Goal: Task Accomplishment & Management: Manage account settings

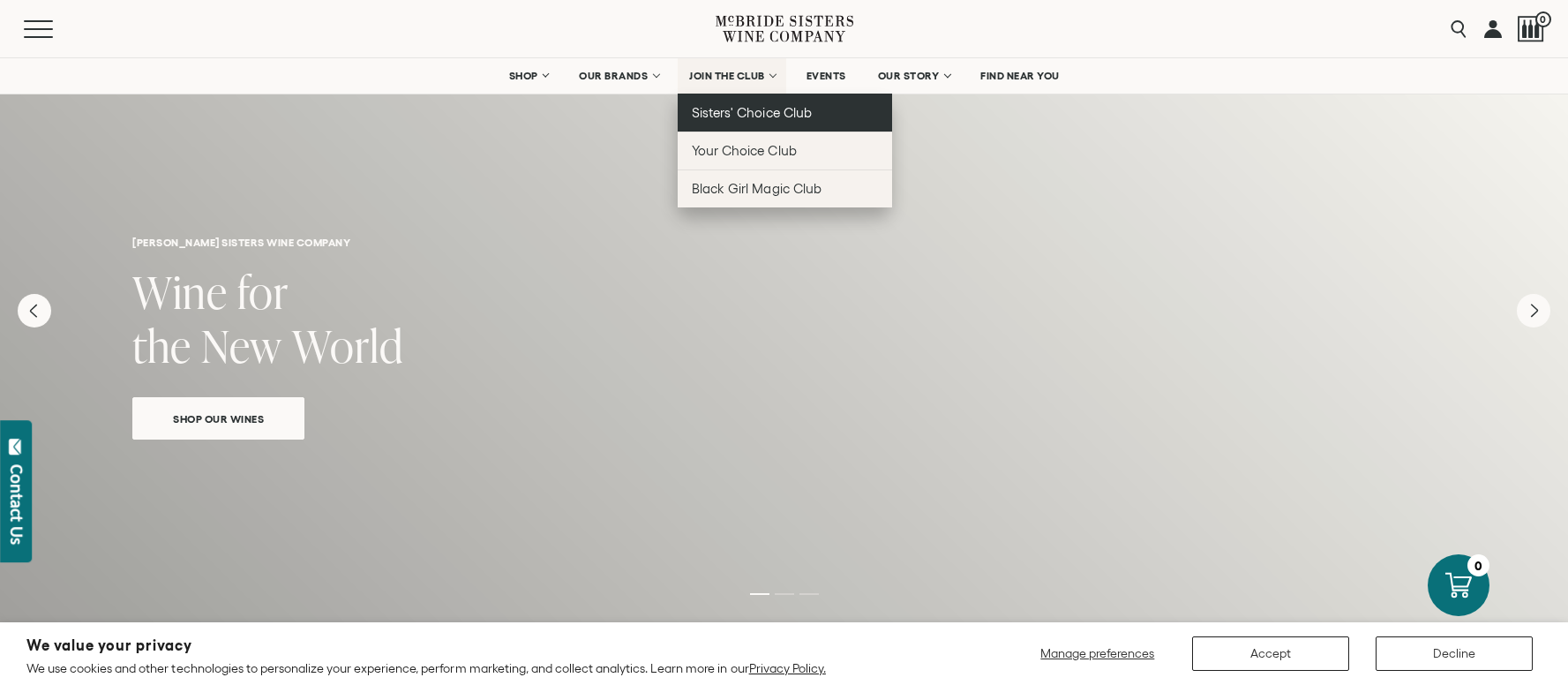
click at [715, 108] on span "Sisters' Choice Club" at bounding box center [751, 112] width 119 height 15
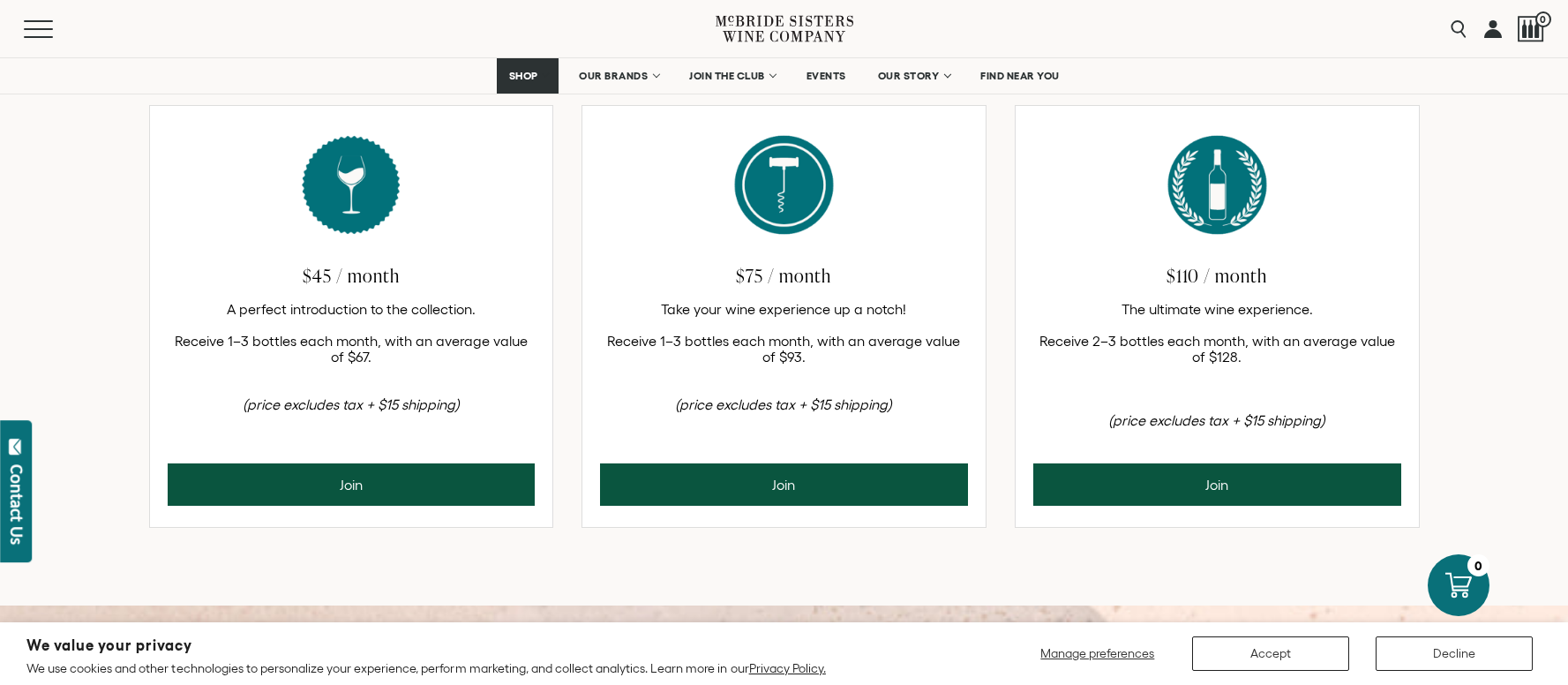
scroll to position [764, 0]
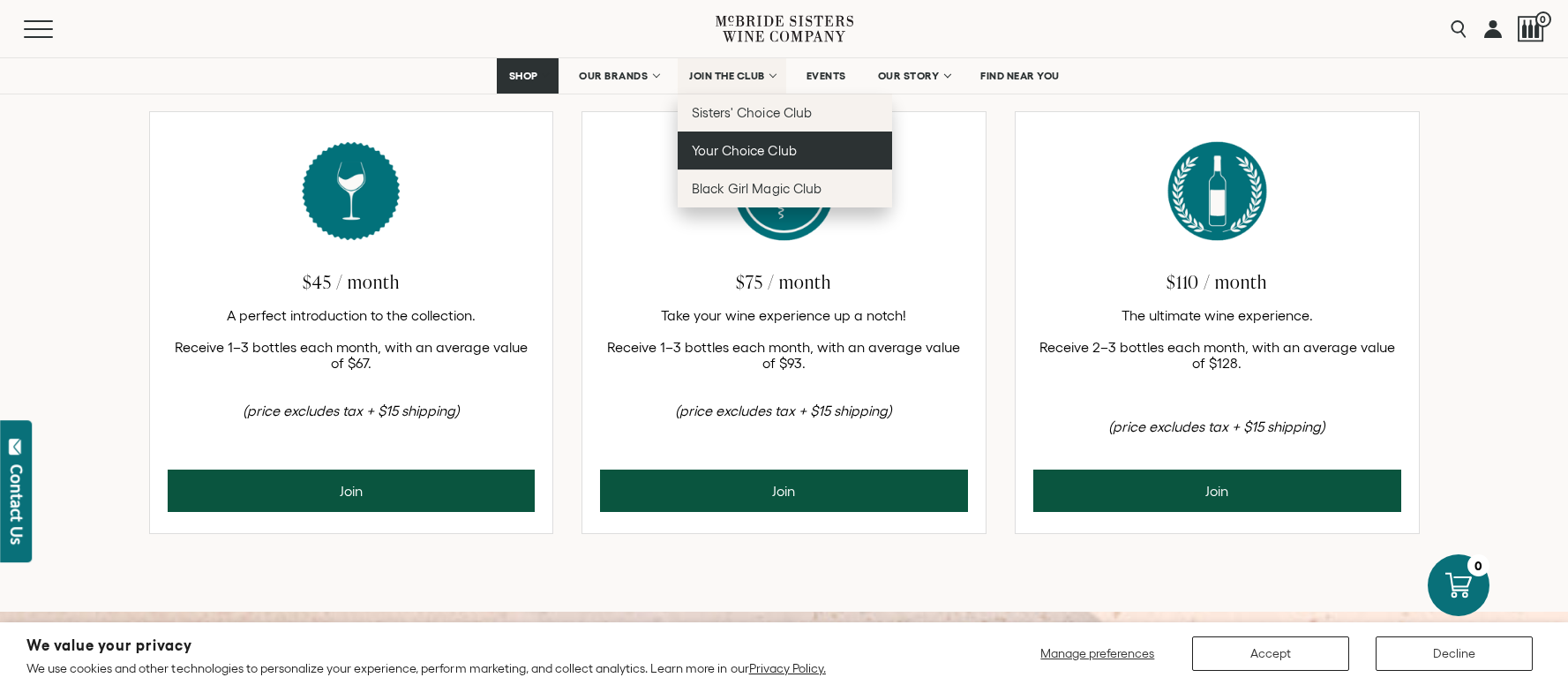
click at [735, 153] on span "Your Choice Club" at bounding box center [743, 150] width 104 height 15
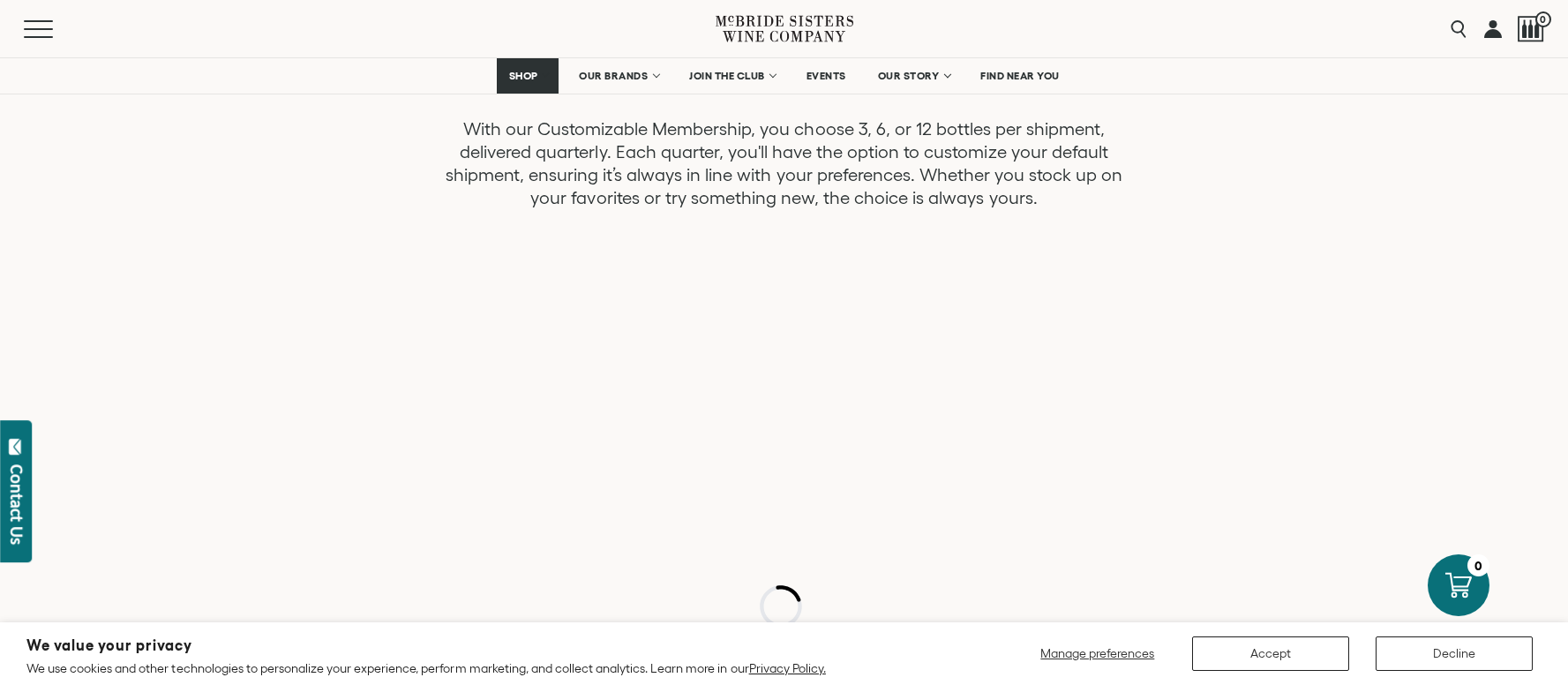
scroll to position [597, 0]
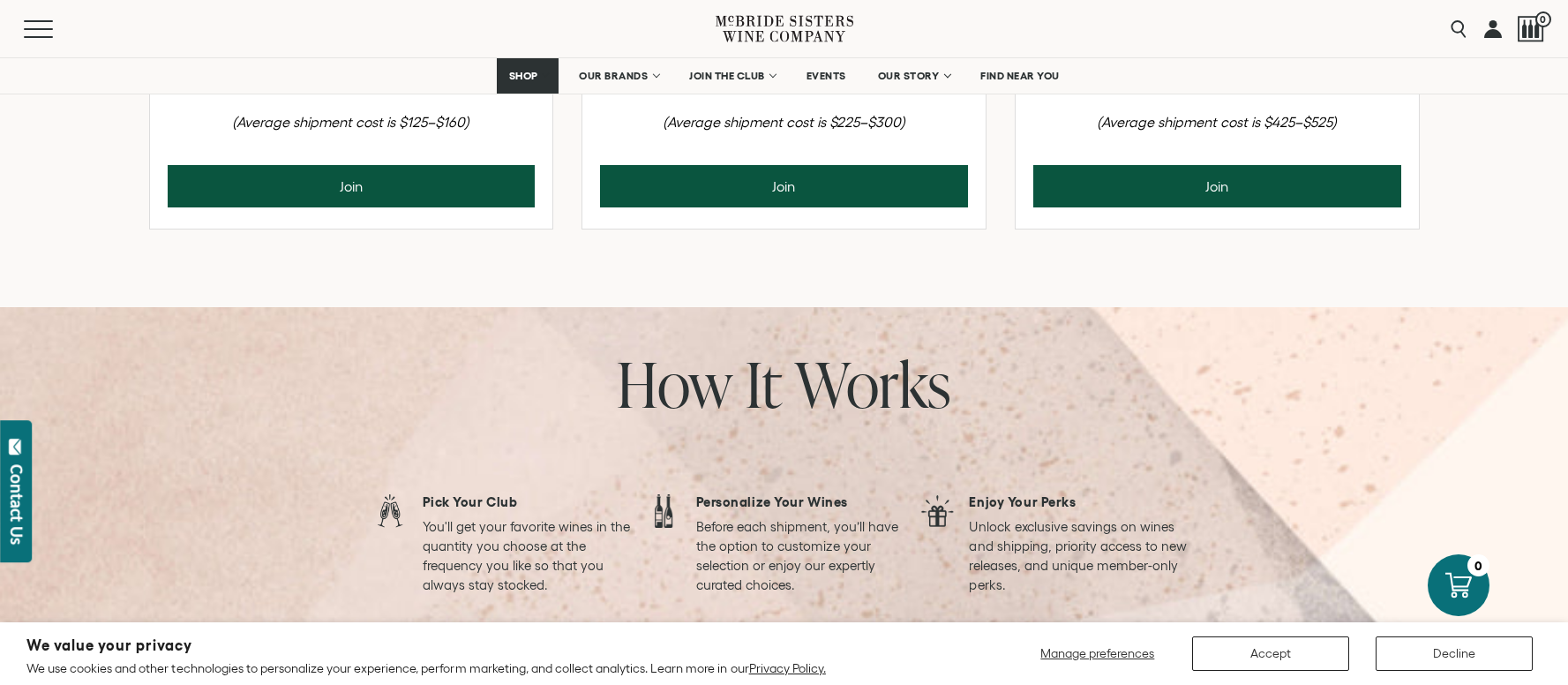
click at [353, 208] on button "Join" at bounding box center [352, 186] width 368 height 43
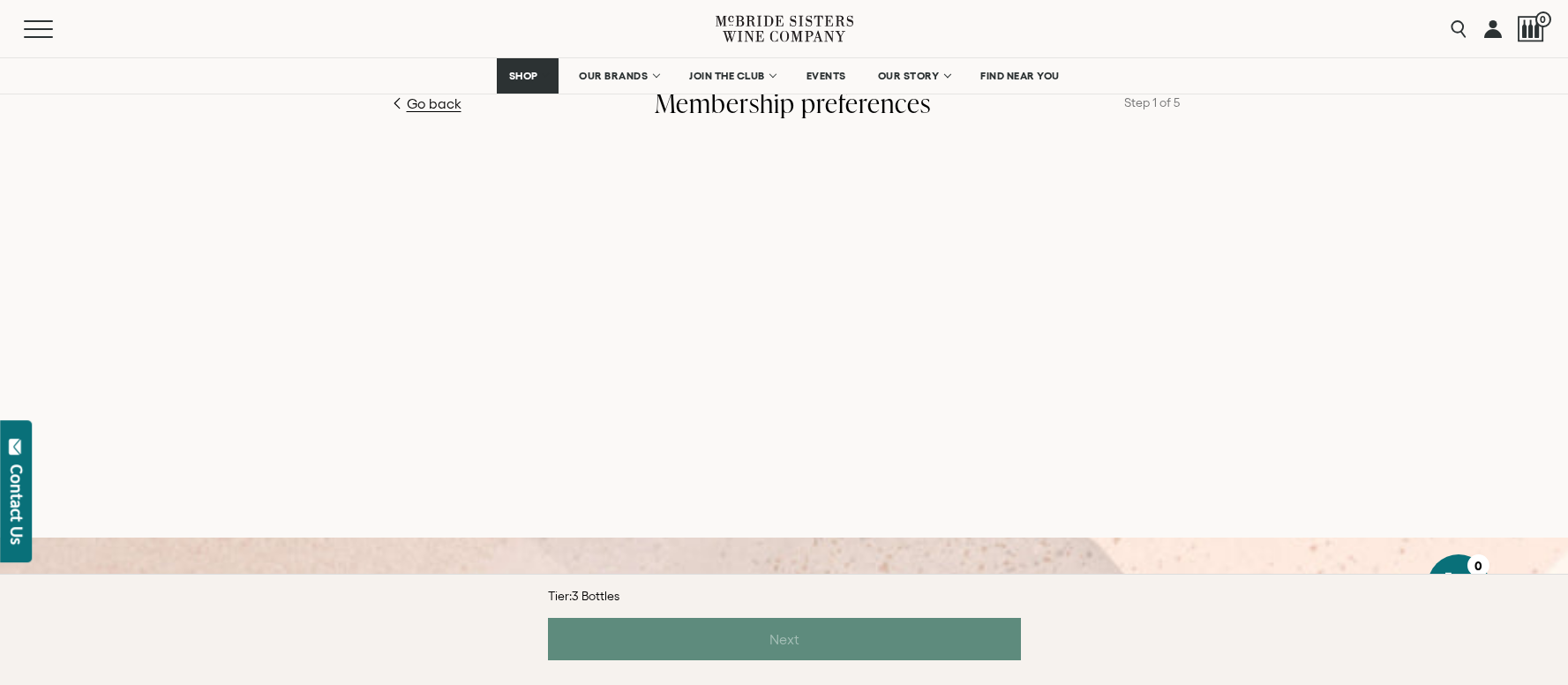
scroll to position [672, 0]
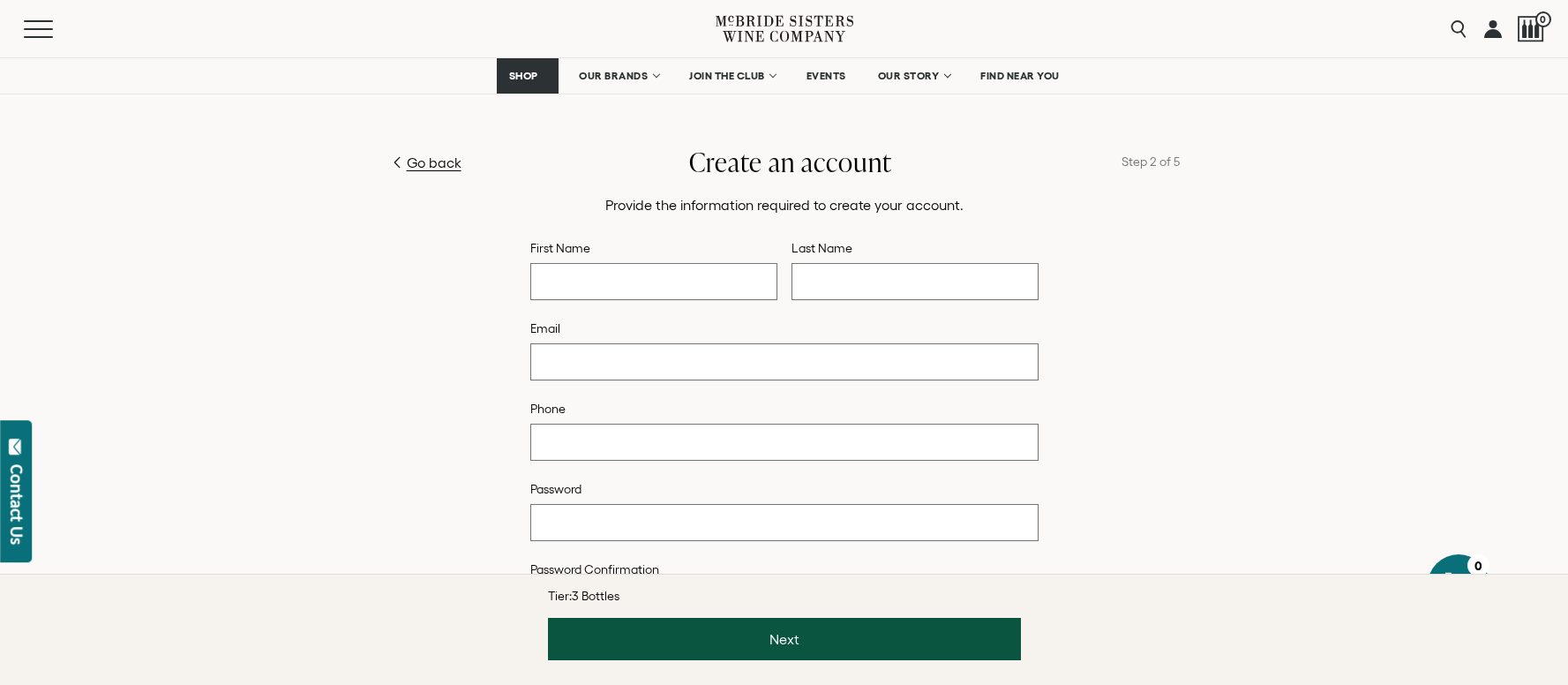
click at [426, 162] on span "Go back" at bounding box center [433, 162] width 55 height 21
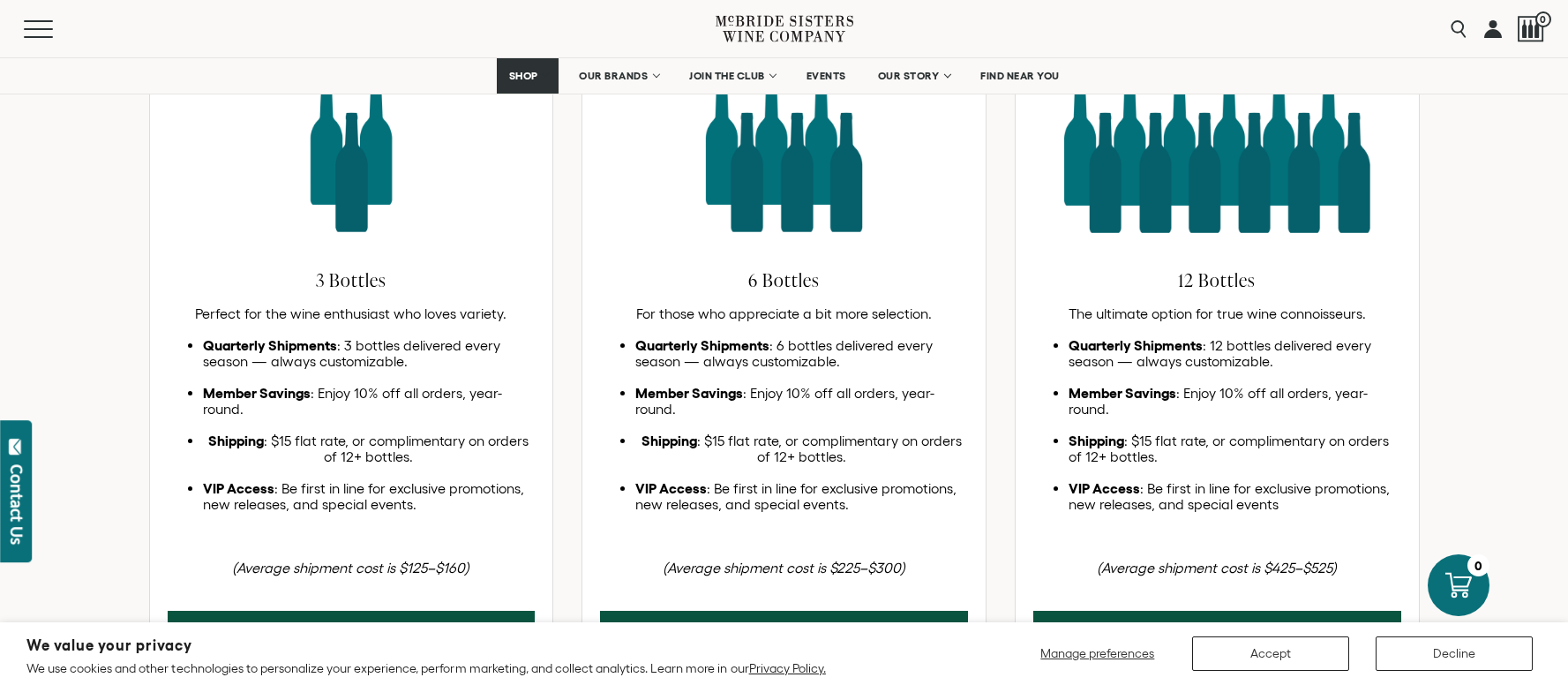
scroll to position [852, 0]
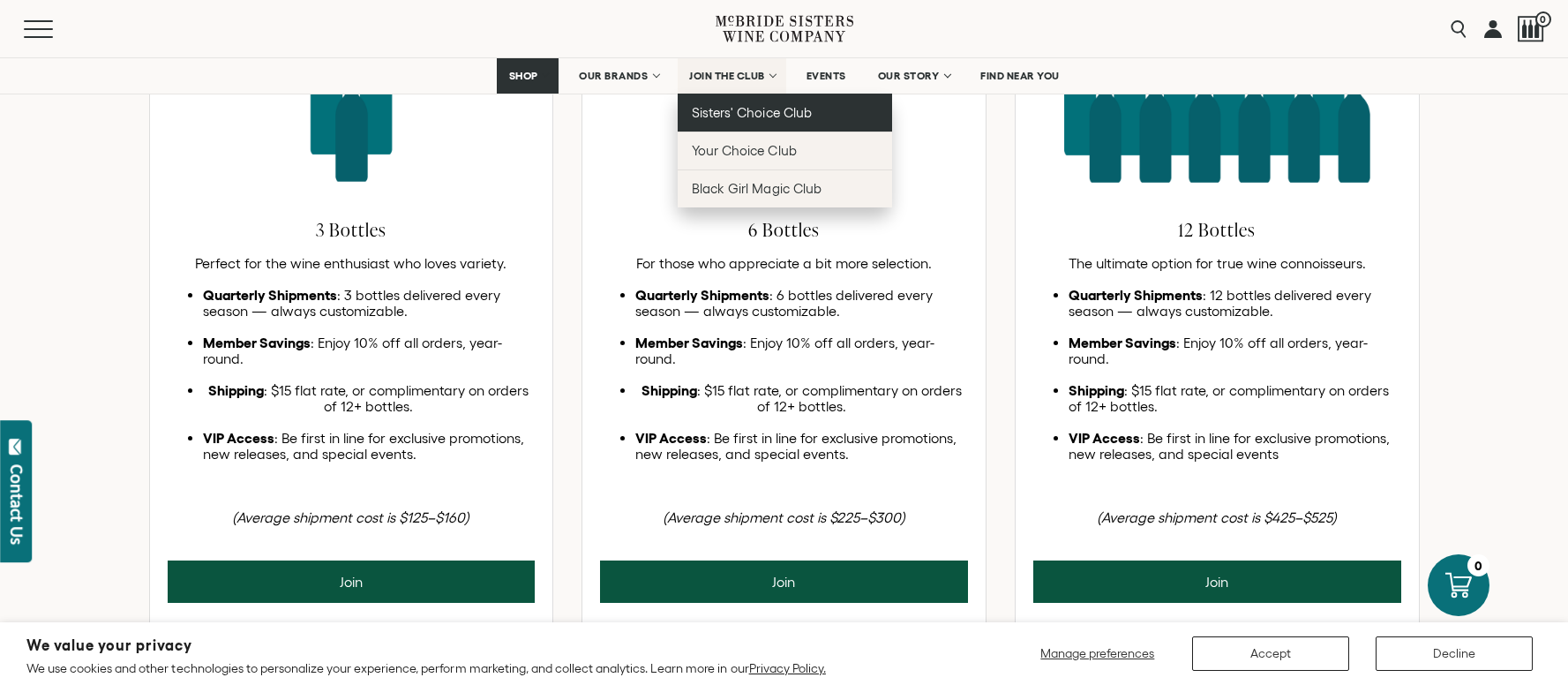
click at [732, 115] on span "Sisters' Choice Club" at bounding box center [751, 112] width 119 height 15
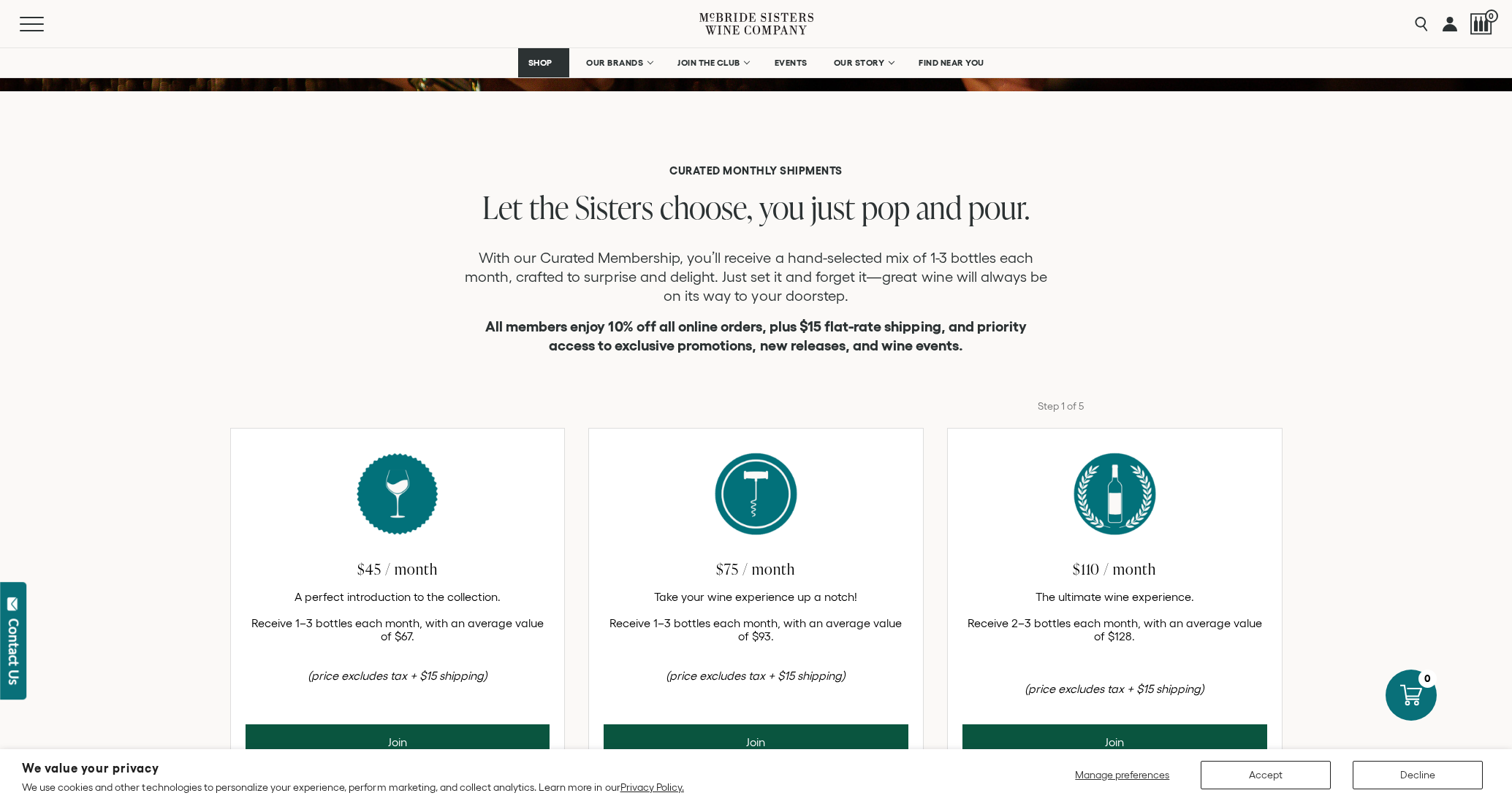
scroll to position [526, 0]
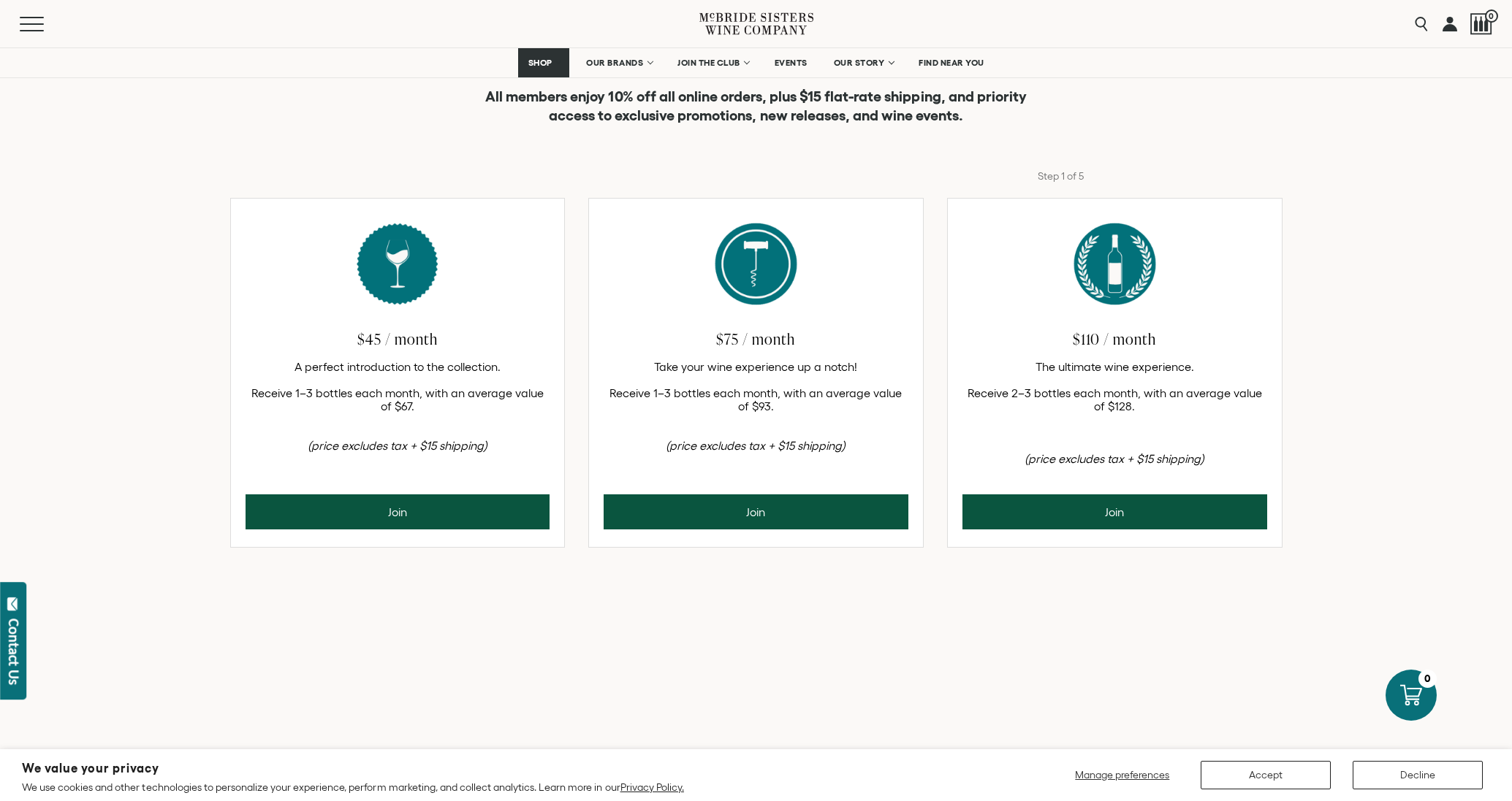
drag, startPoint x: 503, startPoint y: 442, endPoint x: 373, endPoint y: 326, distance: 174.2
click at [355, 331] on div "$45 / month A perfect introduction to the collection. Receive 1–3 bottles each …" at bounding box center [398, 347] width 334 height 296
drag, startPoint x: 860, startPoint y: 448, endPoint x: 720, endPoint y: 341, distance: 176.2
click at [720, 341] on div "$75 / month Take your wine experience up a notch! Receive 1–3 bottles each mont…" at bounding box center [756, 347] width 334 height 296
drag, startPoint x: 1221, startPoint y: 459, endPoint x: 1063, endPoint y: 342, distance: 196.6
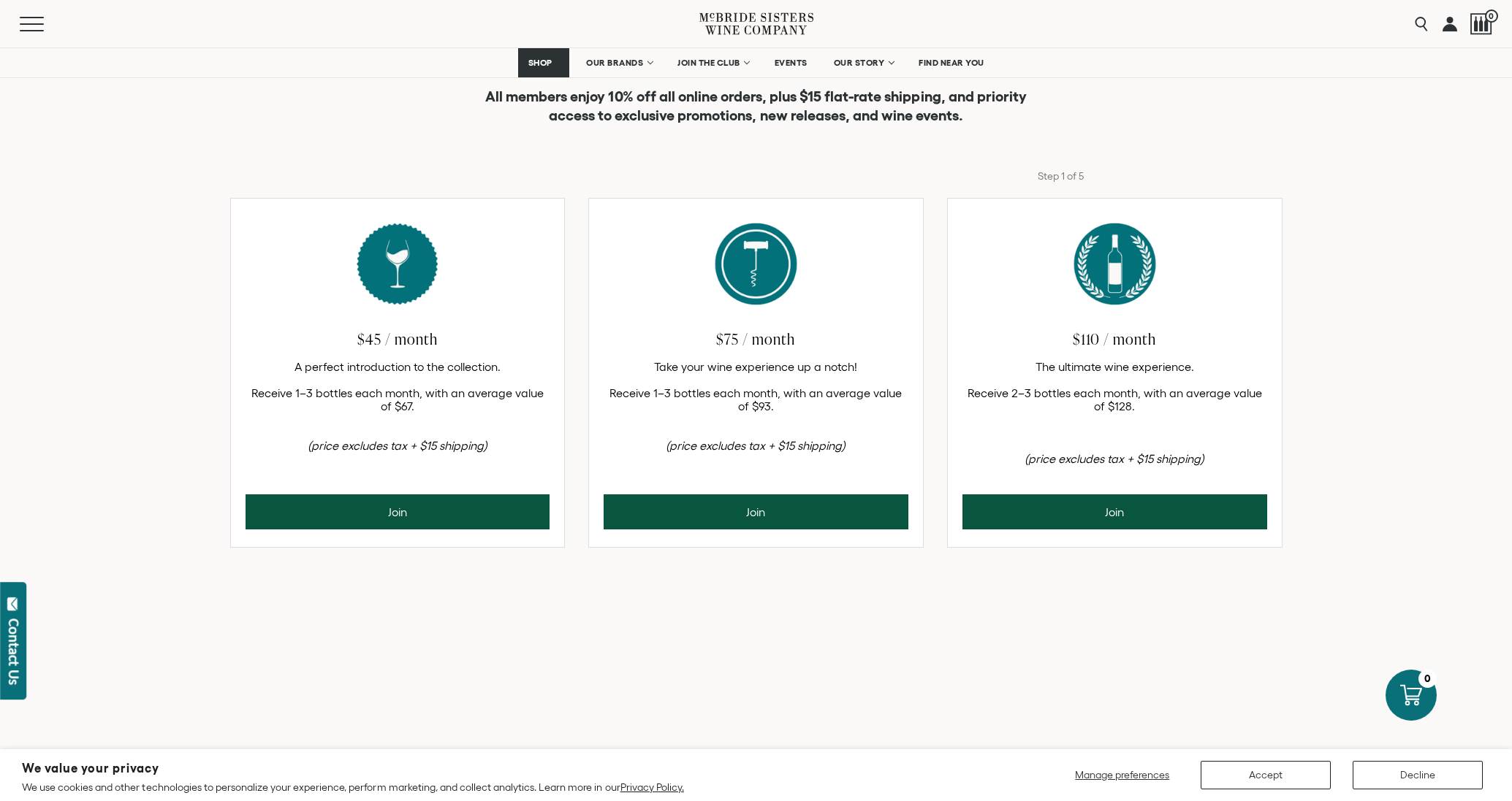
click at [1063, 342] on div "$110 / month The ultimate wine experience. Receive 2–3 bottles each month, with…" at bounding box center [1115, 347] width 334 height 296
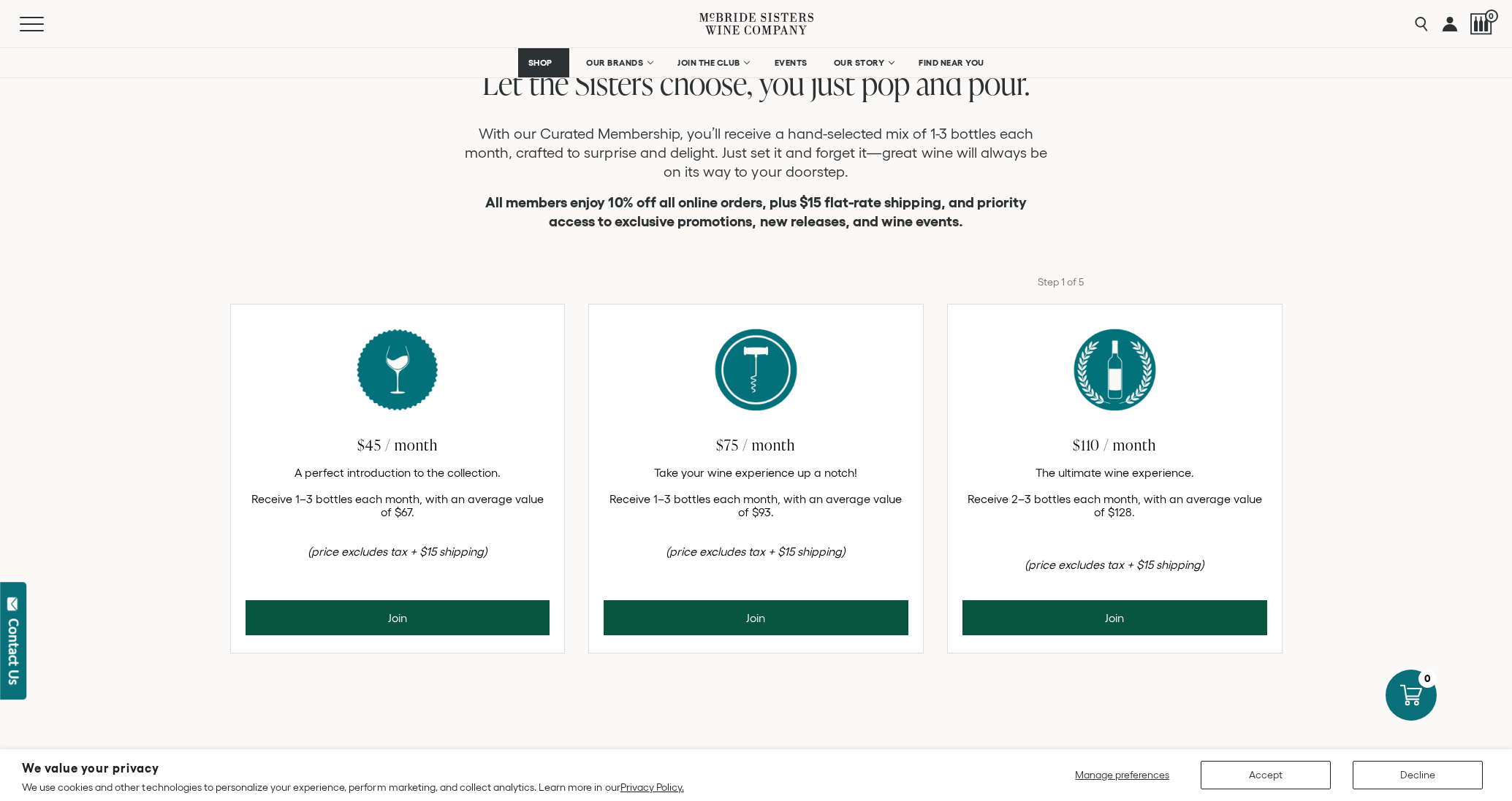
scroll to position [239, 0]
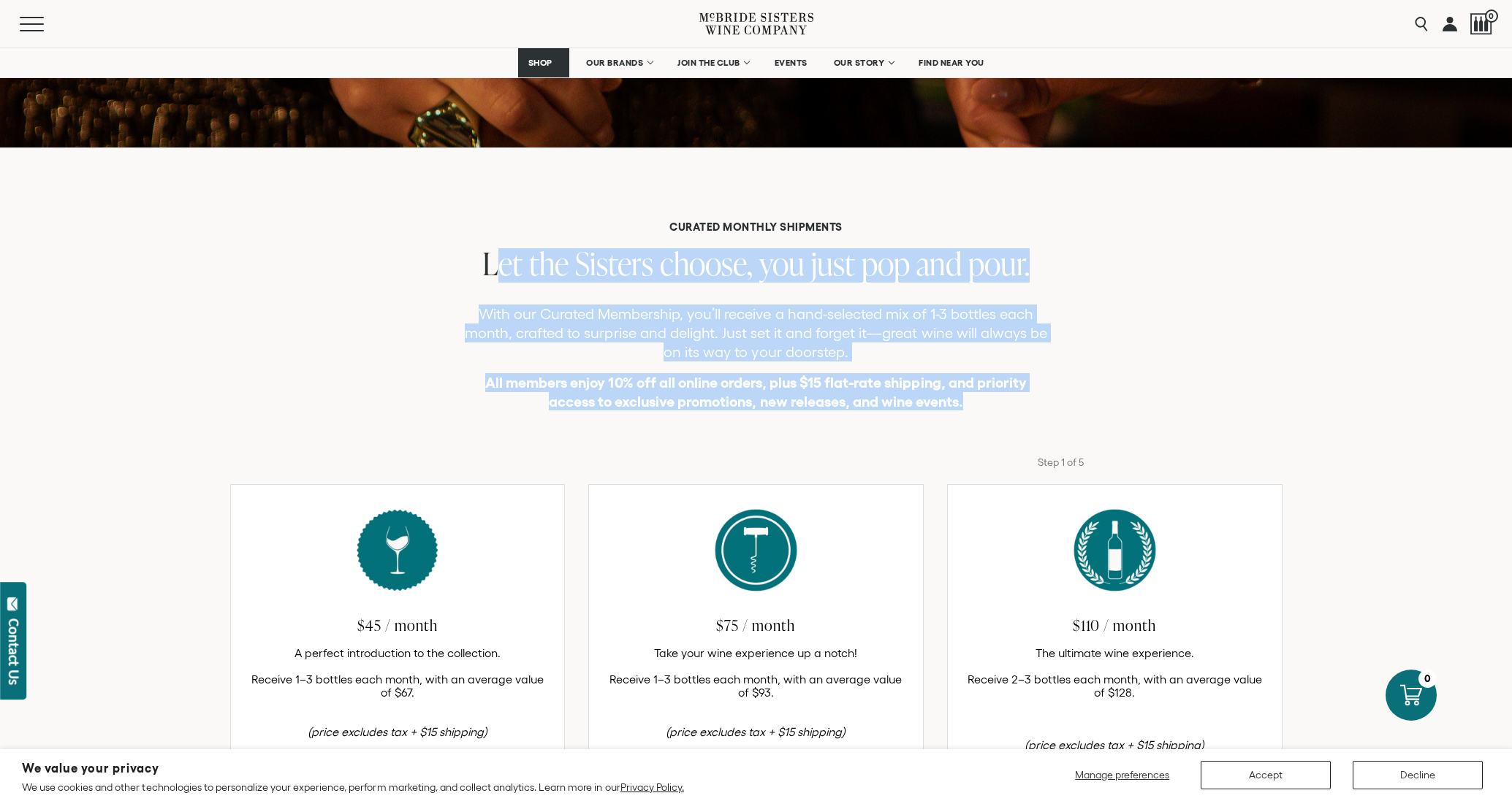
drag, startPoint x: 995, startPoint y: 402, endPoint x: 489, endPoint y: 252, distance: 527.8
click at [489, 252] on div "CURATED MONTHLY SHIPMENTS Let the Sisters choose, you just pop and pour. With o…" at bounding box center [756, 316] width 1512 height 191
copy div "Let the Sisters choose, you just pop and pour. With our Curated Membership, you…"
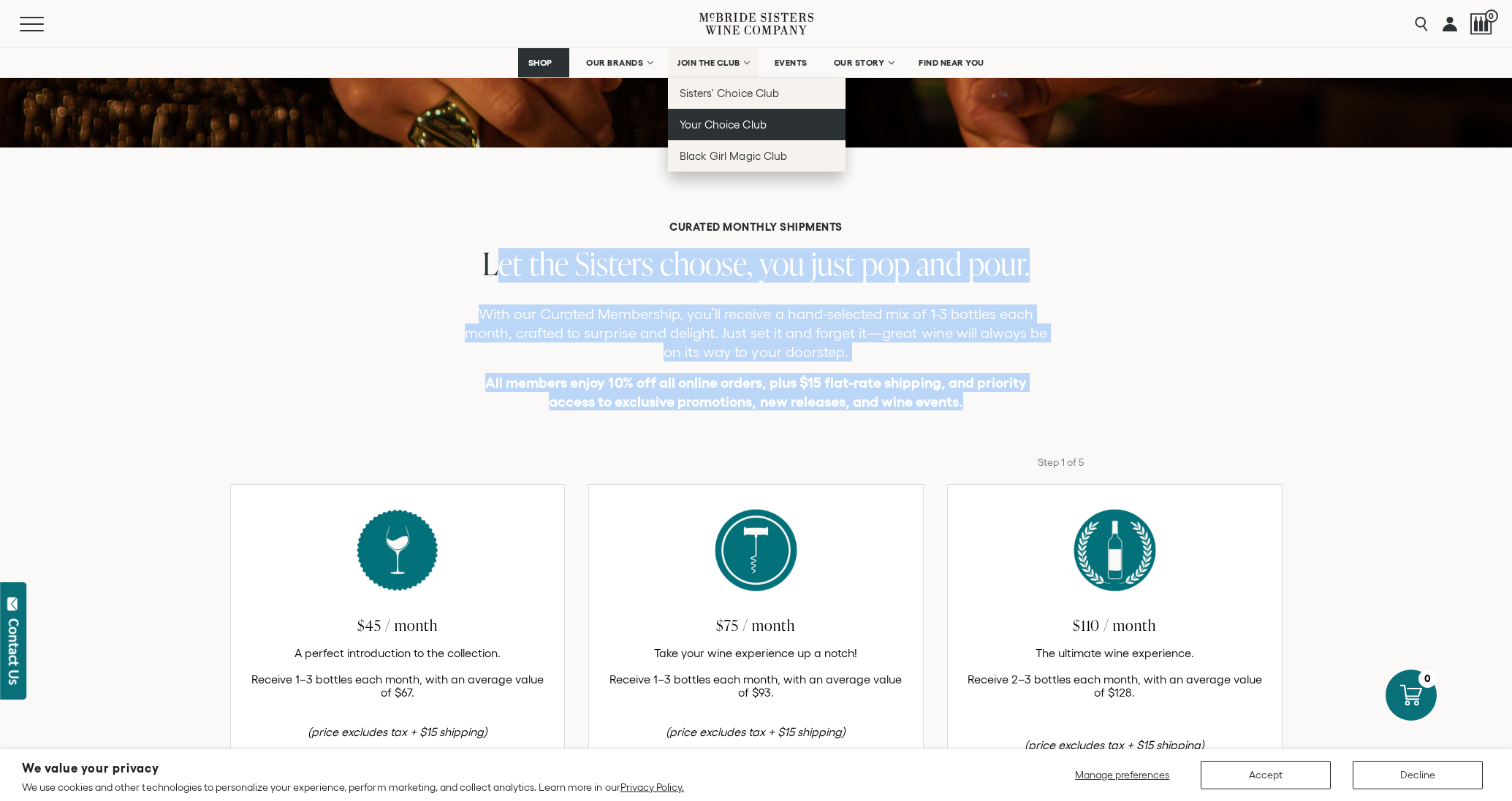
click at [697, 125] on span "Your Choice Club" at bounding box center [722, 124] width 86 height 12
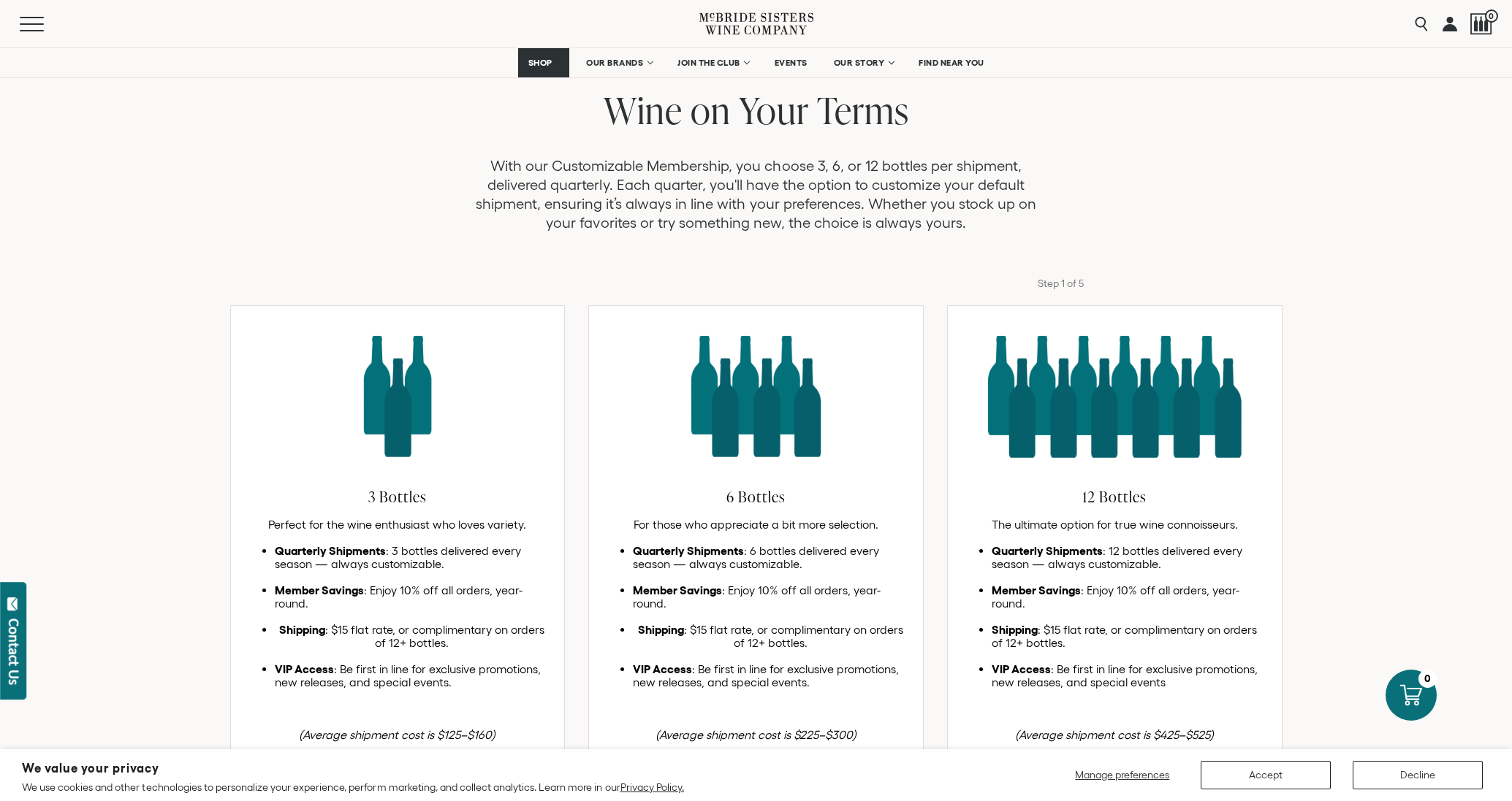
scroll to position [252, 0]
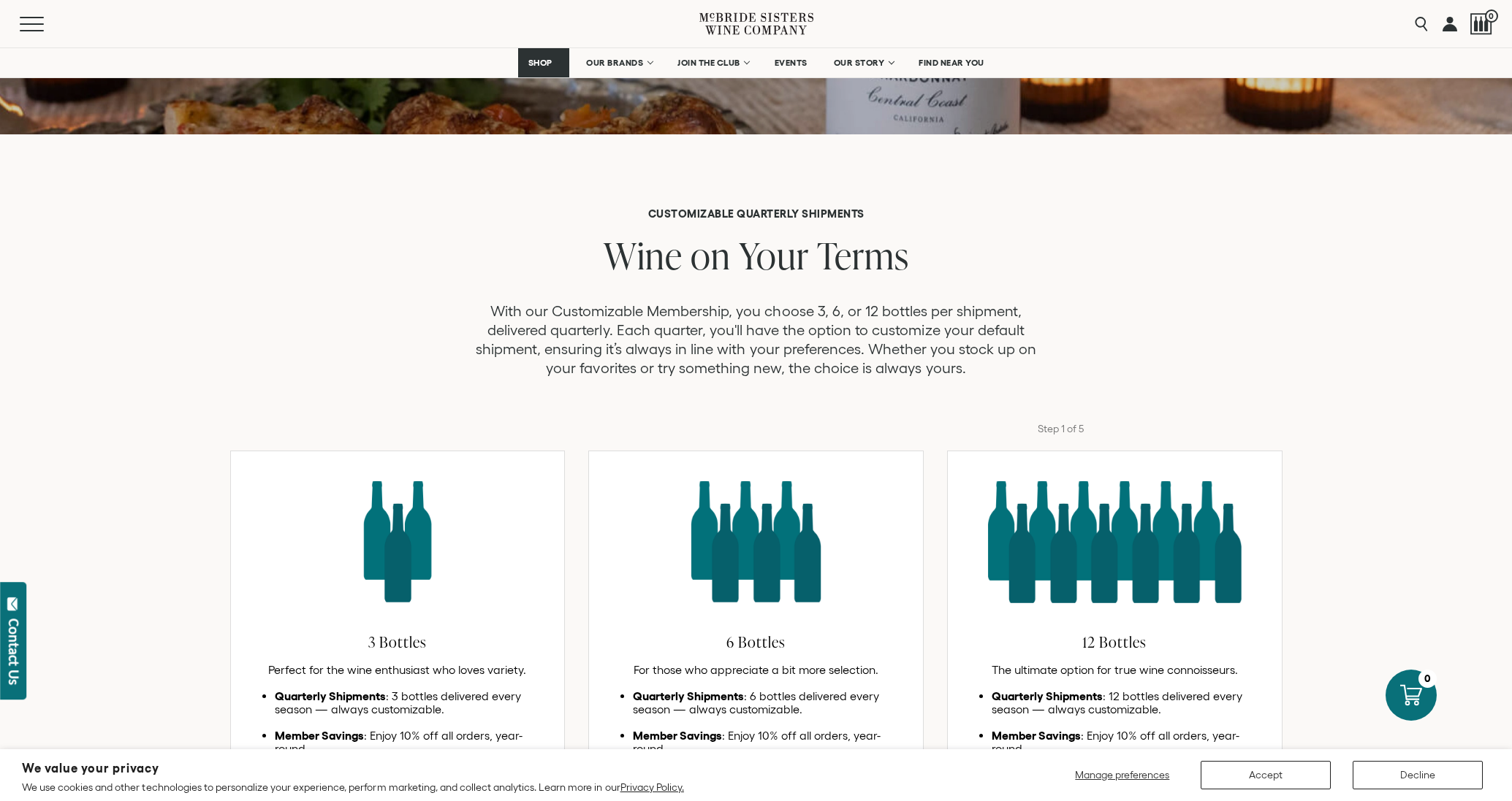
click at [714, 324] on p "With our Customizable Membership, you choose 3, 6, or 12 bottles per shipment, …" at bounding box center [756, 340] width 585 height 76
click at [714, 325] on p "With our Customizable Membership, you choose 3, 6, or 12 bottles per shipment, …" at bounding box center [756, 340] width 585 height 76
click at [750, 315] on p "With our Customizable Membership, you choose 3, 6, or 12 bottles per shipment, …" at bounding box center [756, 340] width 585 height 76
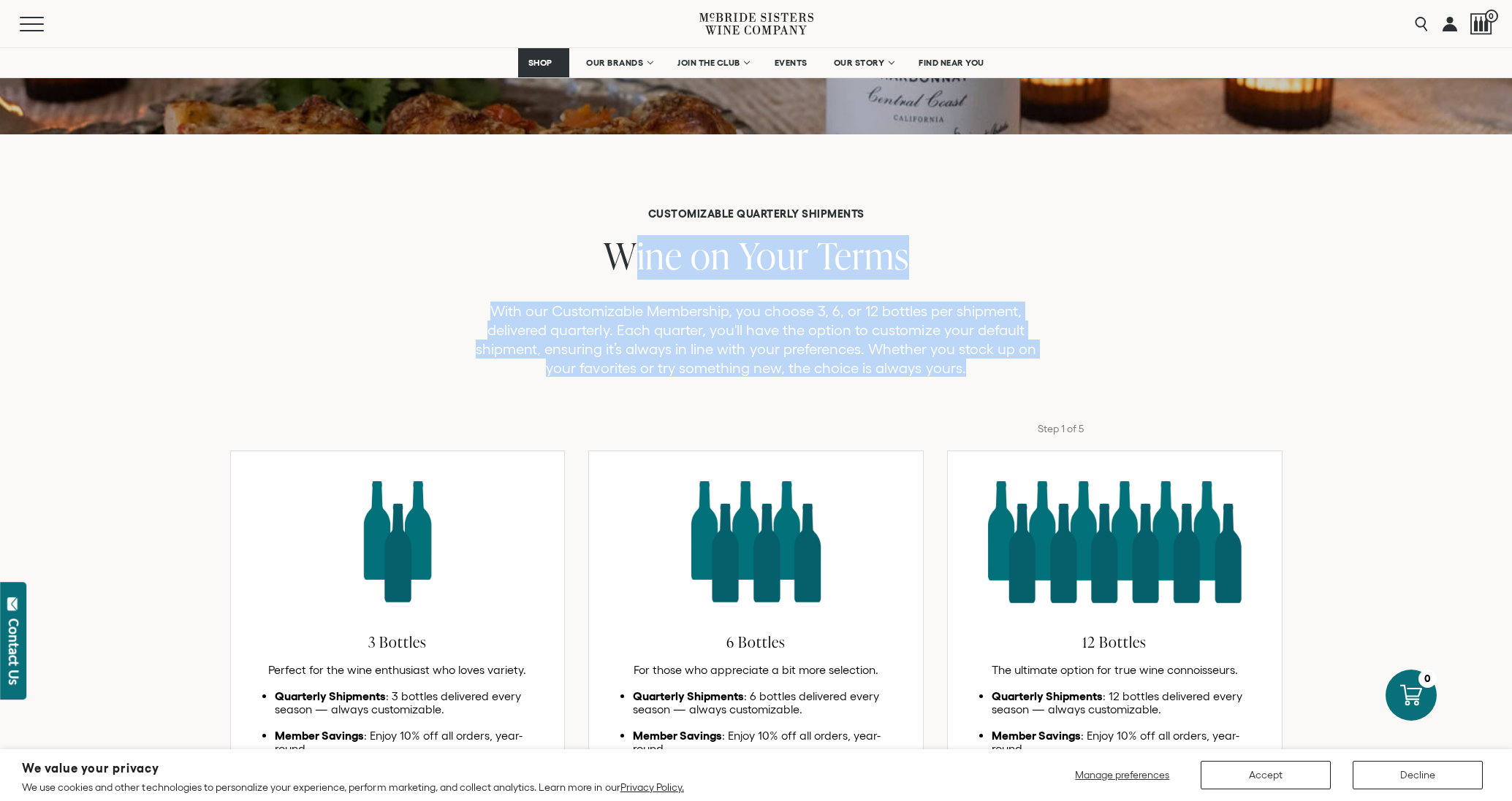
drag, startPoint x: 985, startPoint y: 372, endPoint x: 607, endPoint y: 243, distance: 399.4
click at [607, 243] on div "CUSTOMIZABLE QUARTERLY SHIPMENTS Wine on Your Terms With our Customizable Membe…" at bounding box center [756, 292] width 1512 height 170
copy div "Wine on Your Terms With our Customizable Membership, you choose 3, 6, or 12 bot…"
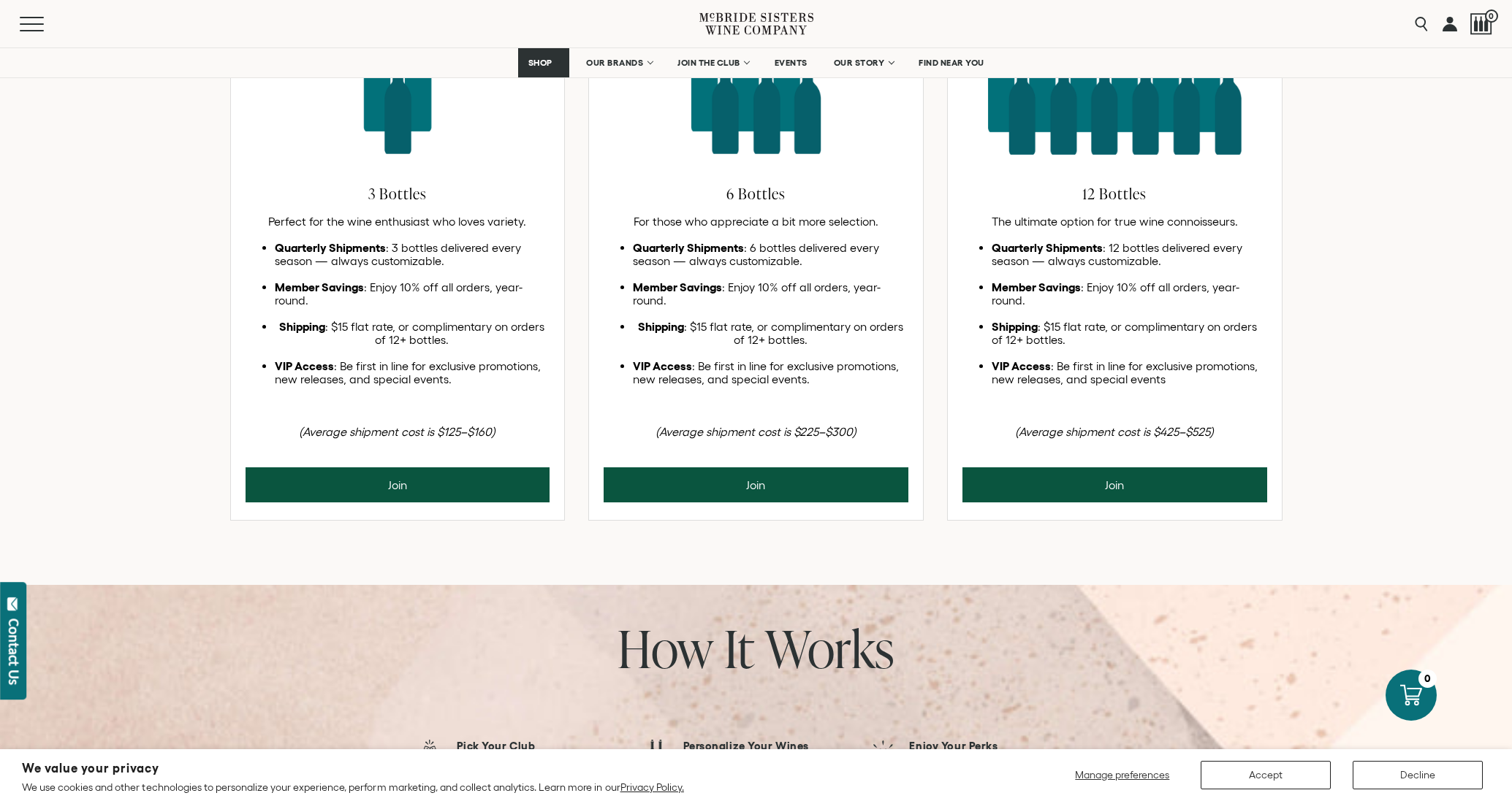
scroll to position [710, 0]
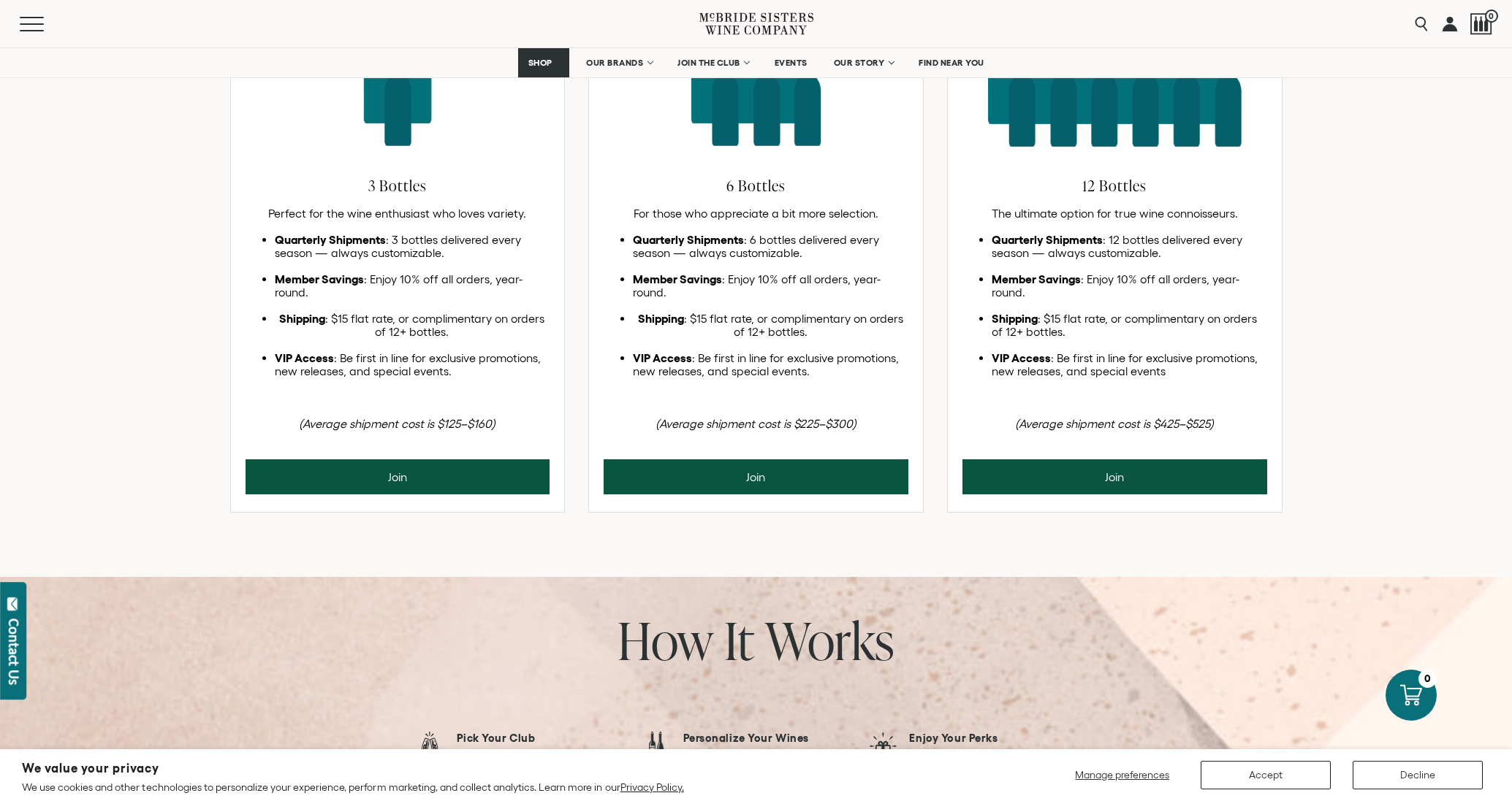
drag, startPoint x: 487, startPoint y: 405, endPoint x: 369, endPoint y: 183, distance: 251.4
click at [369, 183] on div "3 Bottles Perfect for the wine enthusiast who loves variety. Quarterly Shipment…" at bounding box center [398, 227] width 334 height 465
drag, startPoint x: 857, startPoint y: 411, endPoint x: 722, endPoint y: 191, distance: 258.1
click at [722, 191] on div "6 Bottles For those who appreciate a bit more selection. Quarterly Shipments : …" at bounding box center [756, 227] width 334 height 465
click at [853, 386] on div "For those who appreciate a bit more selection. Quarterly Shipments : 6 bottles …" at bounding box center [756, 318] width 304 height 224
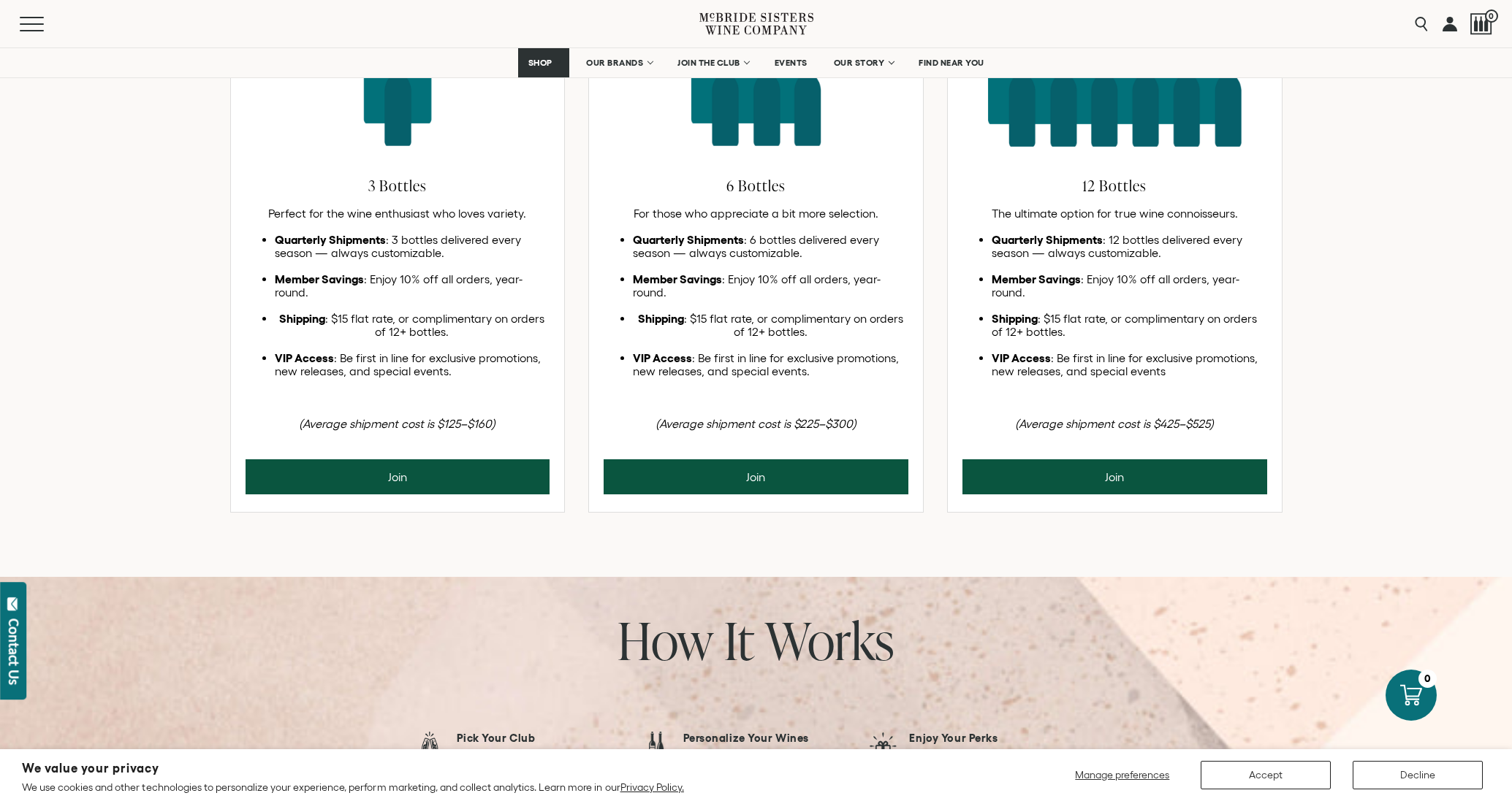
drag, startPoint x: 838, startPoint y: 405, endPoint x: 726, endPoint y: 188, distance: 244.2
click at [726, 188] on div "6 Bottles For those who appreciate a bit more selection. Quarterly Shipments : …" at bounding box center [756, 227] width 334 height 465
drag, startPoint x: 1231, startPoint y: 416, endPoint x: 1083, endPoint y: 187, distance: 272.7
click at [1083, 187] on div "12 Bottles The ultimate option for true wine connoisseurs. Quarterly Shipments …" at bounding box center [1115, 227] width 334 height 465
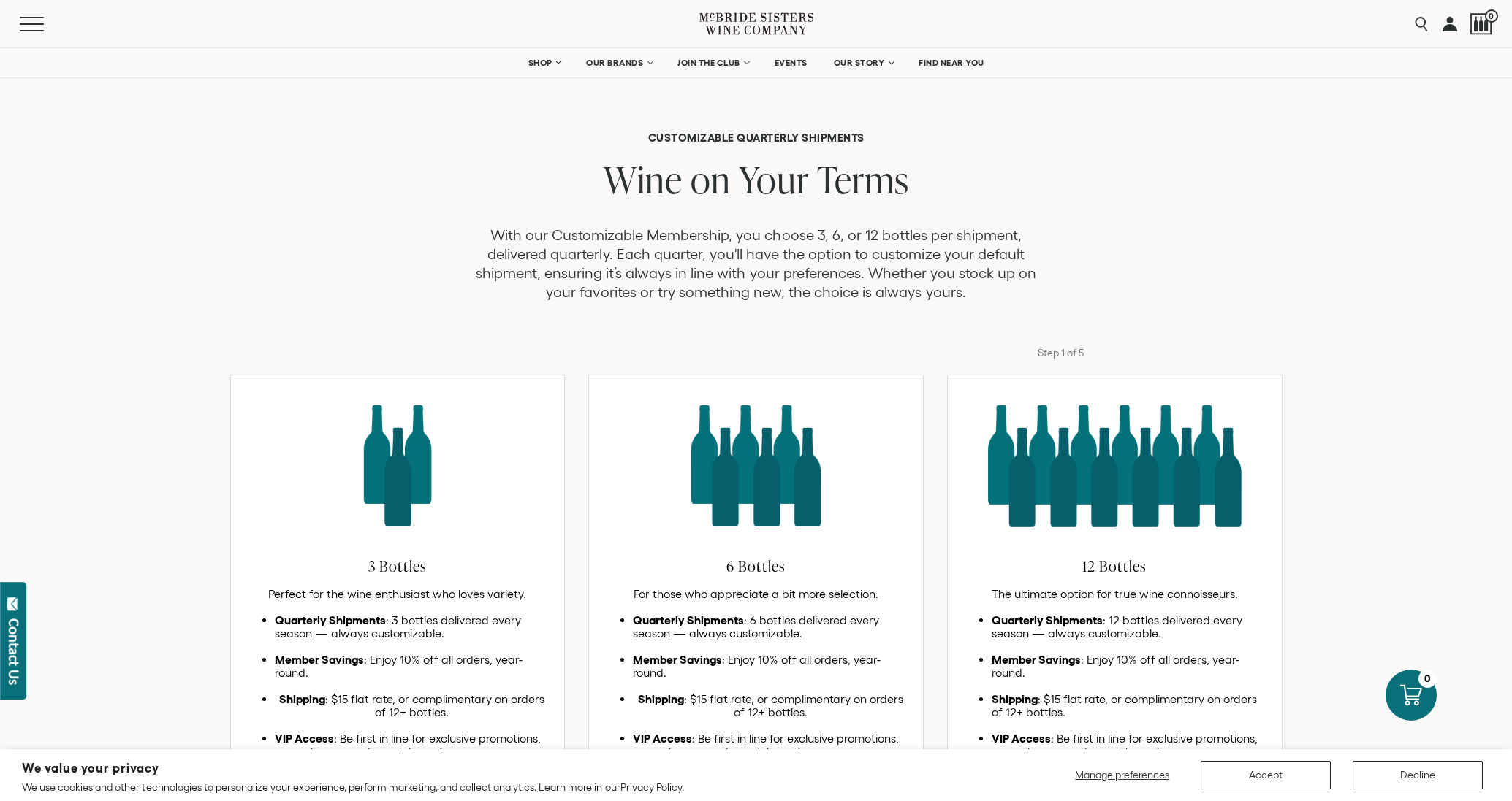
scroll to position [0, 0]
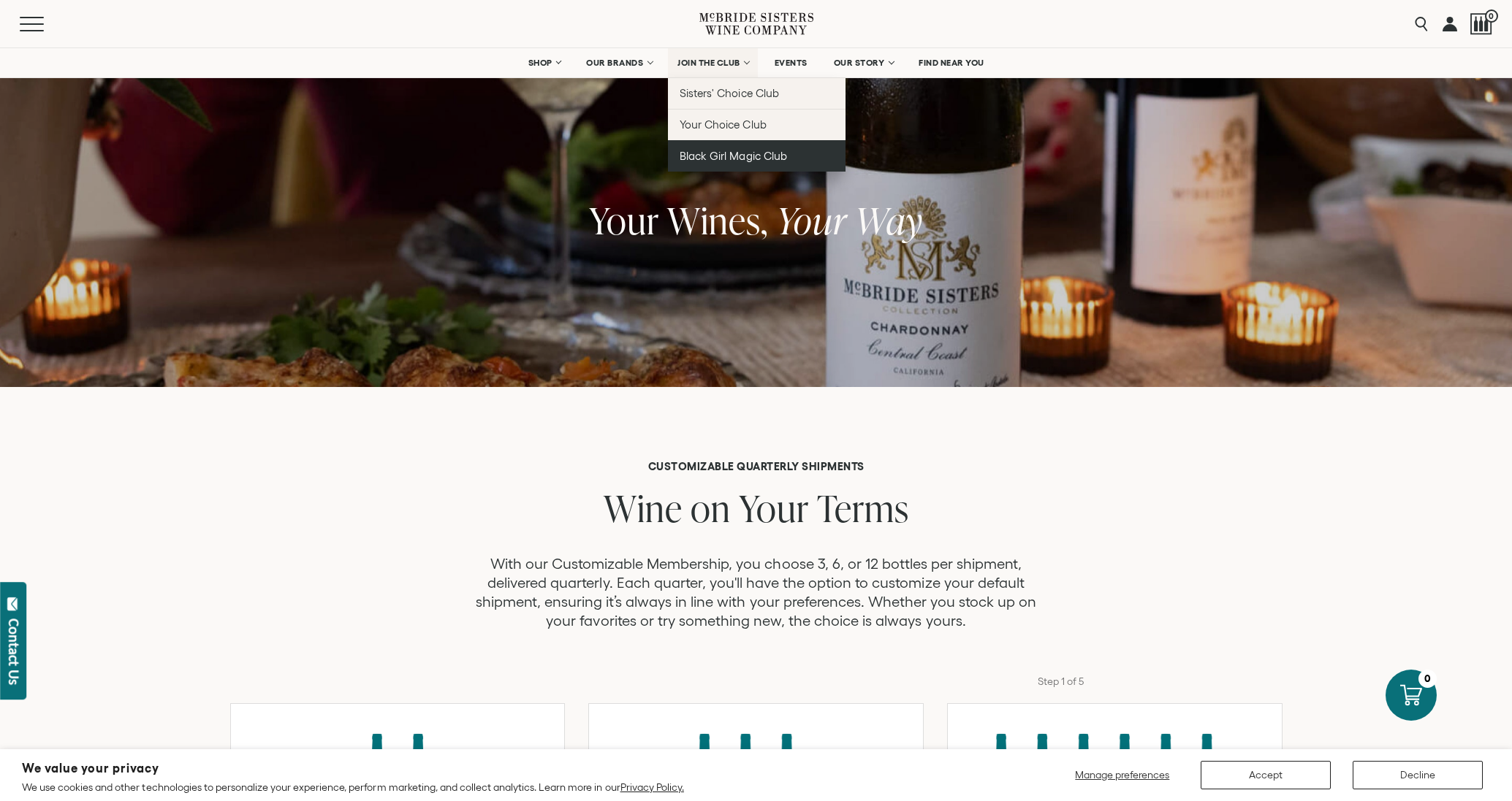
click at [716, 154] on span "Black Girl Magic Club" at bounding box center [733, 155] width 107 height 12
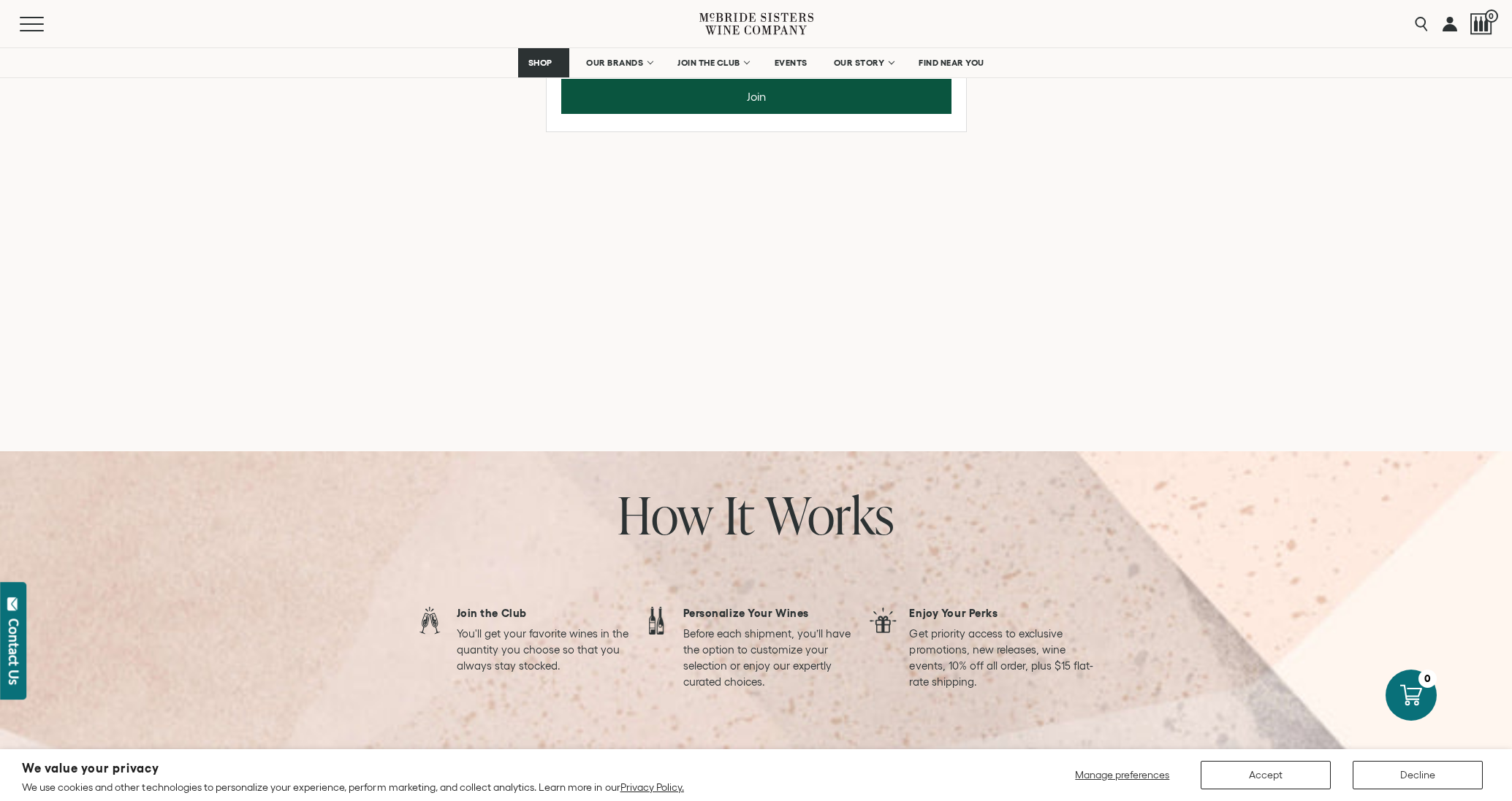
scroll to position [968, 0]
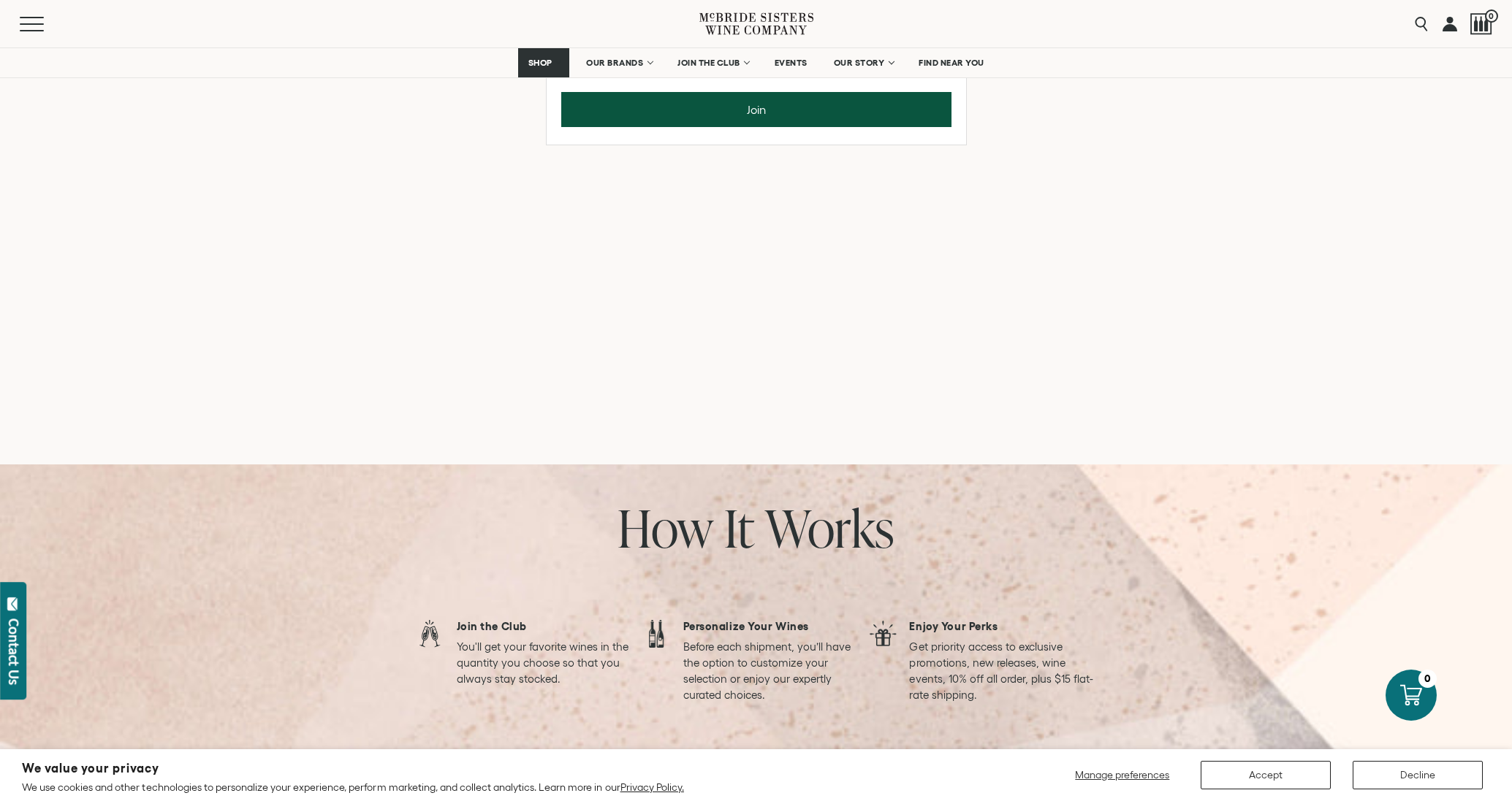
drag, startPoint x: 752, startPoint y: 323, endPoint x: 687, endPoint y: 184, distance: 153.4
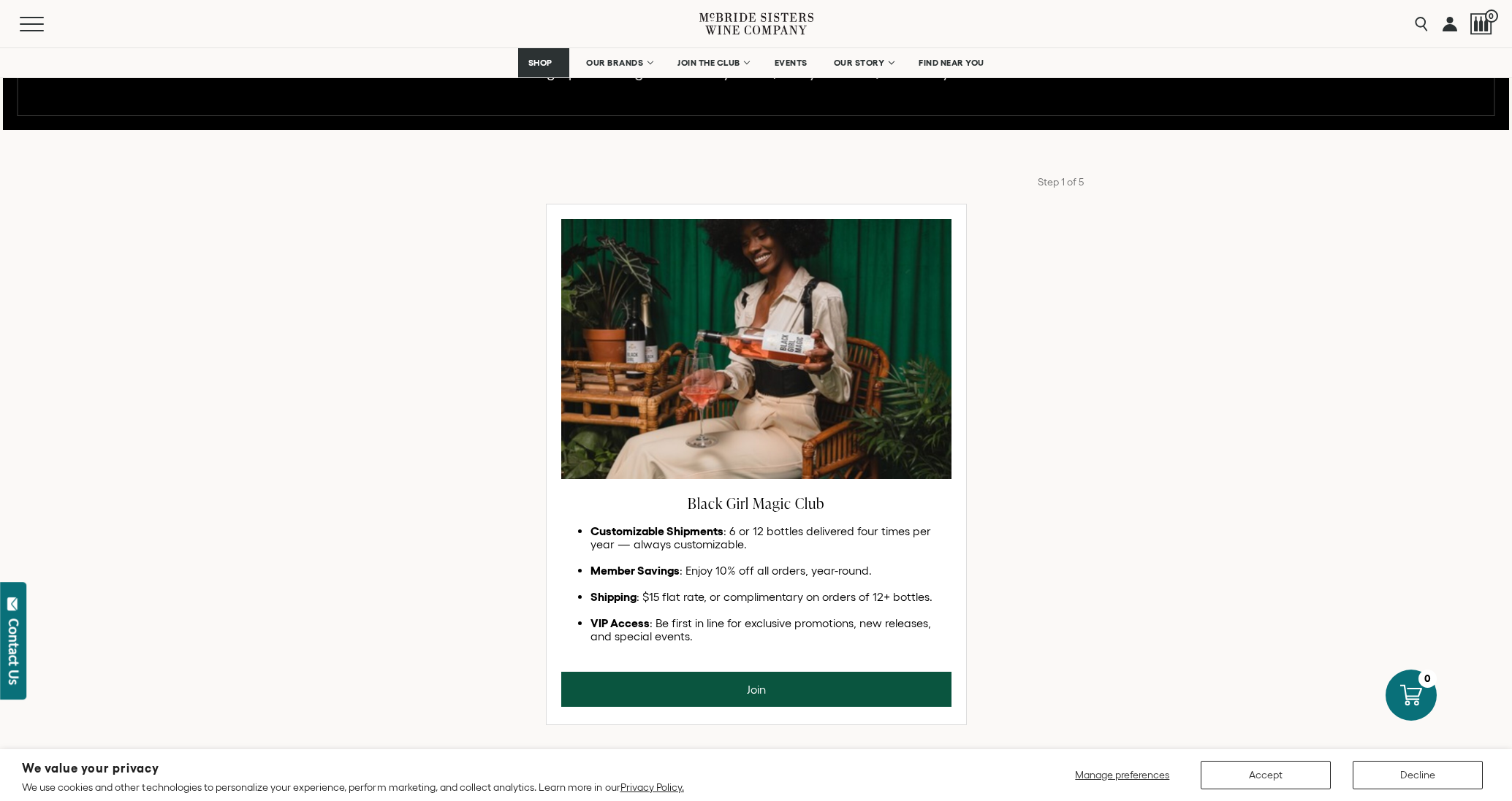
scroll to position [296, 0]
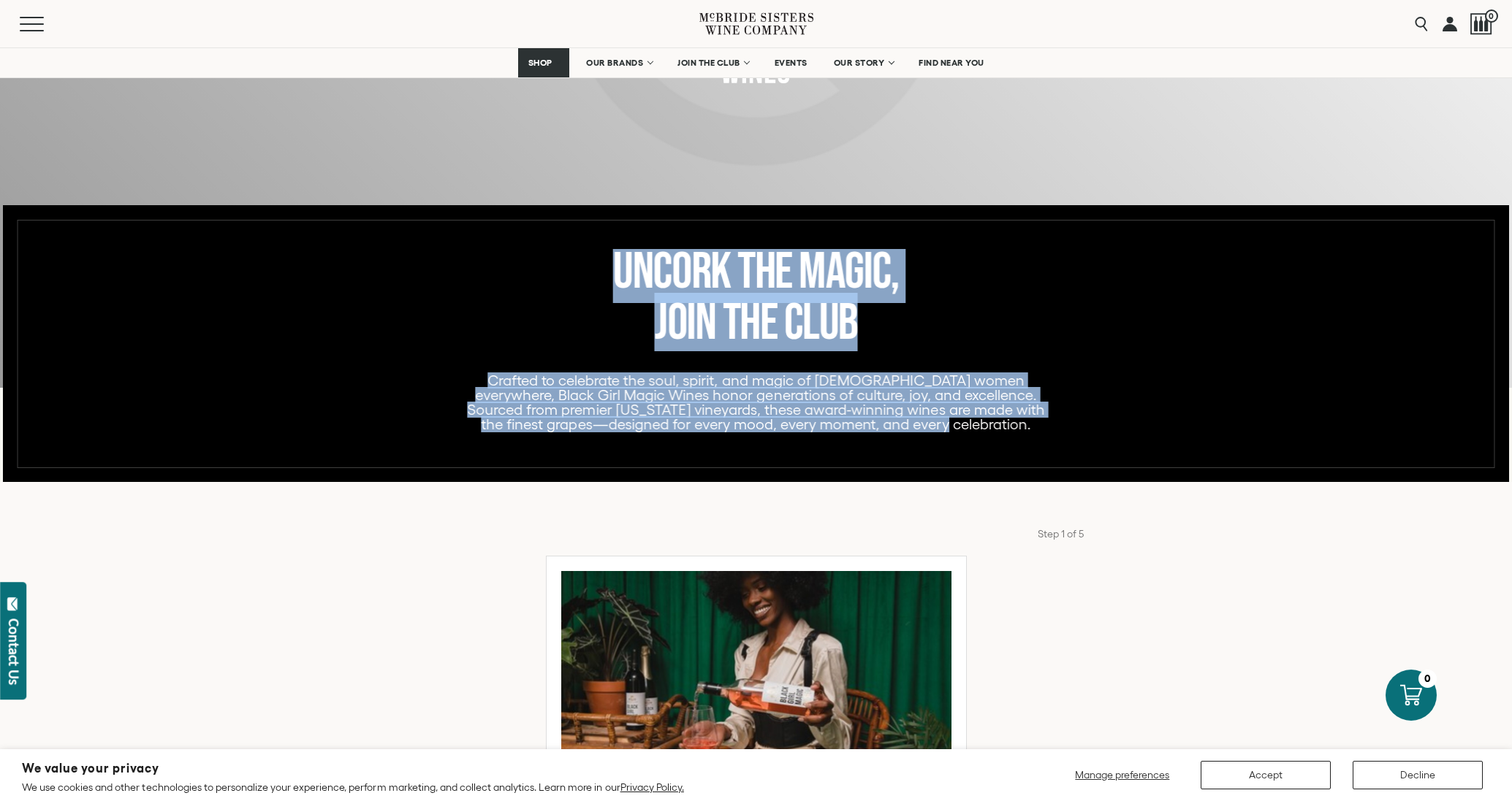
drag, startPoint x: 1014, startPoint y: 429, endPoint x: 606, endPoint y: 290, distance: 431.0
click at [606, 290] on div "UNCORK THE MAGIC, JOIN THE CLUB Crafted to celebrate the soul, spirit, and magi…" at bounding box center [756, 340] width 1143 height 183
copy div "UNCORK THE MAGIC, JOIN THE CLUB Crafted to celebrate the soul, spirit, and magi…"
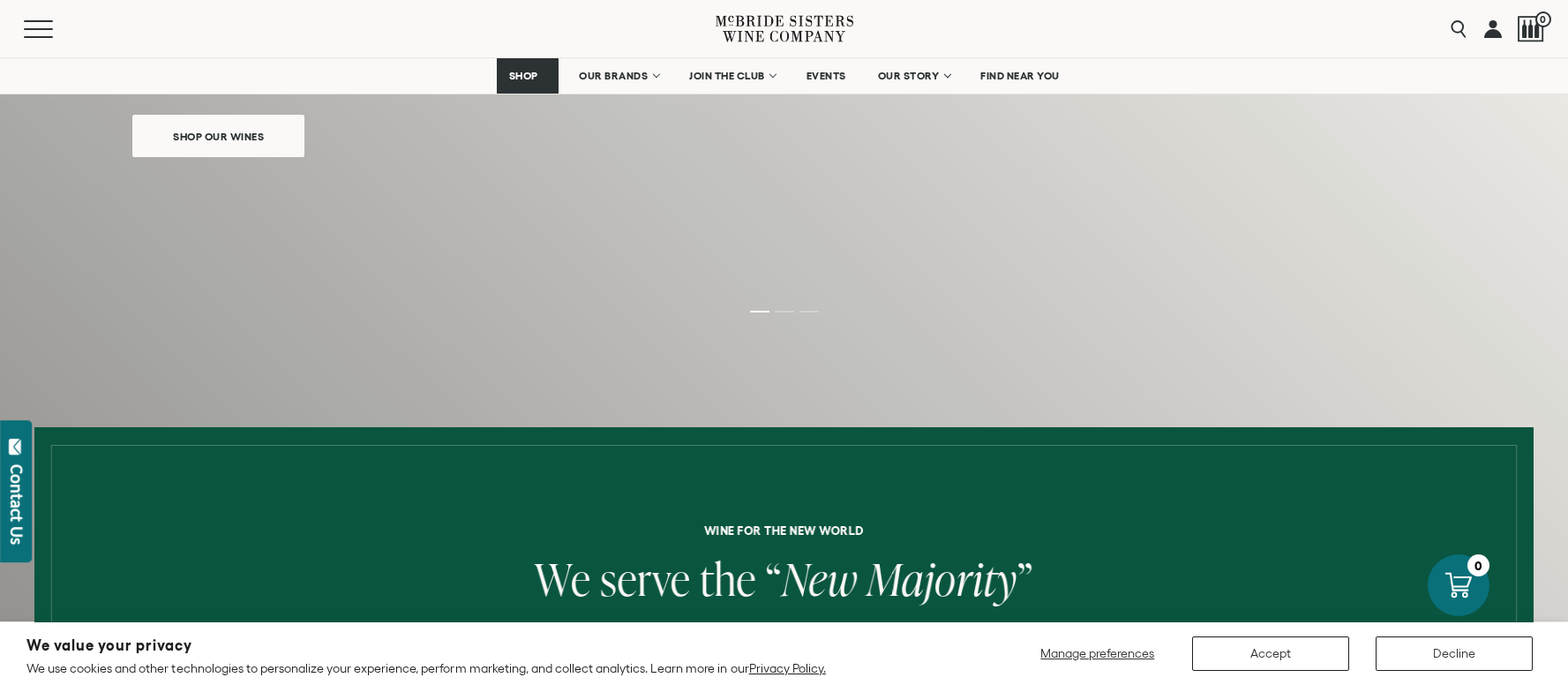
scroll to position [307, 0]
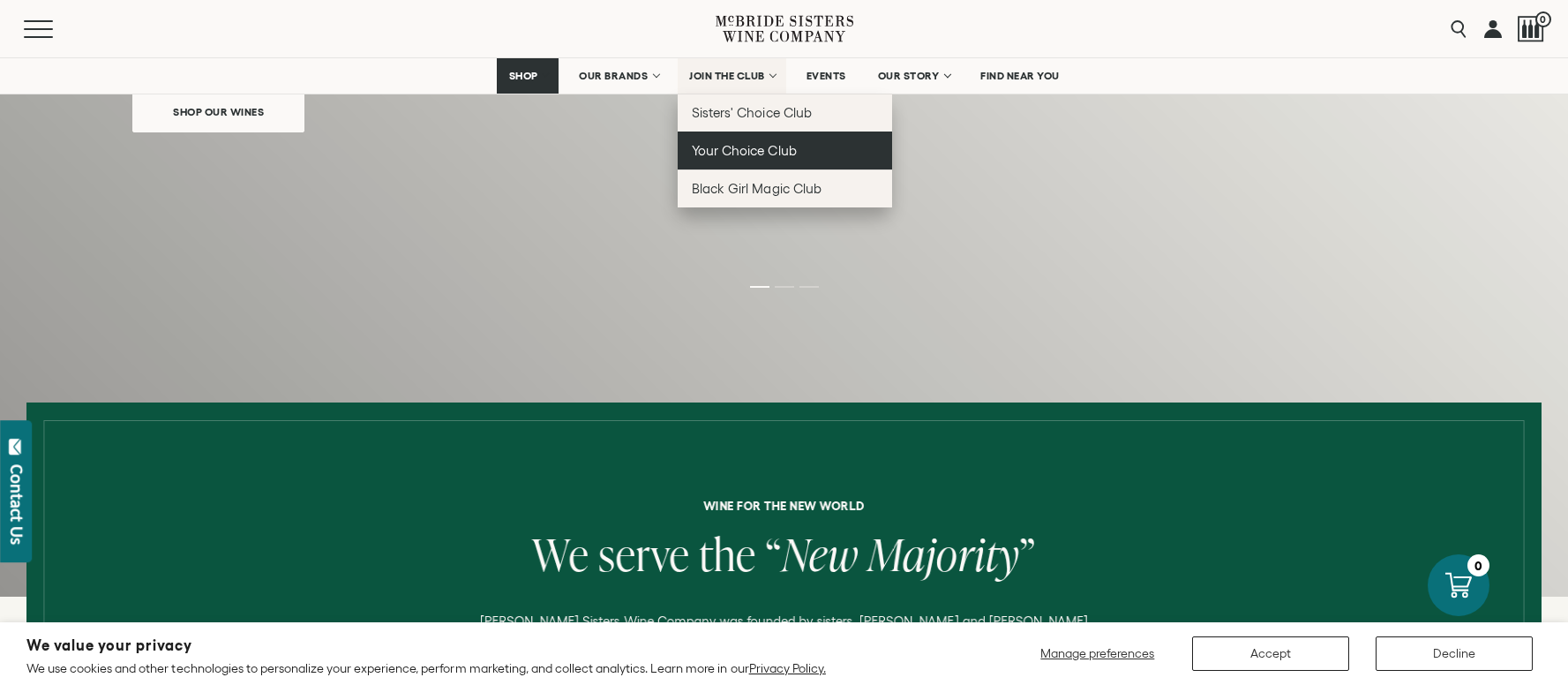
click at [736, 150] on span "Your Choice Club" at bounding box center [743, 150] width 104 height 15
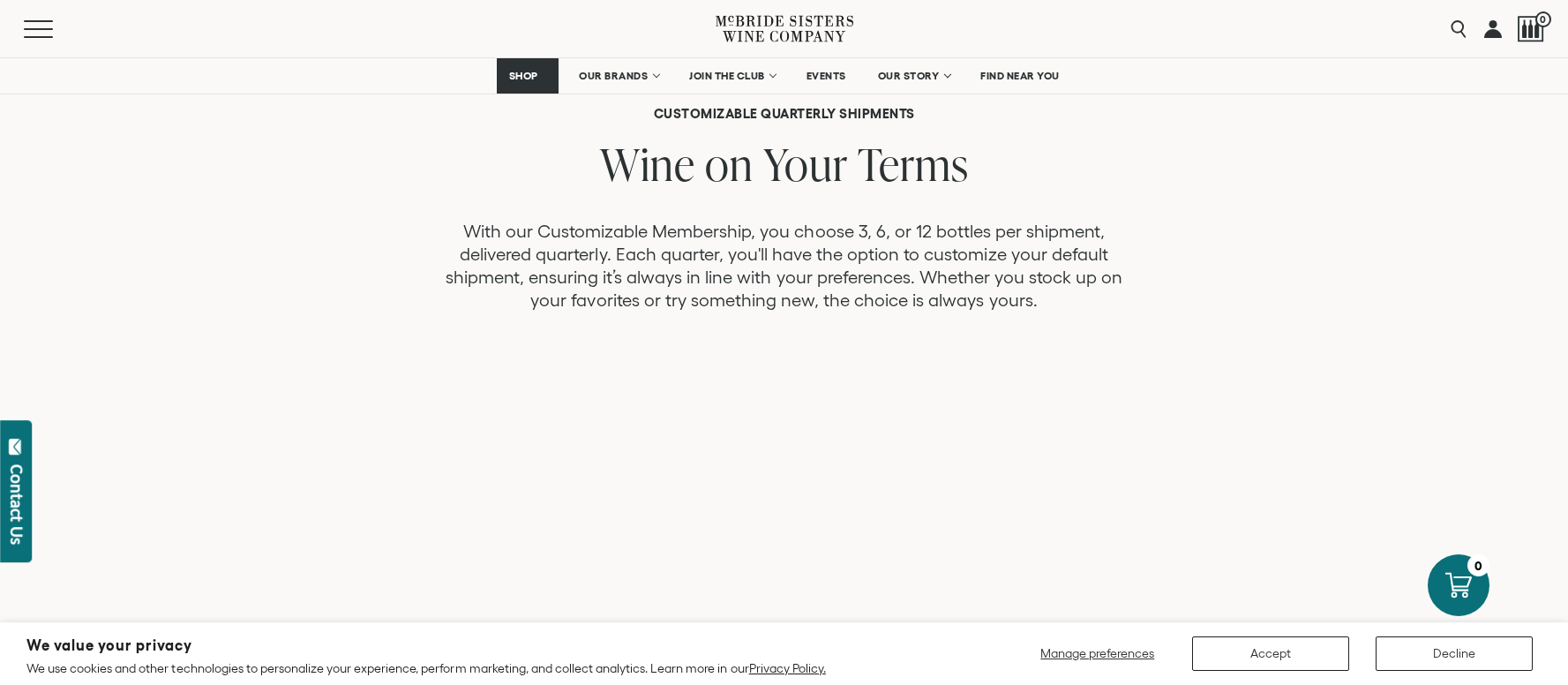
scroll to position [453, 0]
click at [691, 279] on p "With our Customizable Membership, you choose 3, 6, or 12 bottles per shipment, …" at bounding box center [784, 263] width 706 height 91
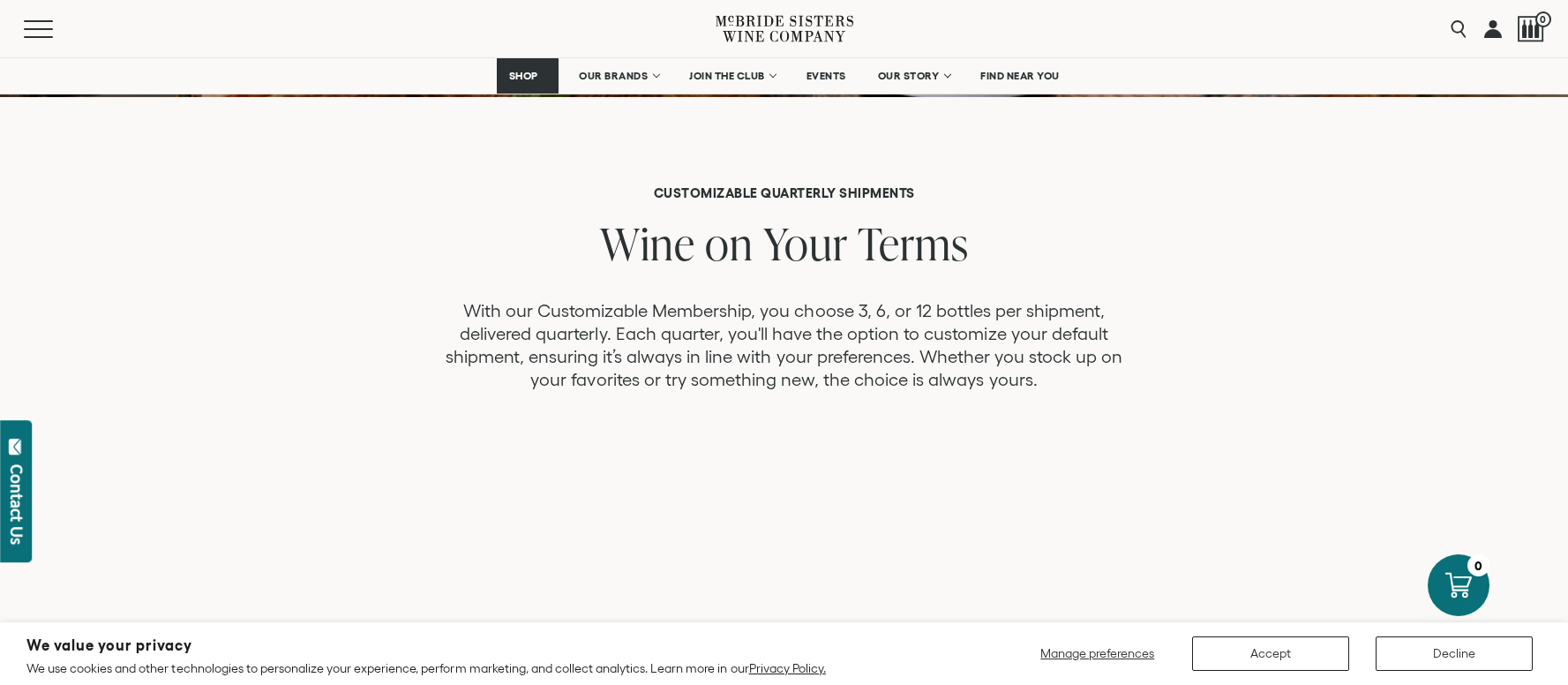
scroll to position [344, 0]
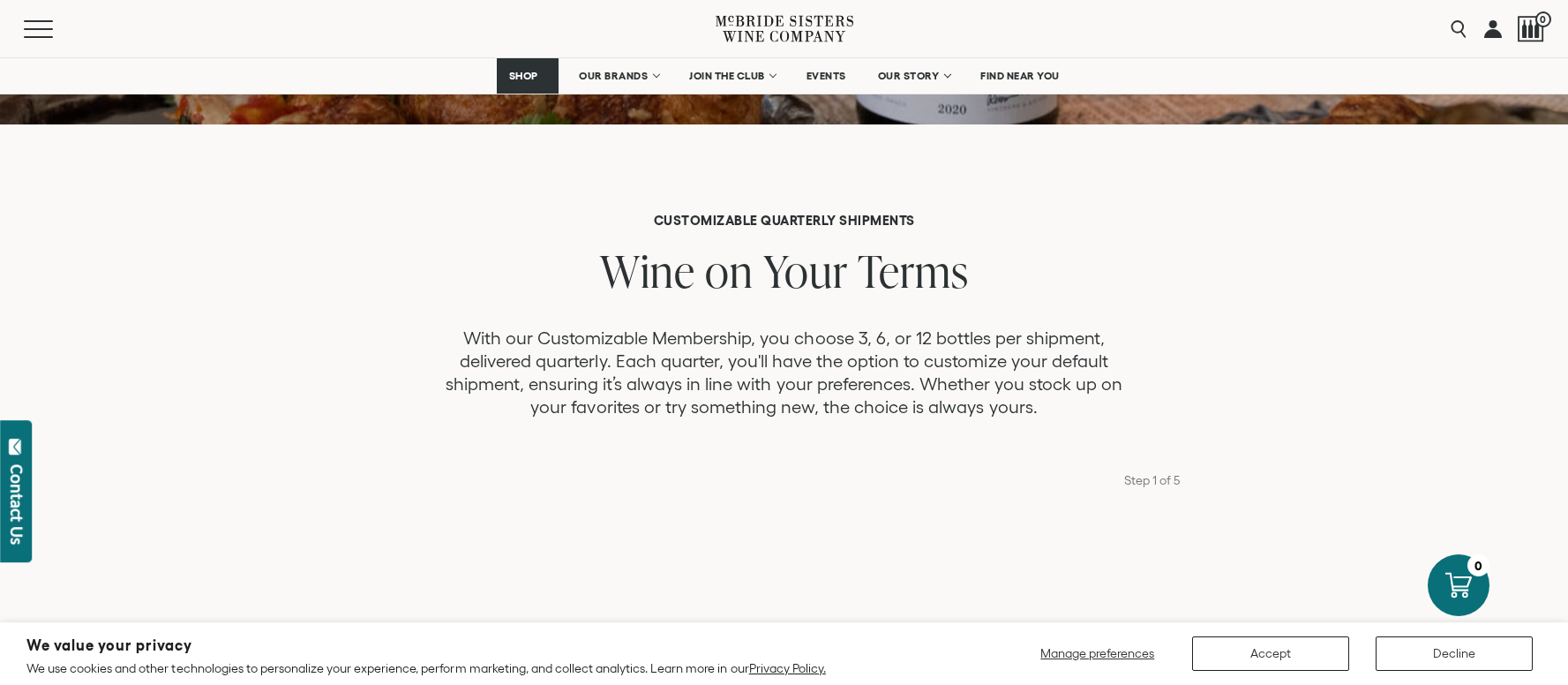
click at [1005, 392] on p "With our Customizable Membership, you choose 3, 6, or 12 bottles per shipment, …" at bounding box center [784, 373] width 706 height 91
click at [1039, 406] on p "With our Customizable Membership, you choose 3, 6, or 12 bottles per shipment, …" at bounding box center [784, 373] width 706 height 91
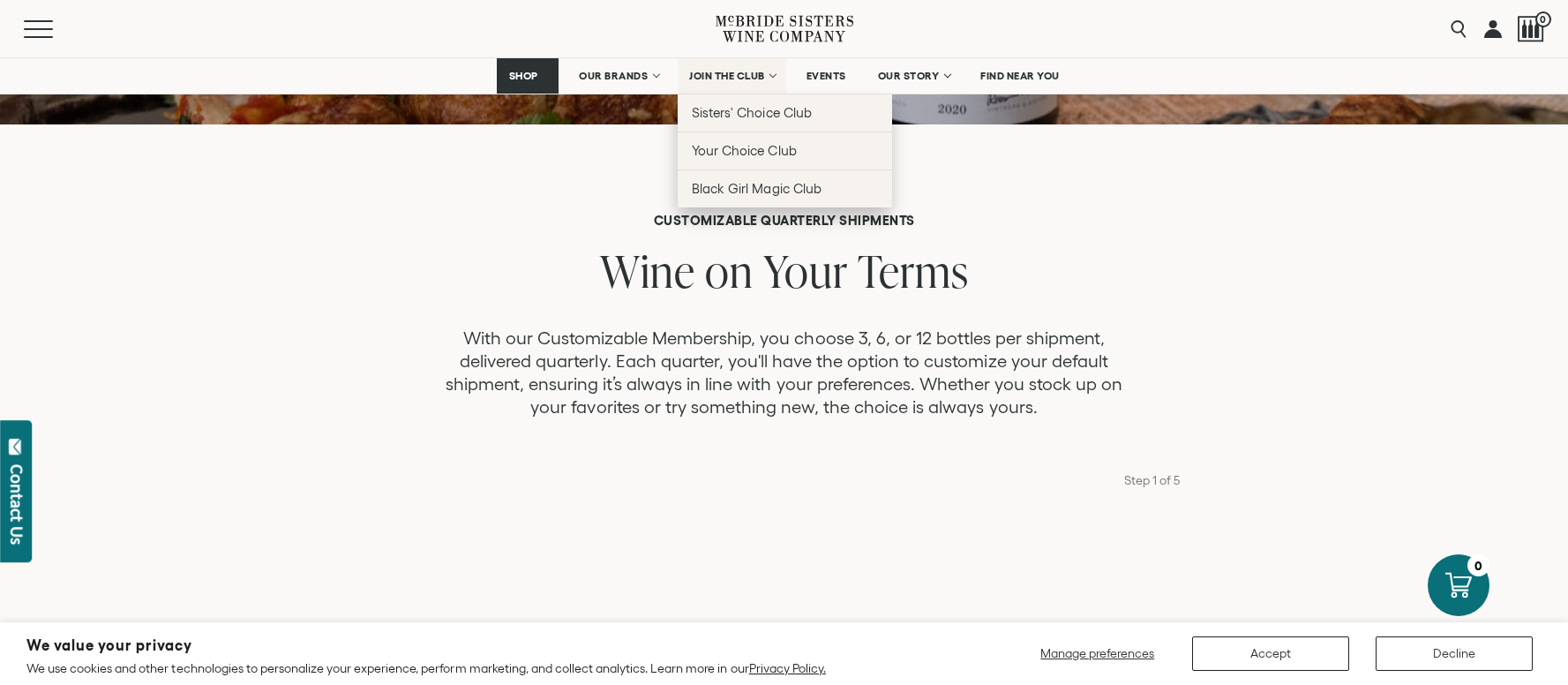
click at [715, 75] on span "JOIN THE CLUB" at bounding box center [727, 76] width 76 height 12
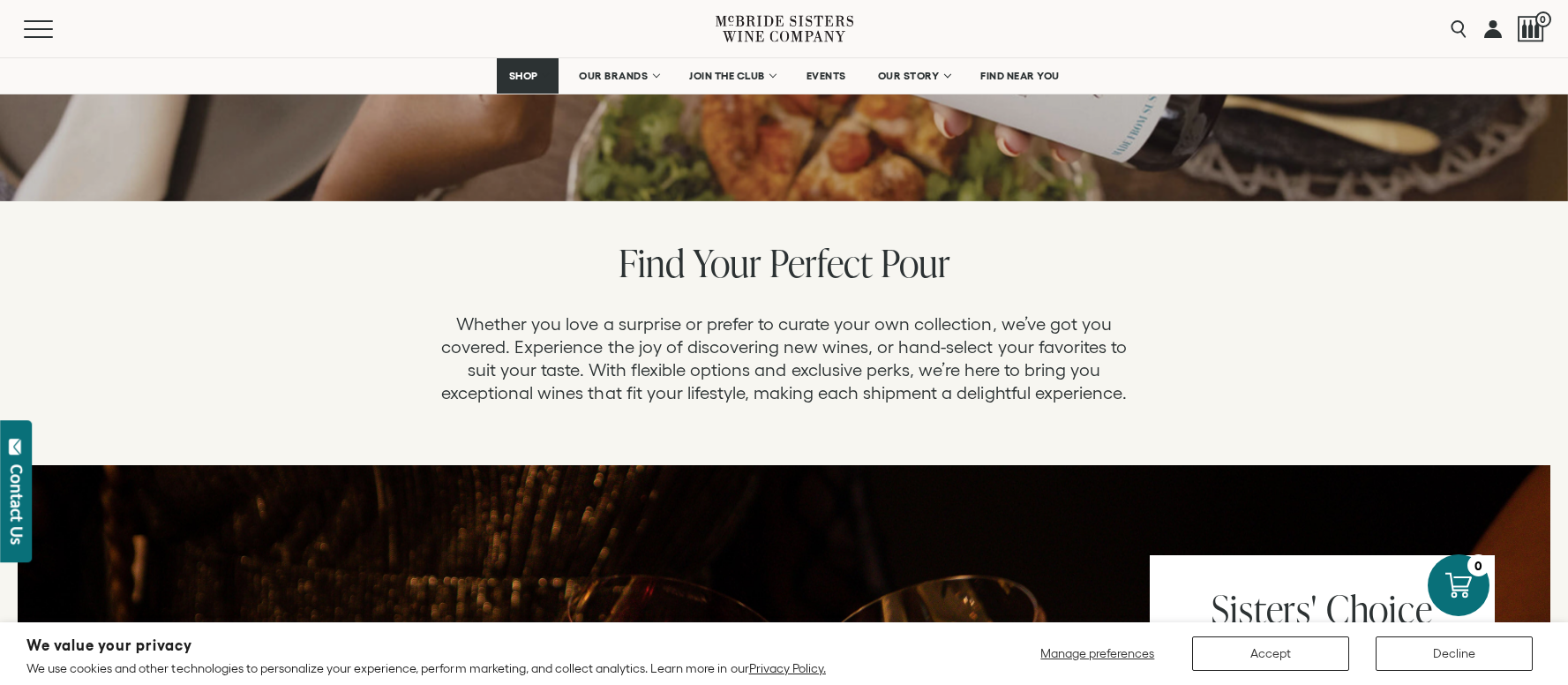
scroll to position [195, 0]
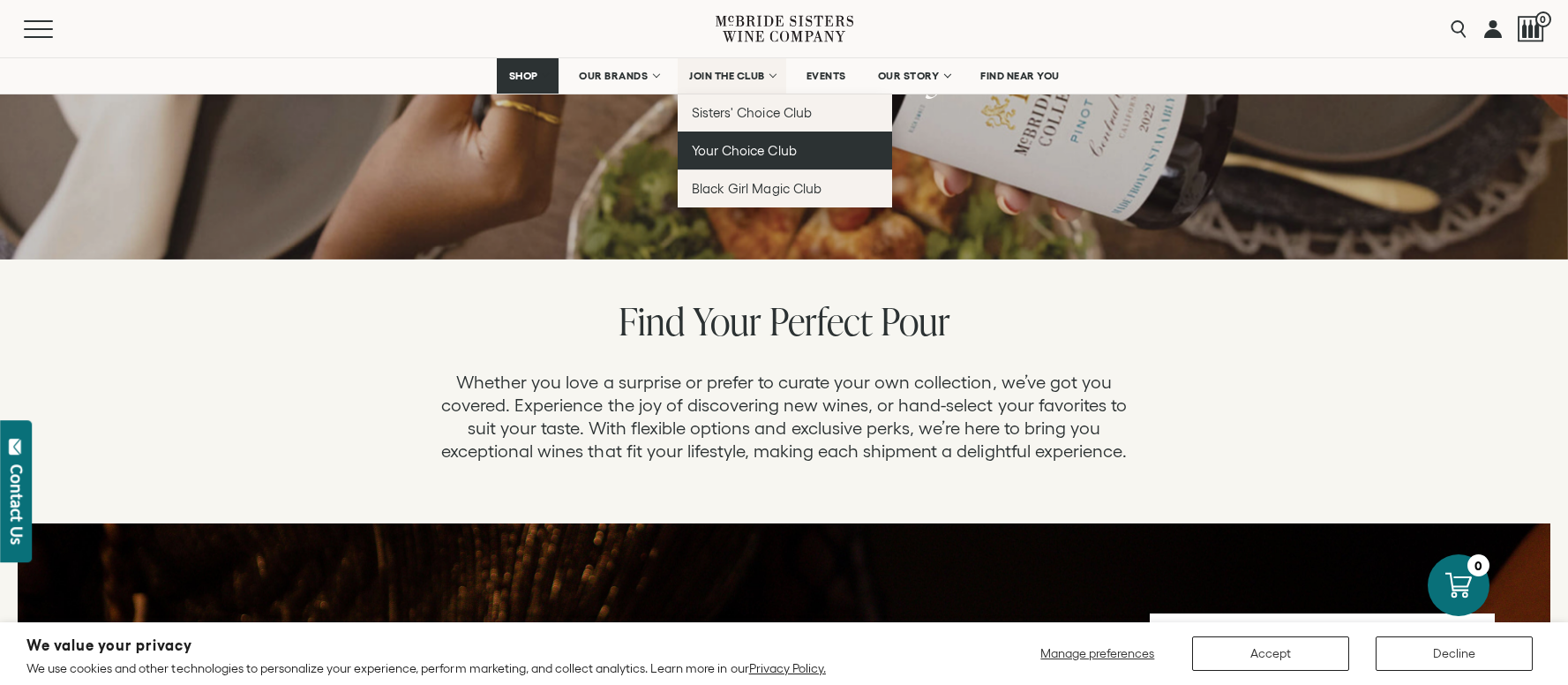
click at [746, 149] on span "Your Choice Club" at bounding box center [743, 150] width 104 height 15
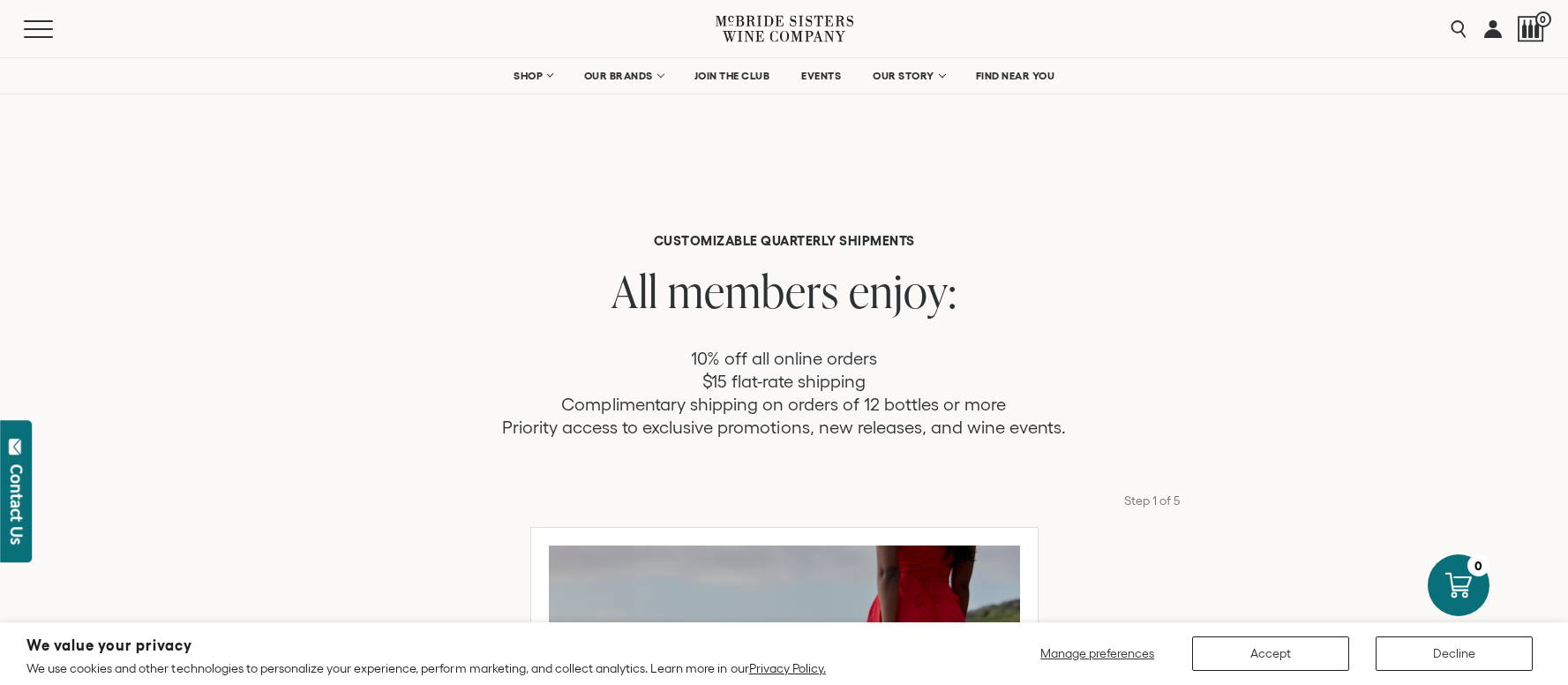
click at [778, 234] on h6 "CUSTOMIZABLE QUARTERLY SHIPMENTS" at bounding box center [784, 242] width 1568 height 16
copy div "CUSTOMIZABLE QUARTERLY SHIPMENTS"
click at [722, 73] on span "JOIN THE CLUB" at bounding box center [732, 76] width 76 height 12
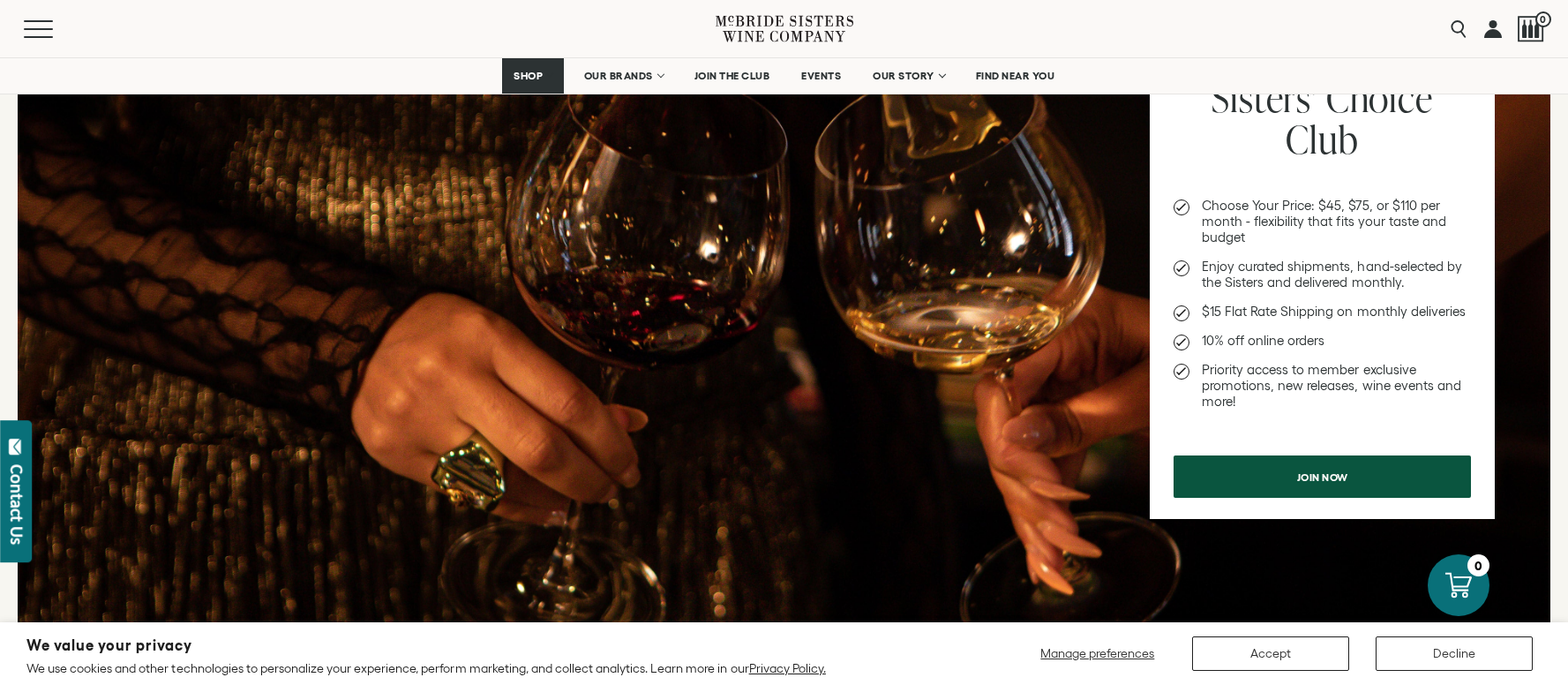
scroll to position [764, 0]
click at [1311, 483] on span "Join now" at bounding box center [1324, 473] width 113 height 35
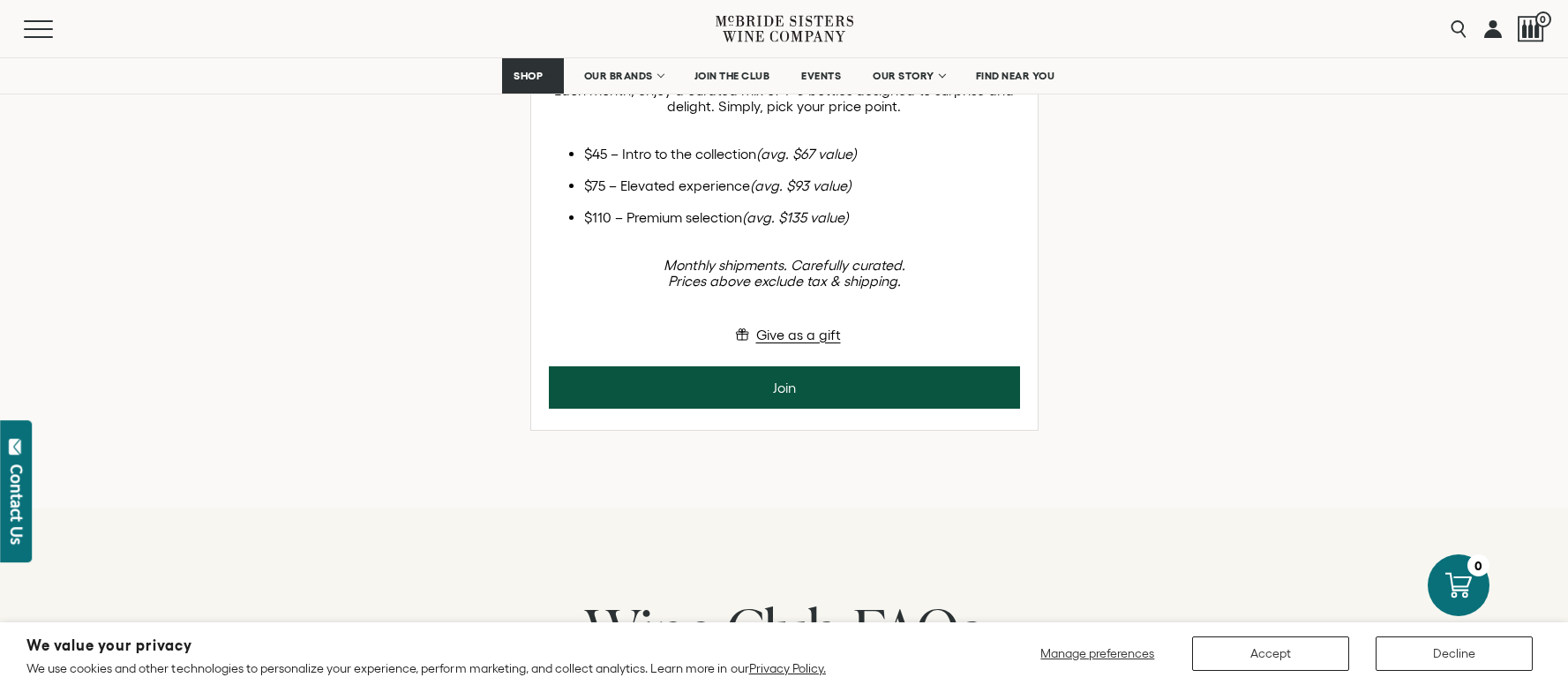
scroll to position [210, 0]
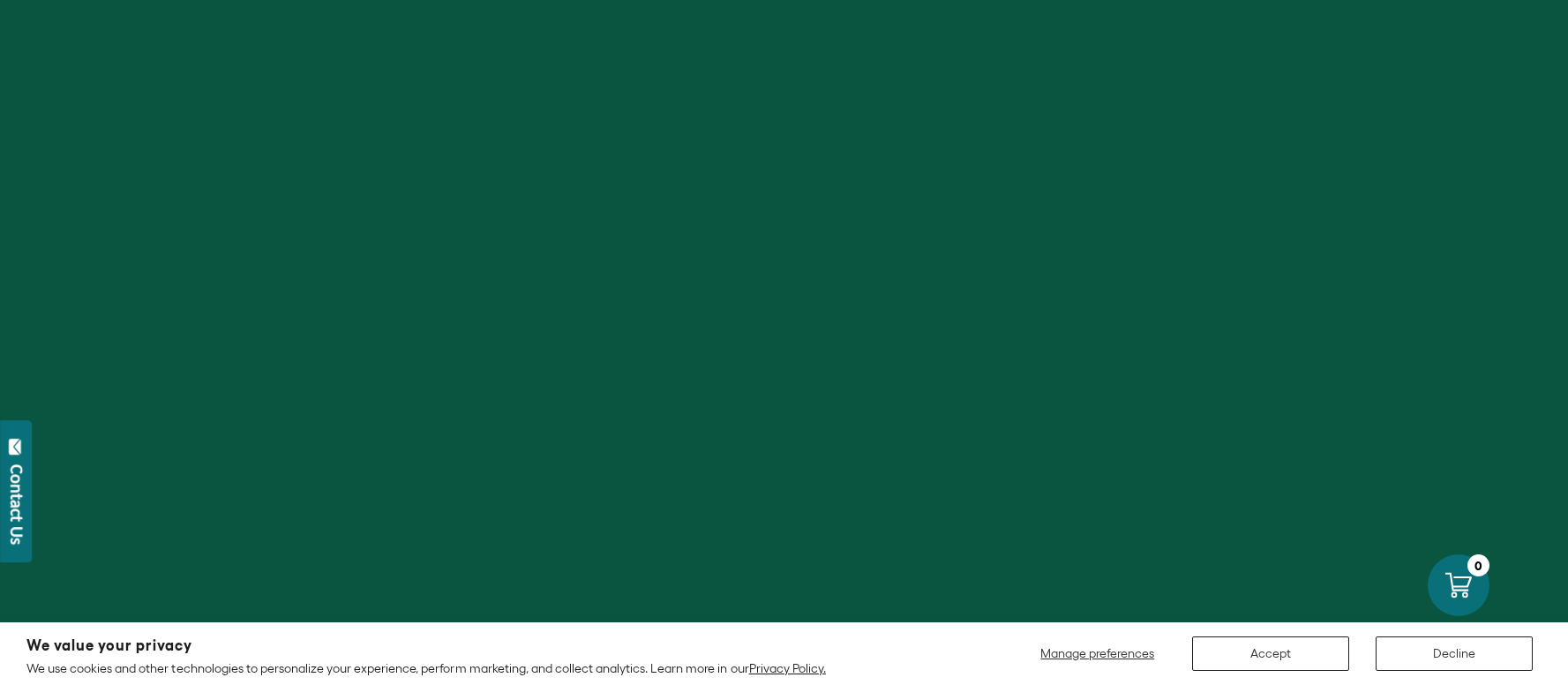
scroll to position [764, 0]
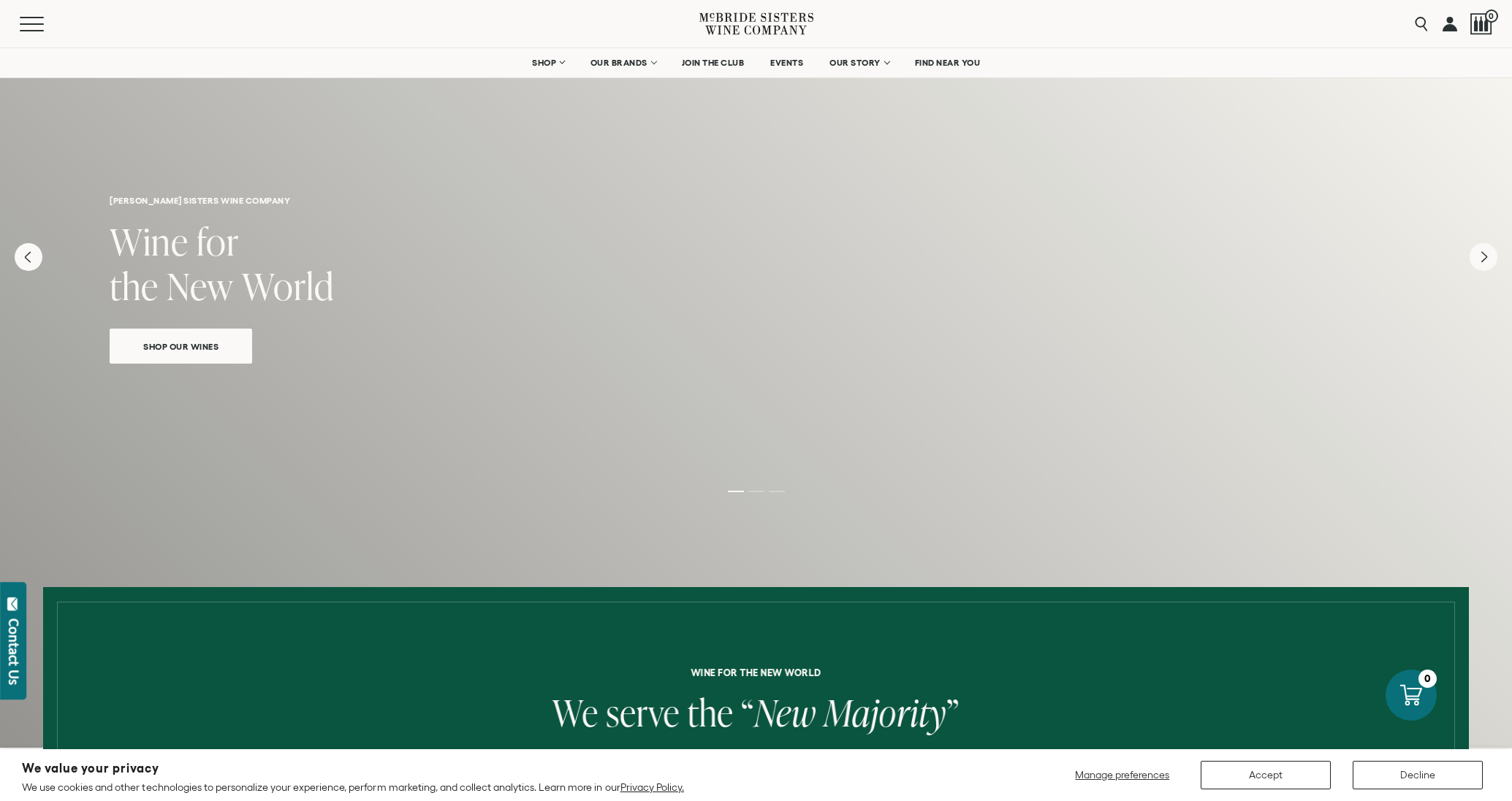
click at [1449, 25] on link at bounding box center [1449, 24] width 15 height 48
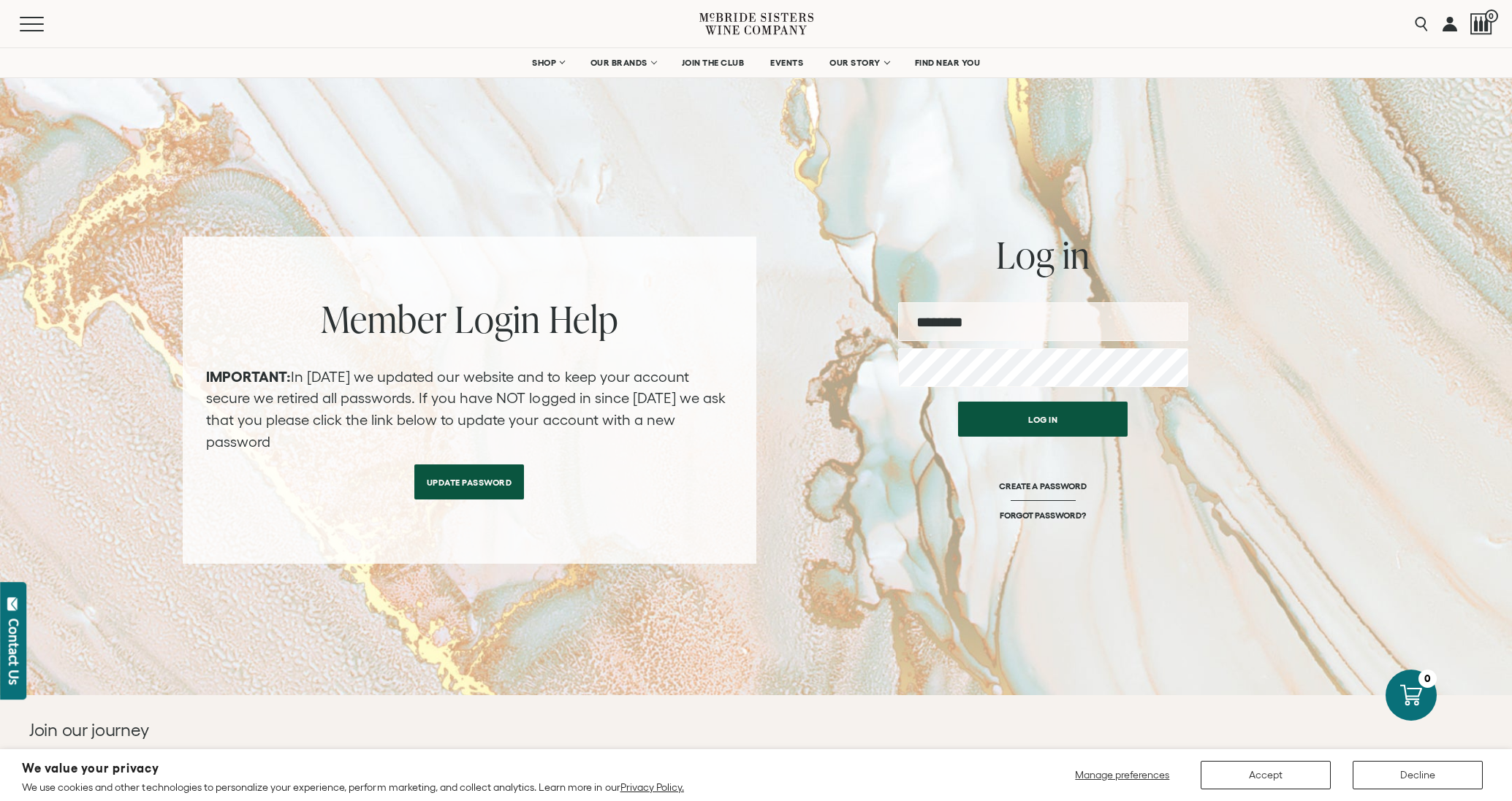
click at [1025, 322] on input "email" at bounding box center [1043, 322] width 290 height 39
type input "**********"
click at [958, 402] on button "Log in" at bounding box center [1043, 419] width 169 height 35
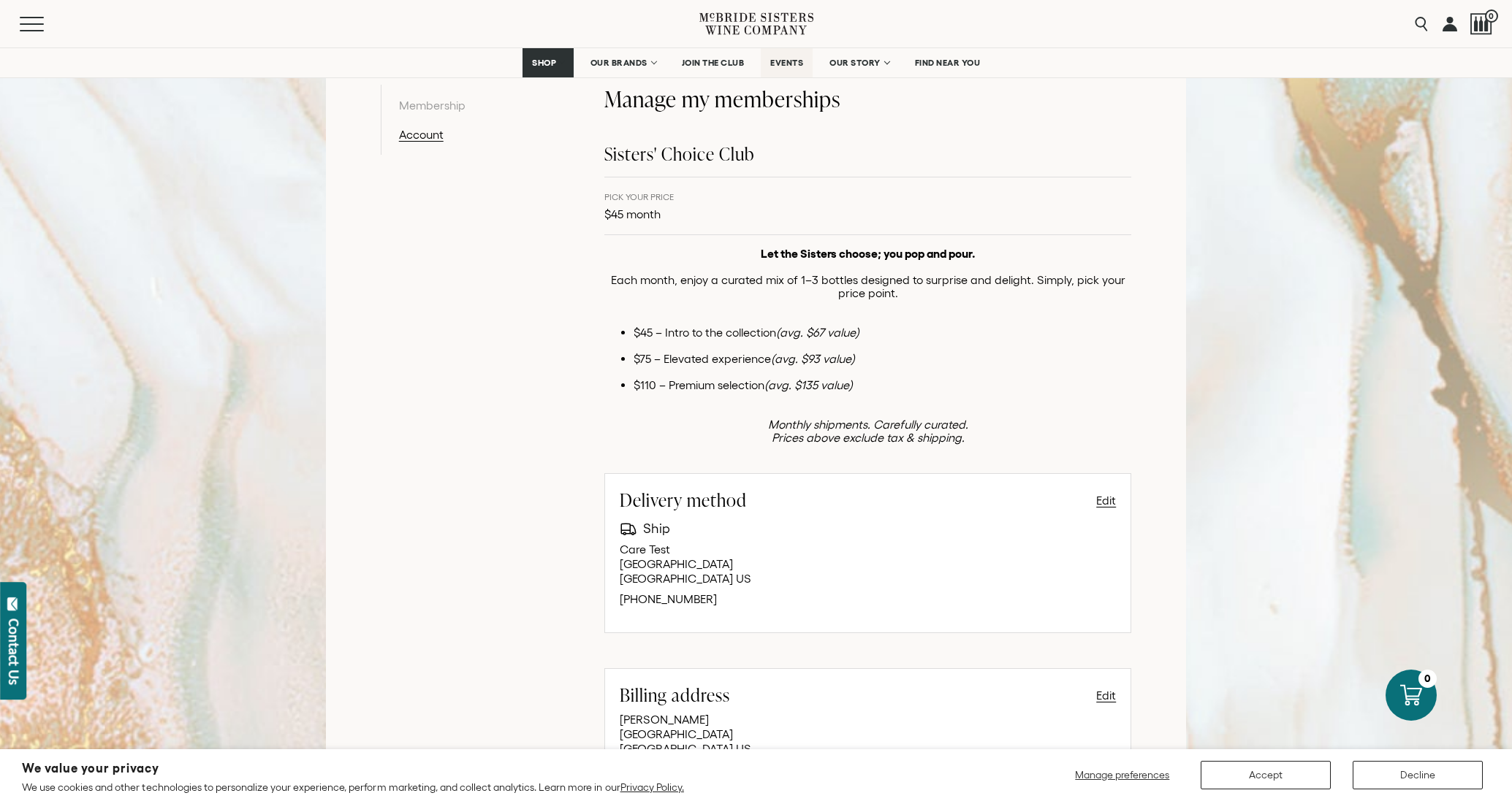
scroll to position [289, 0]
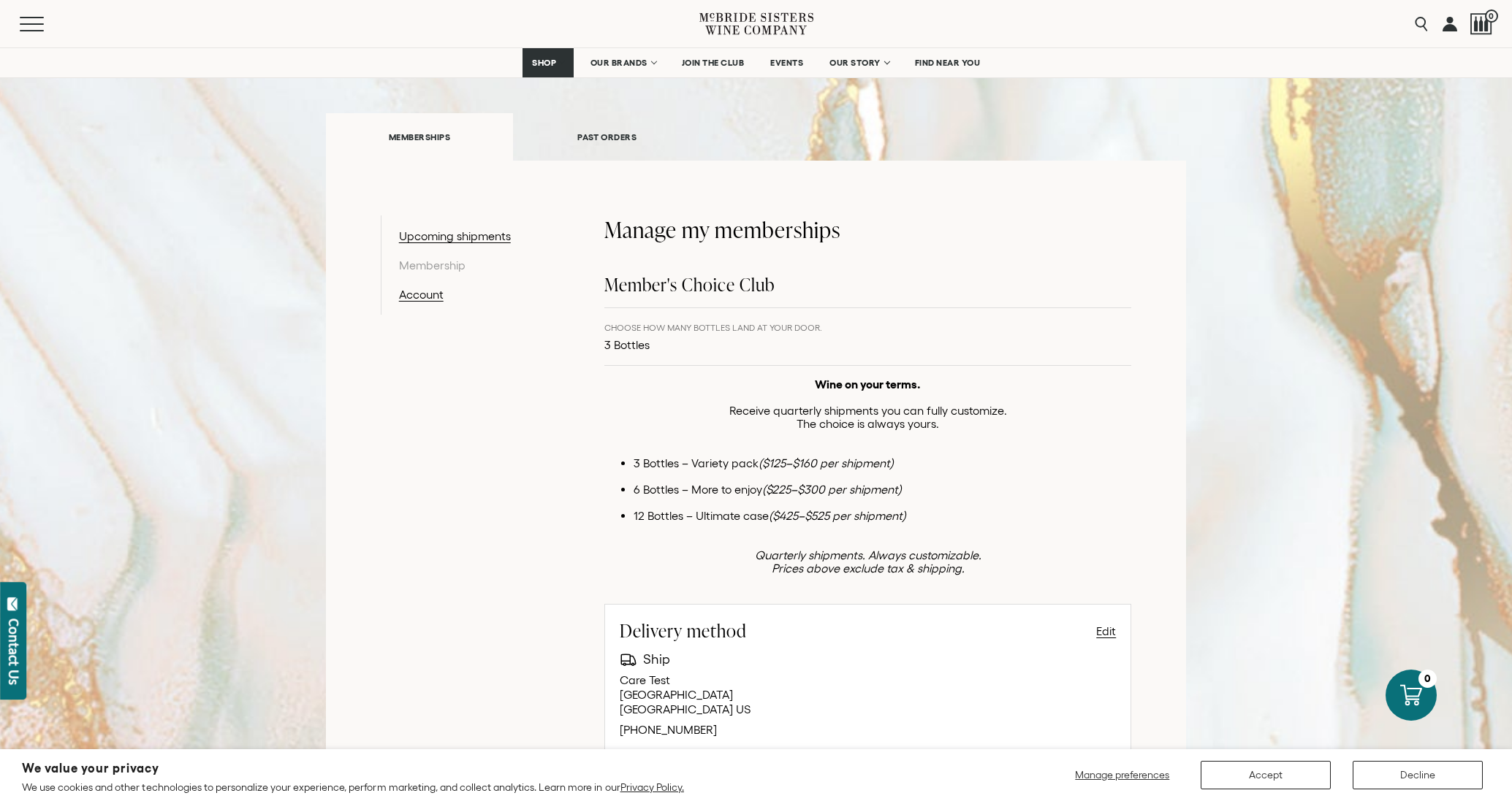
scroll to position [227, 0]
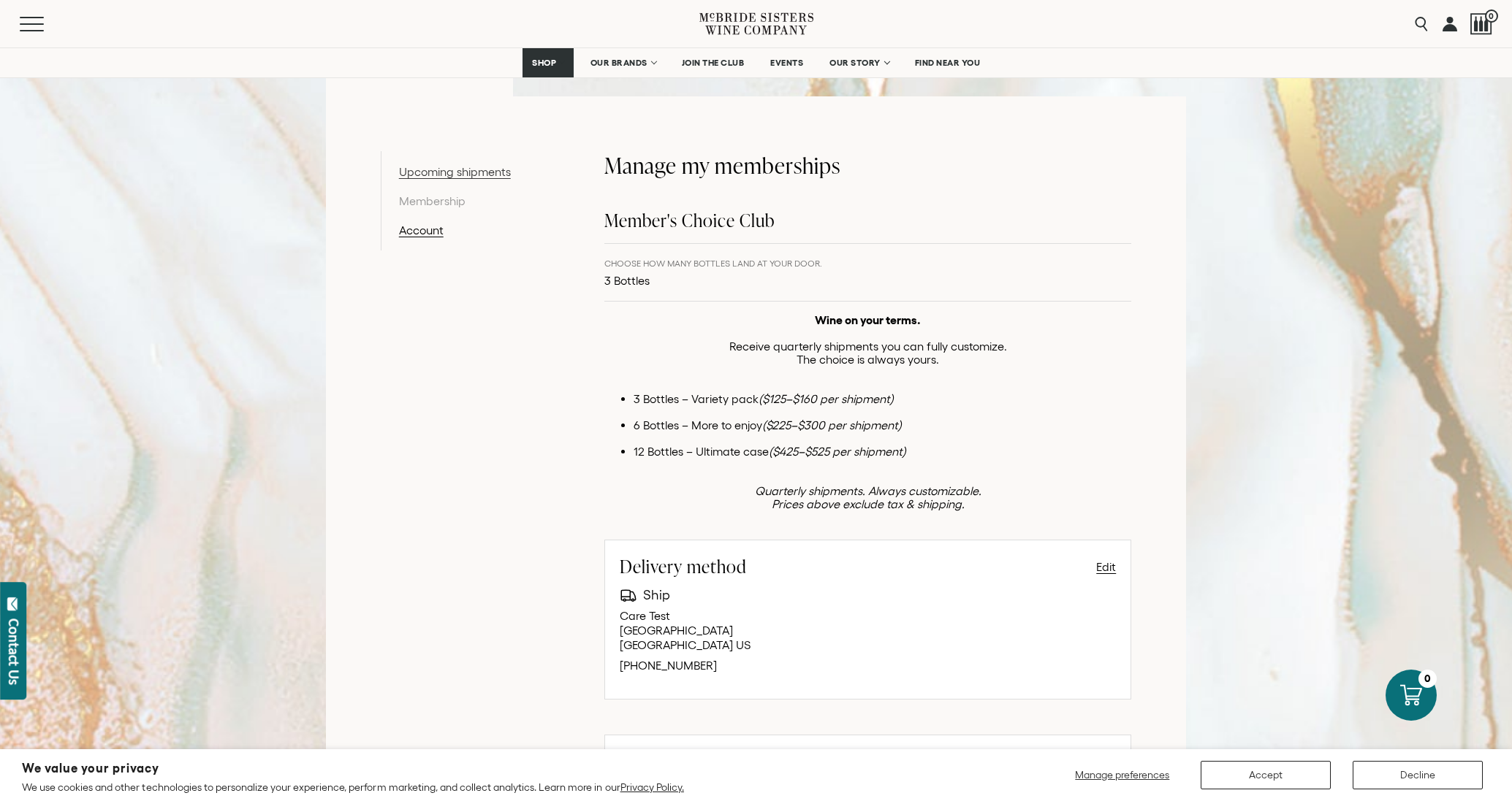
click at [489, 171] on link "Upcoming shipments" at bounding box center [475, 171] width 151 height 17
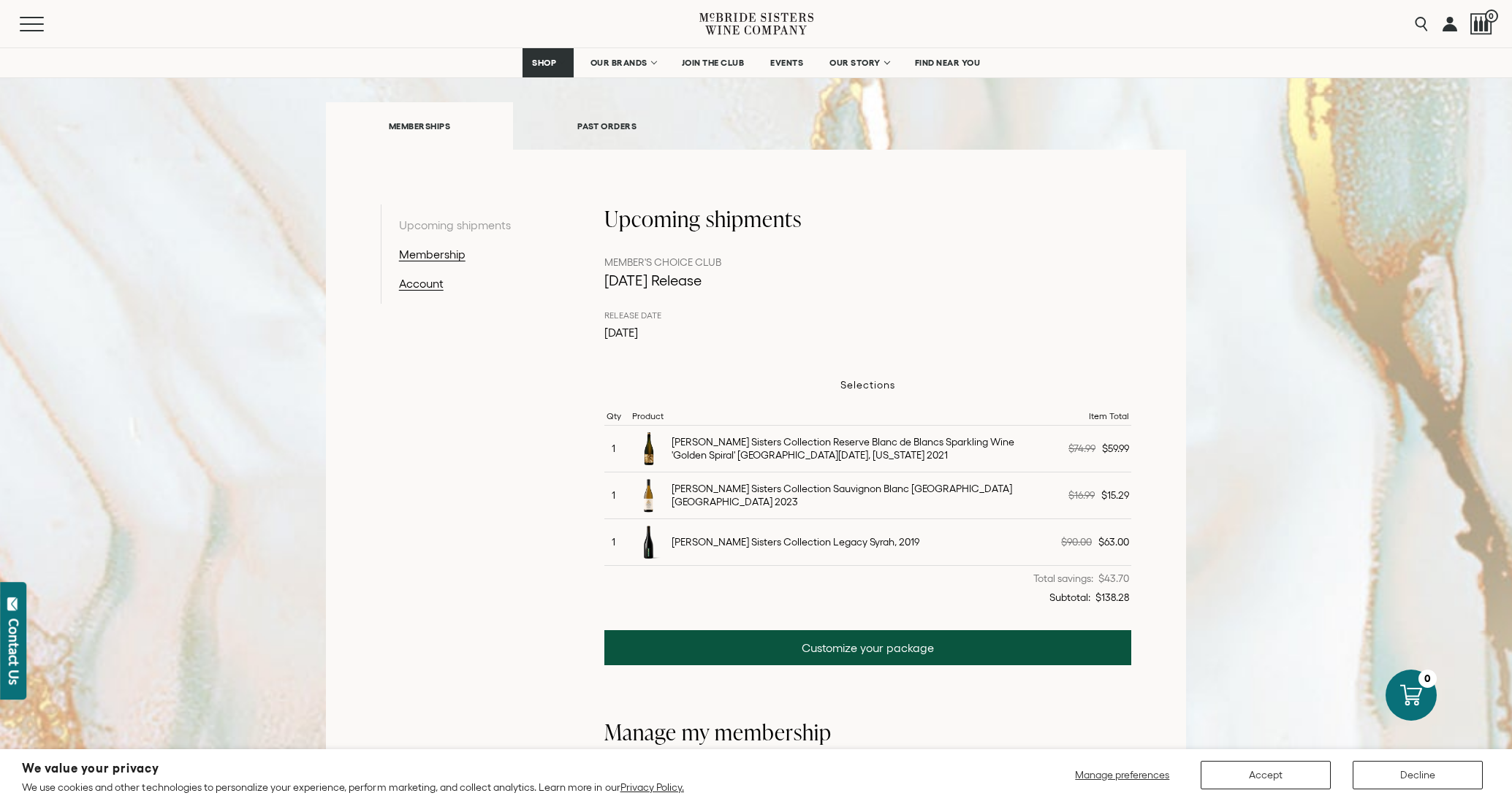
scroll to position [174, 0]
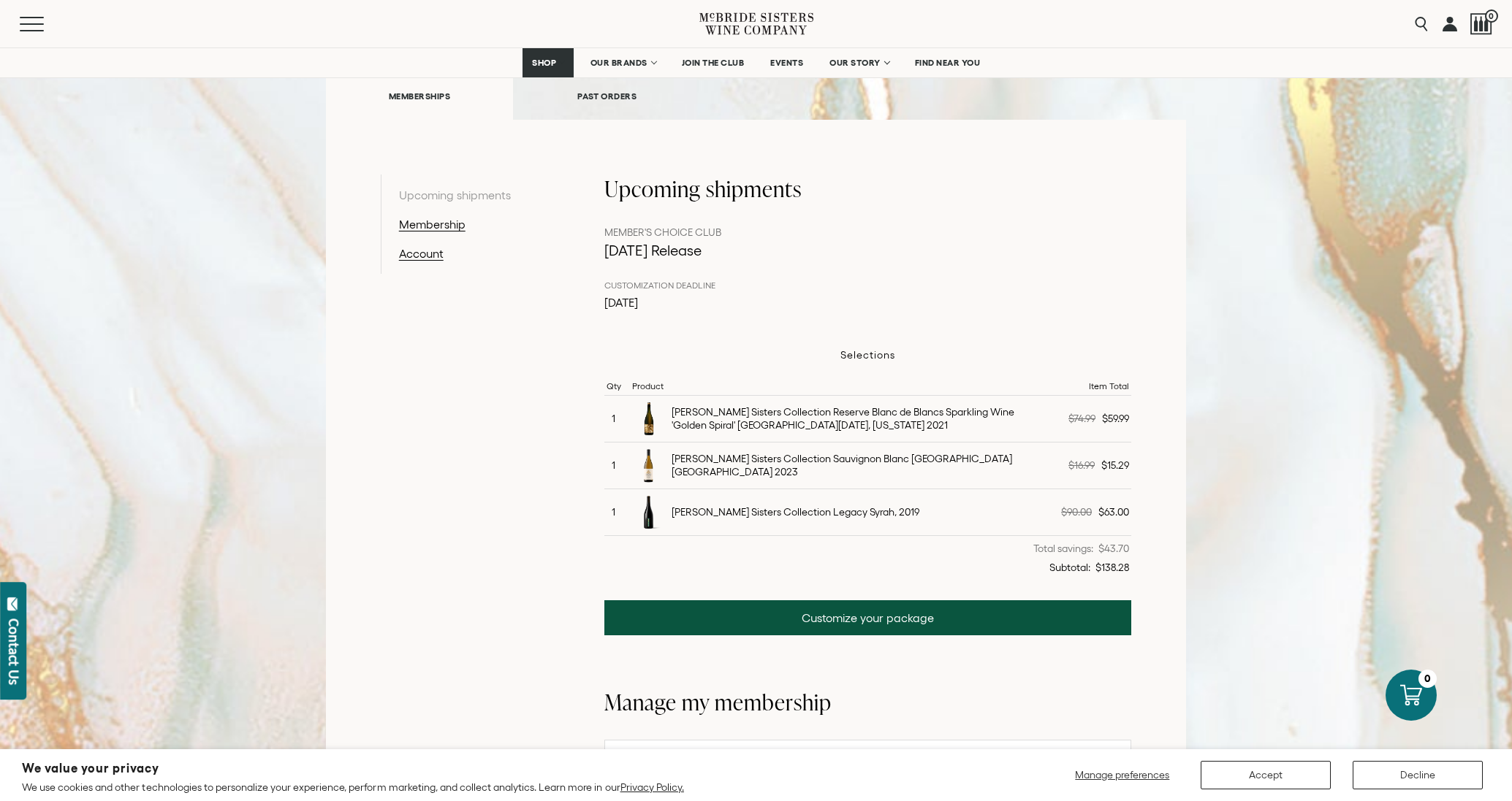
scroll to position [204, 0]
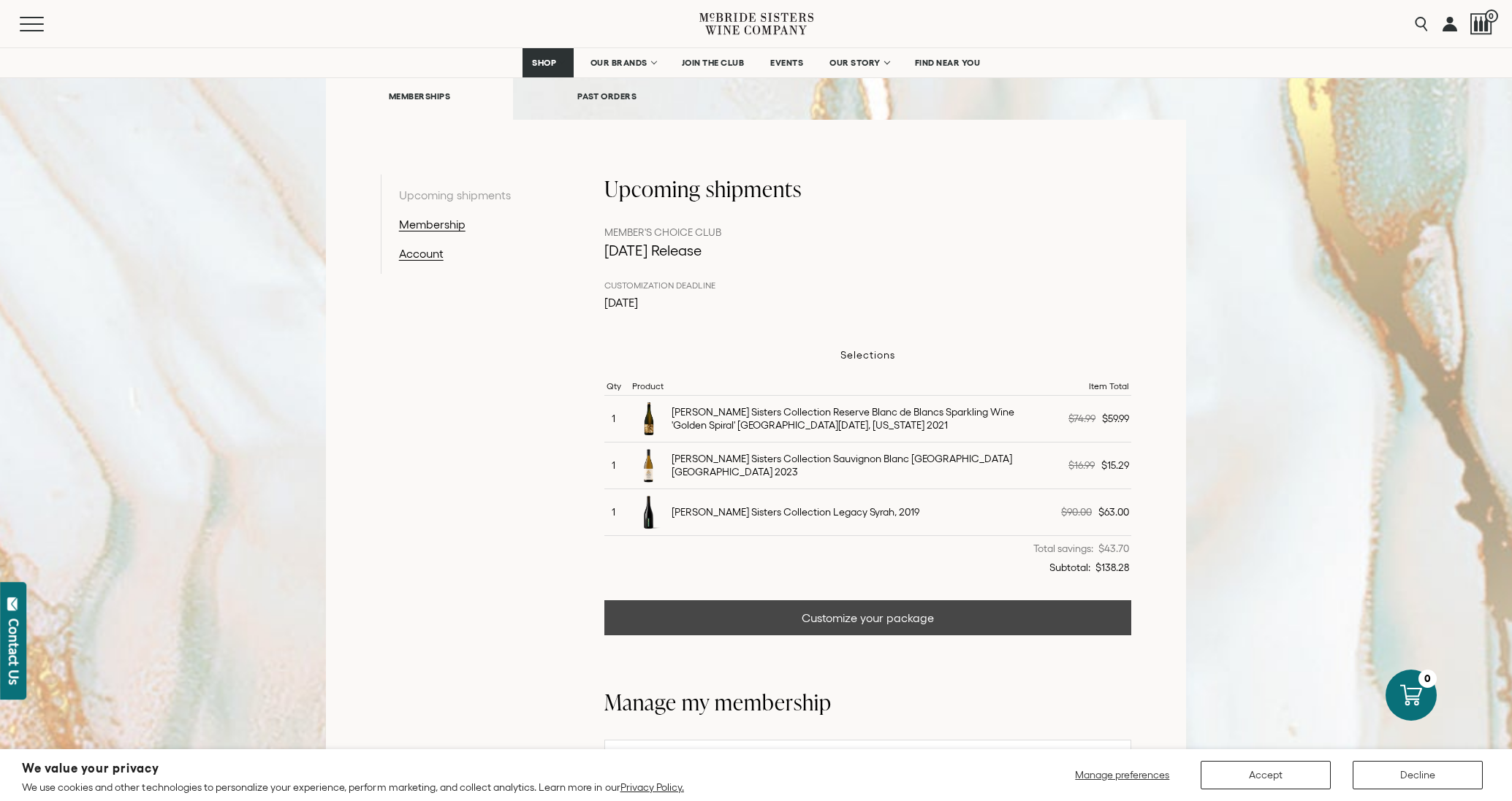
click at [842, 618] on link "Customize your package" at bounding box center [868, 618] width 527 height 35
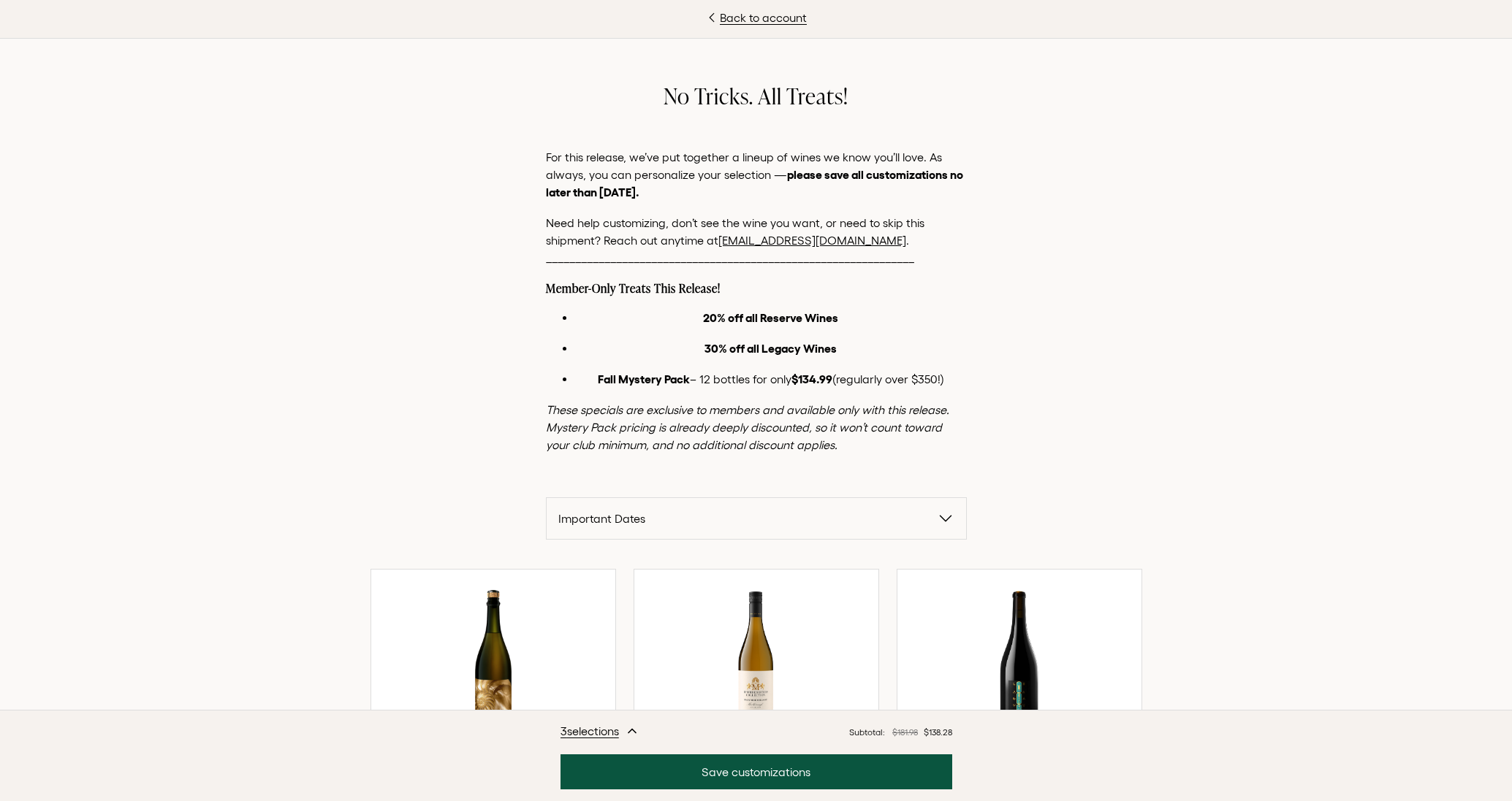
scroll to position [183, 0]
click at [802, 522] on span "Important Dates" at bounding box center [748, 518] width 378 height 17
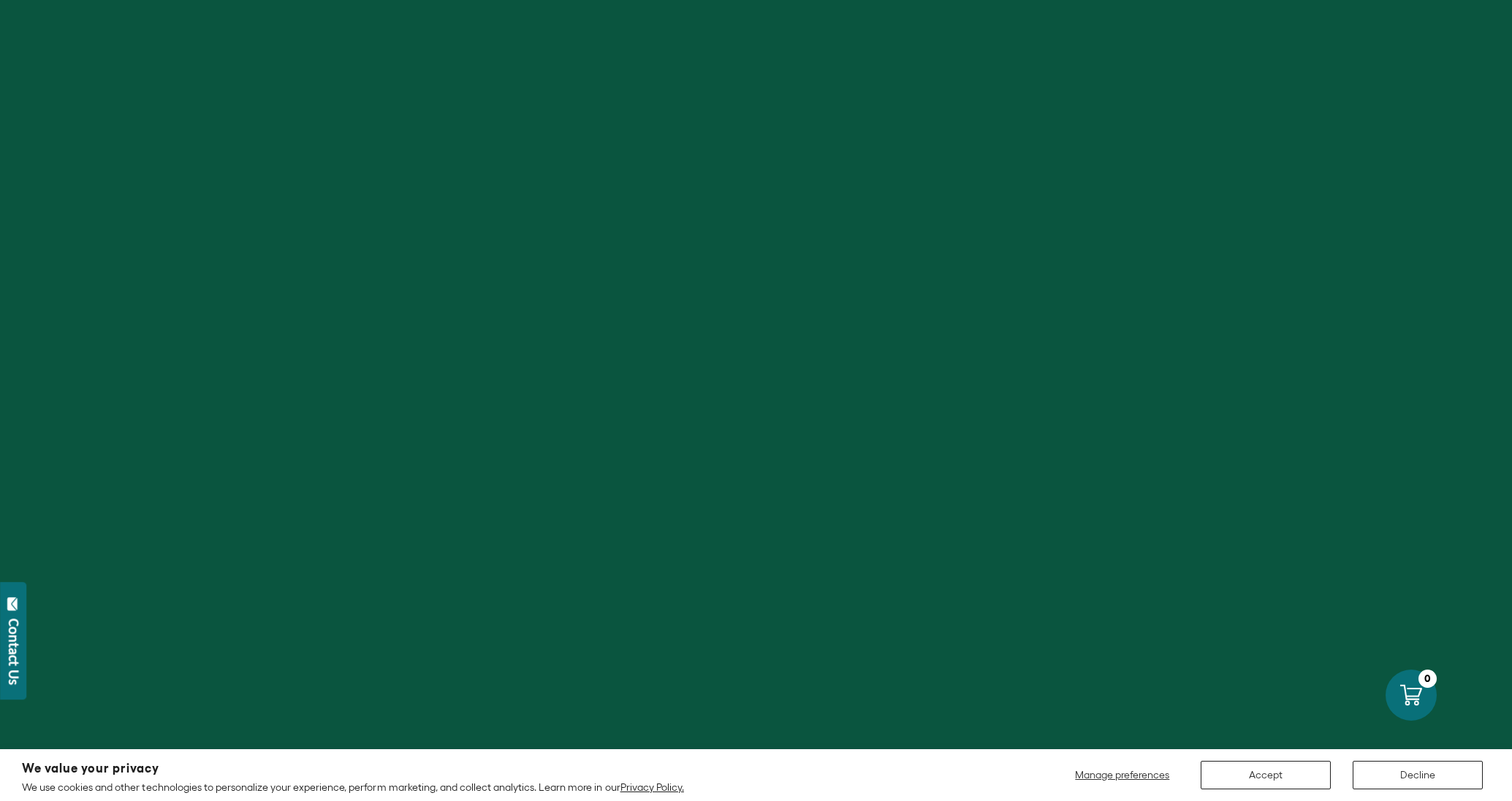
scroll to position [183, 0]
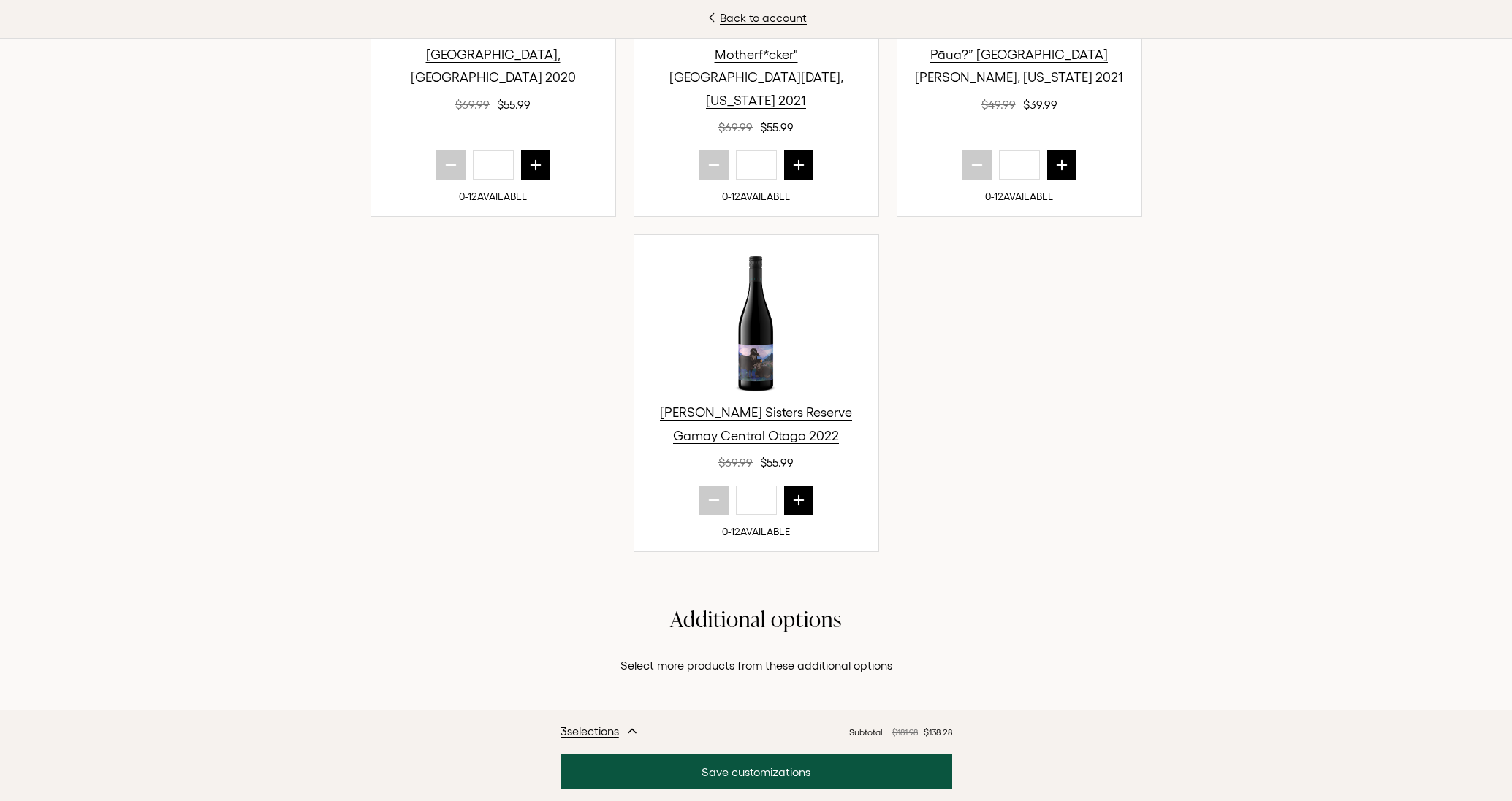
scroll to position [771, 0]
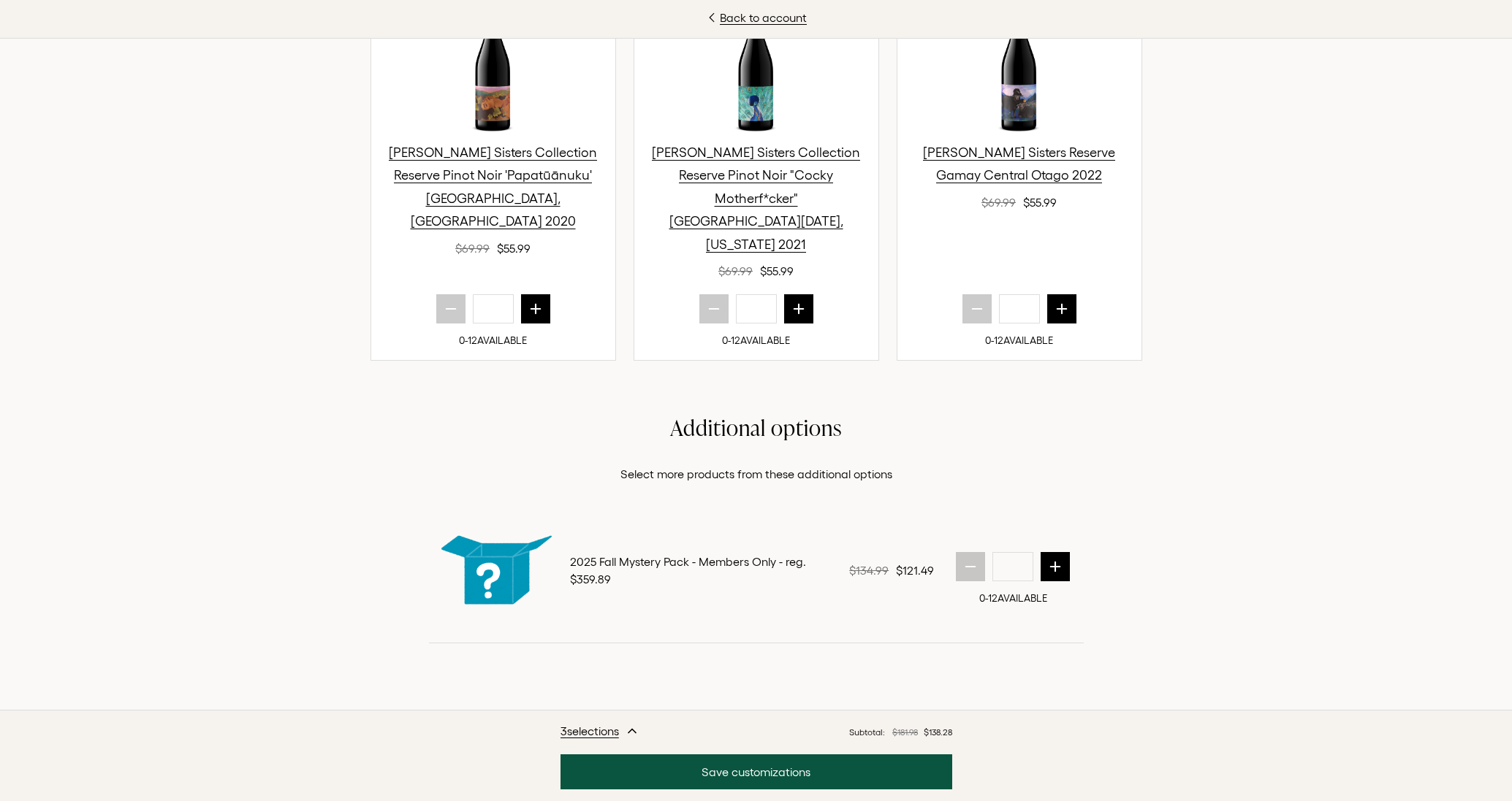
scroll to position [1335, 0]
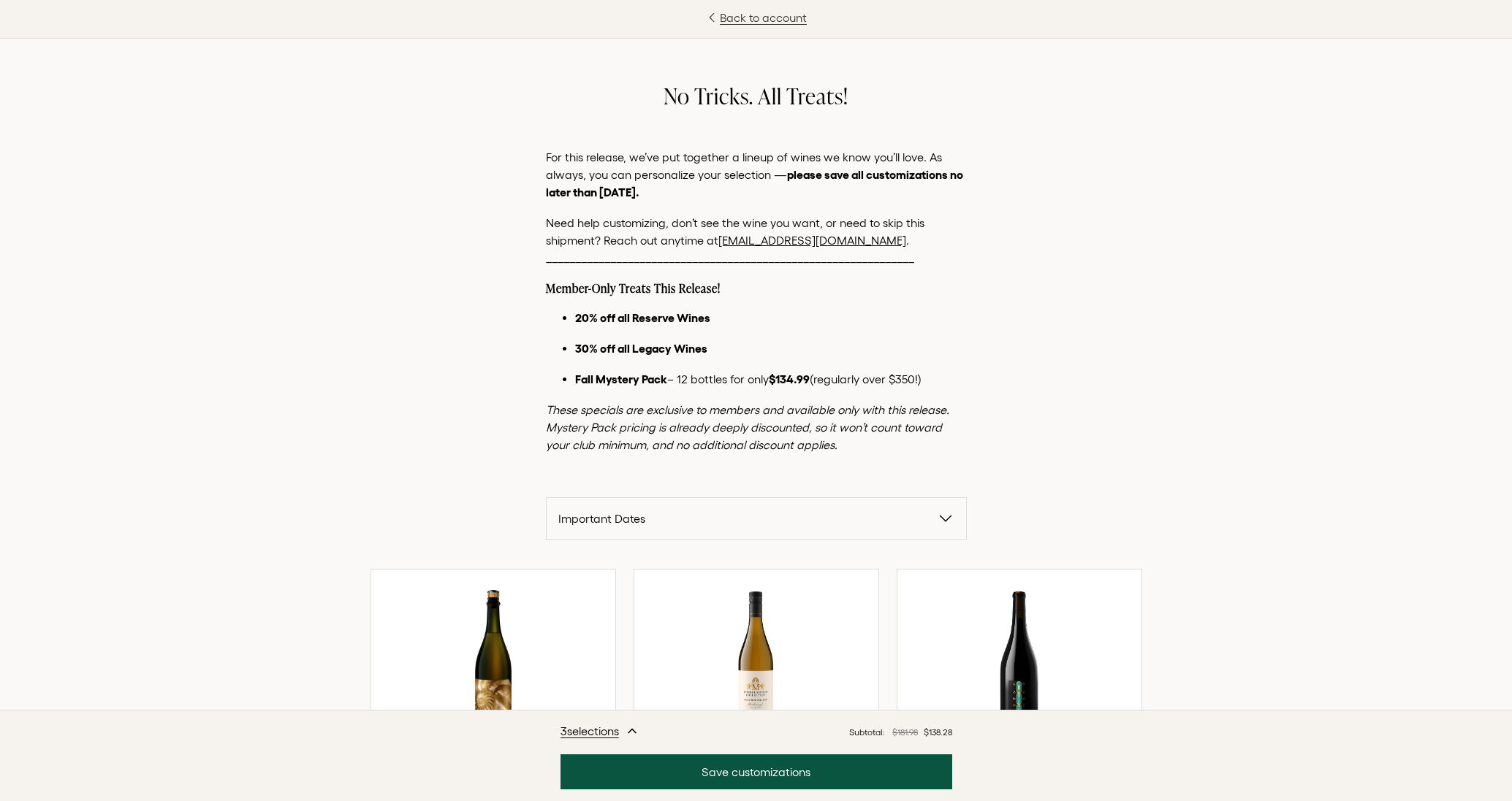
click at [775, 17] on link "Back to account" at bounding box center [756, 17] width 1512 height 17
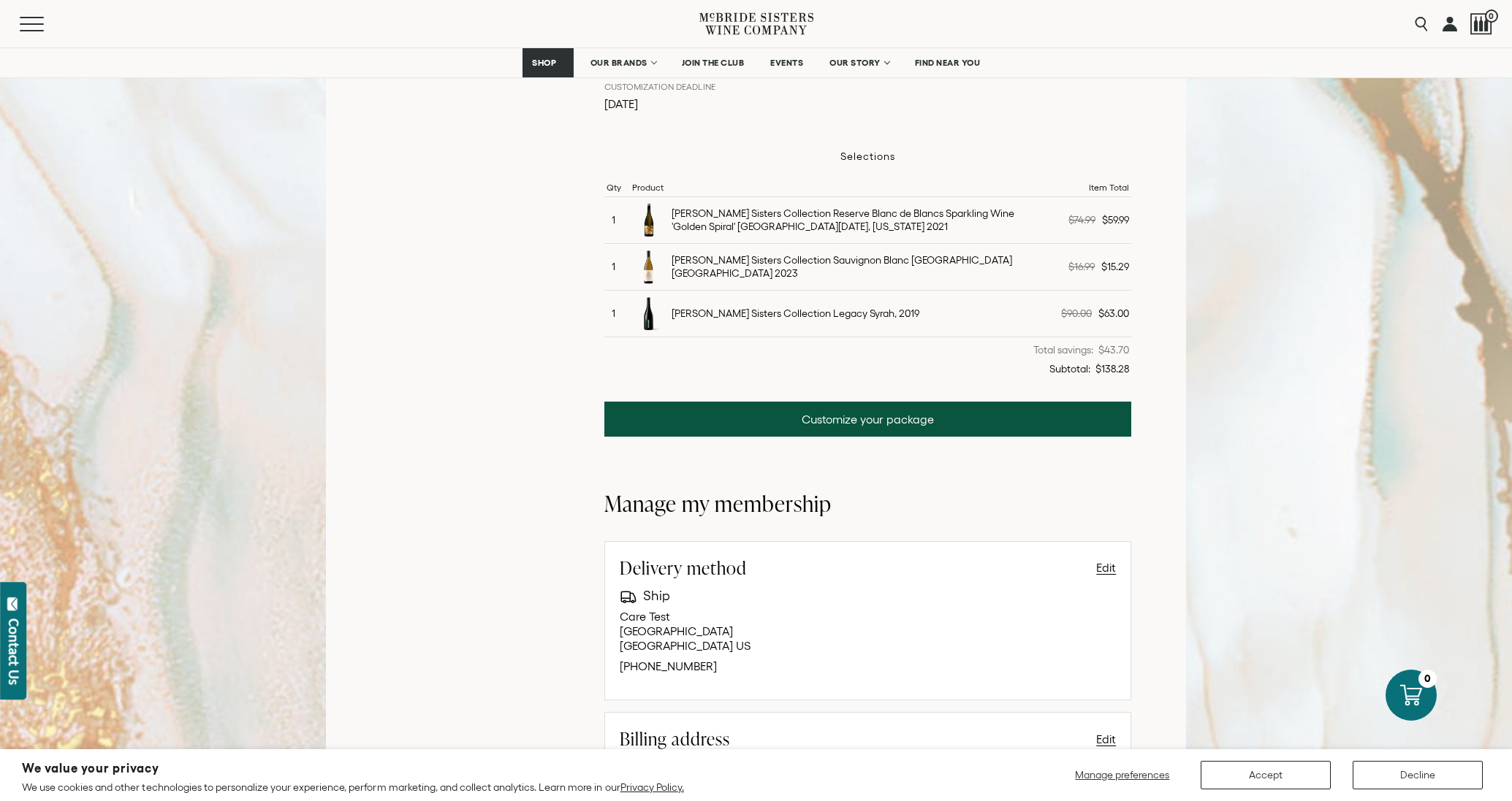
scroll to position [204, 0]
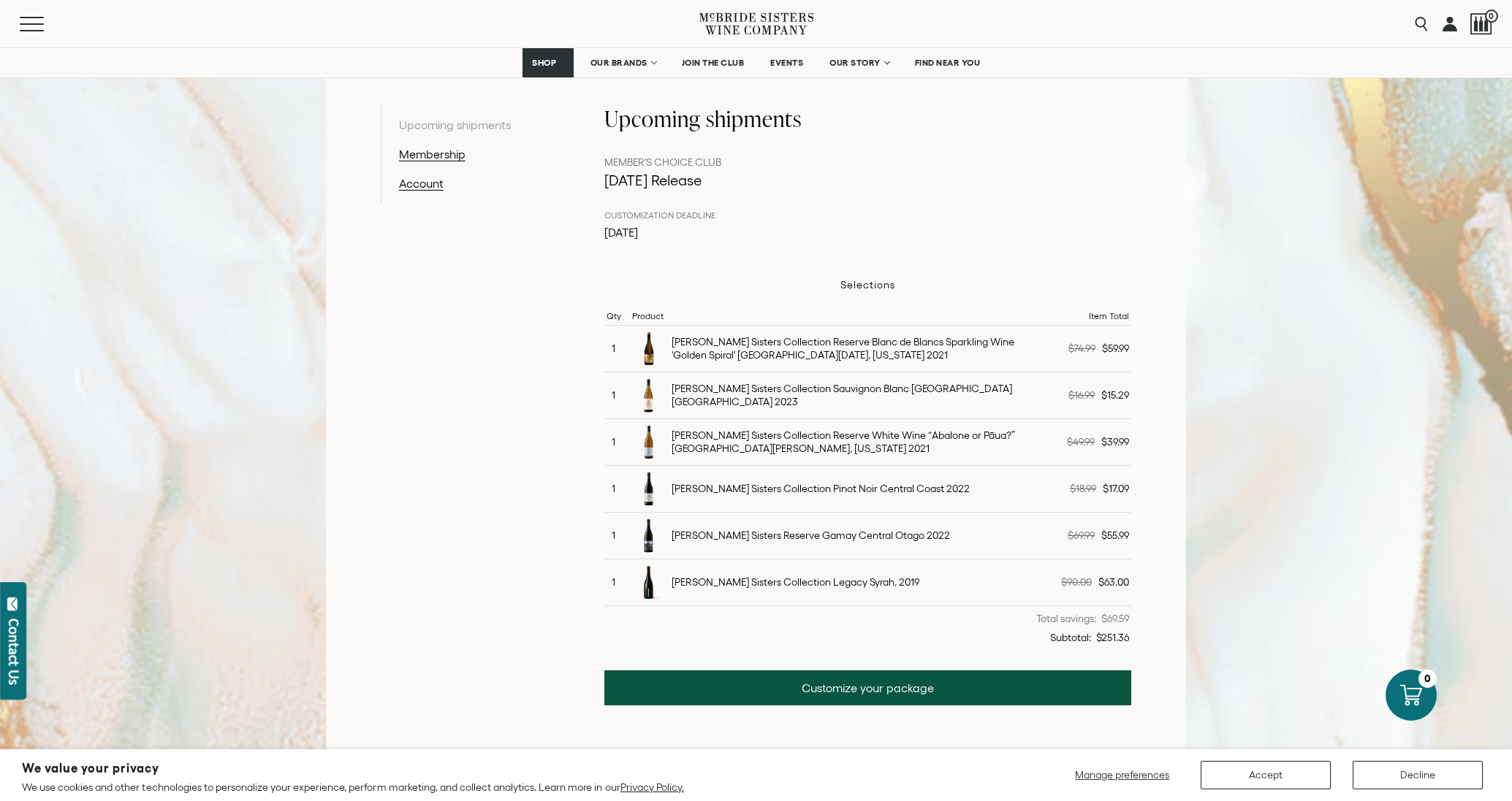
scroll to position [293, 0]
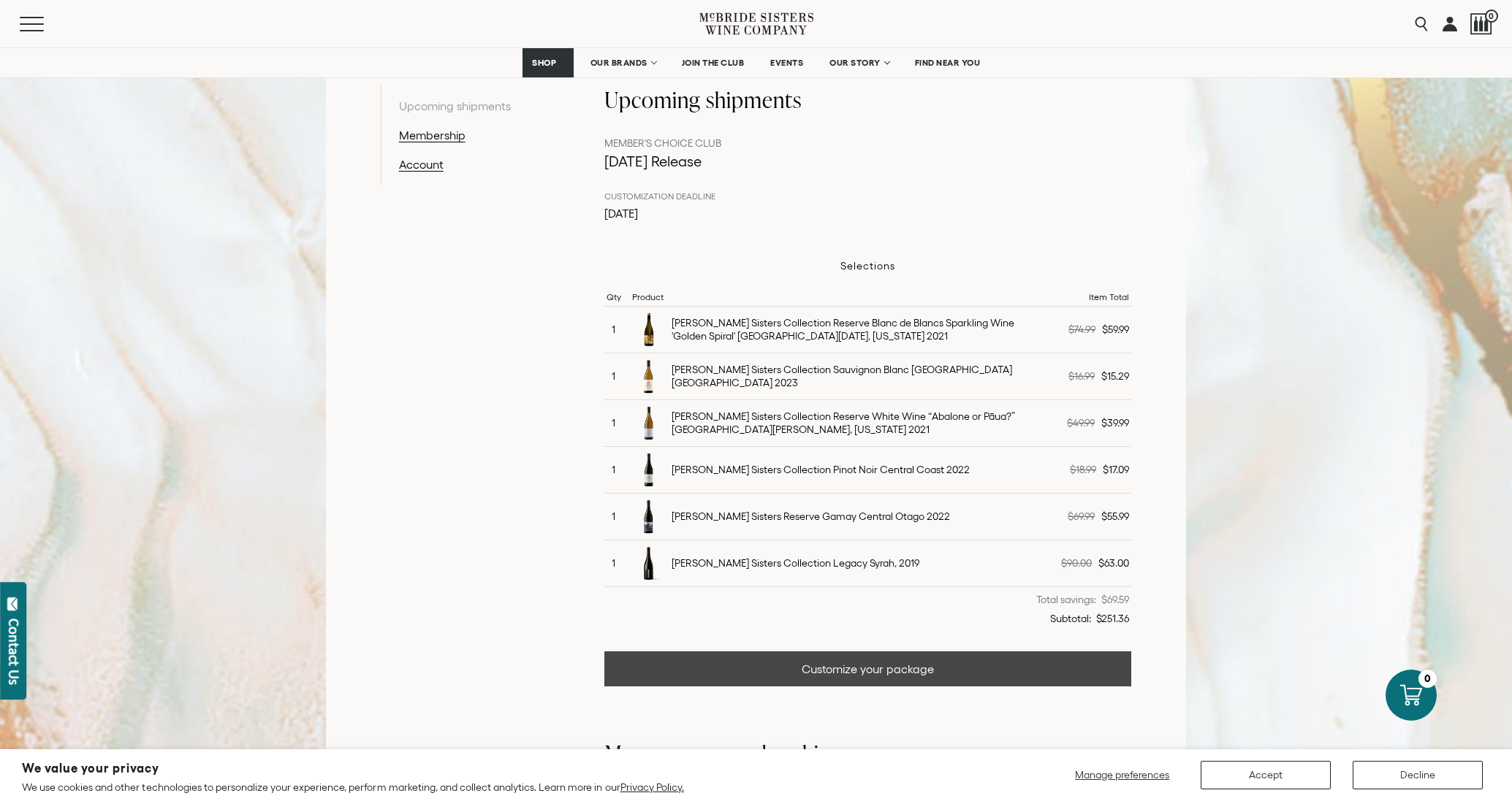
click at [875, 669] on link "Customize your package" at bounding box center [868, 669] width 527 height 35
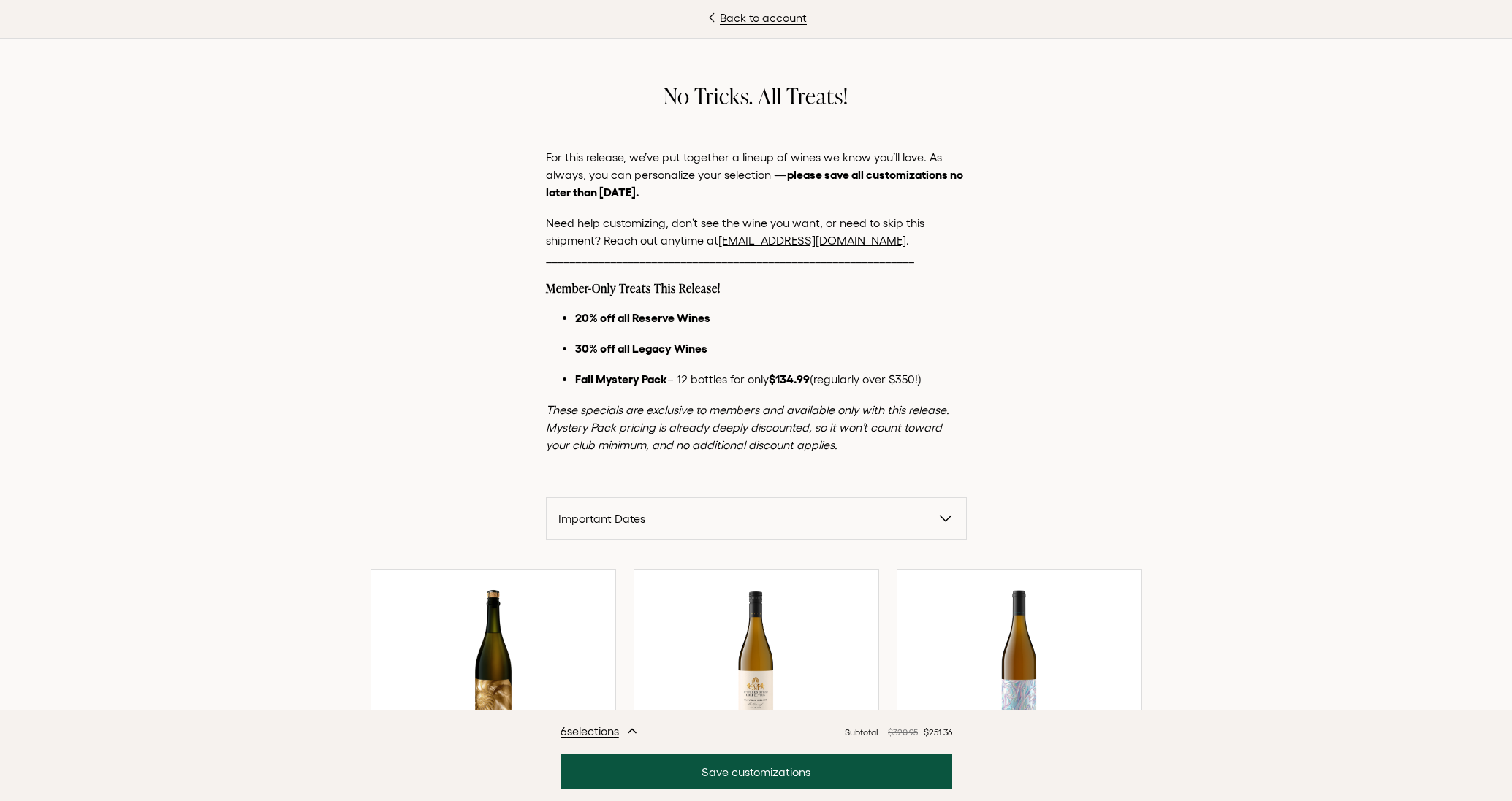
click at [754, 516] on span "Important Dates" at bounding box center [748, 518] width 378 height 17
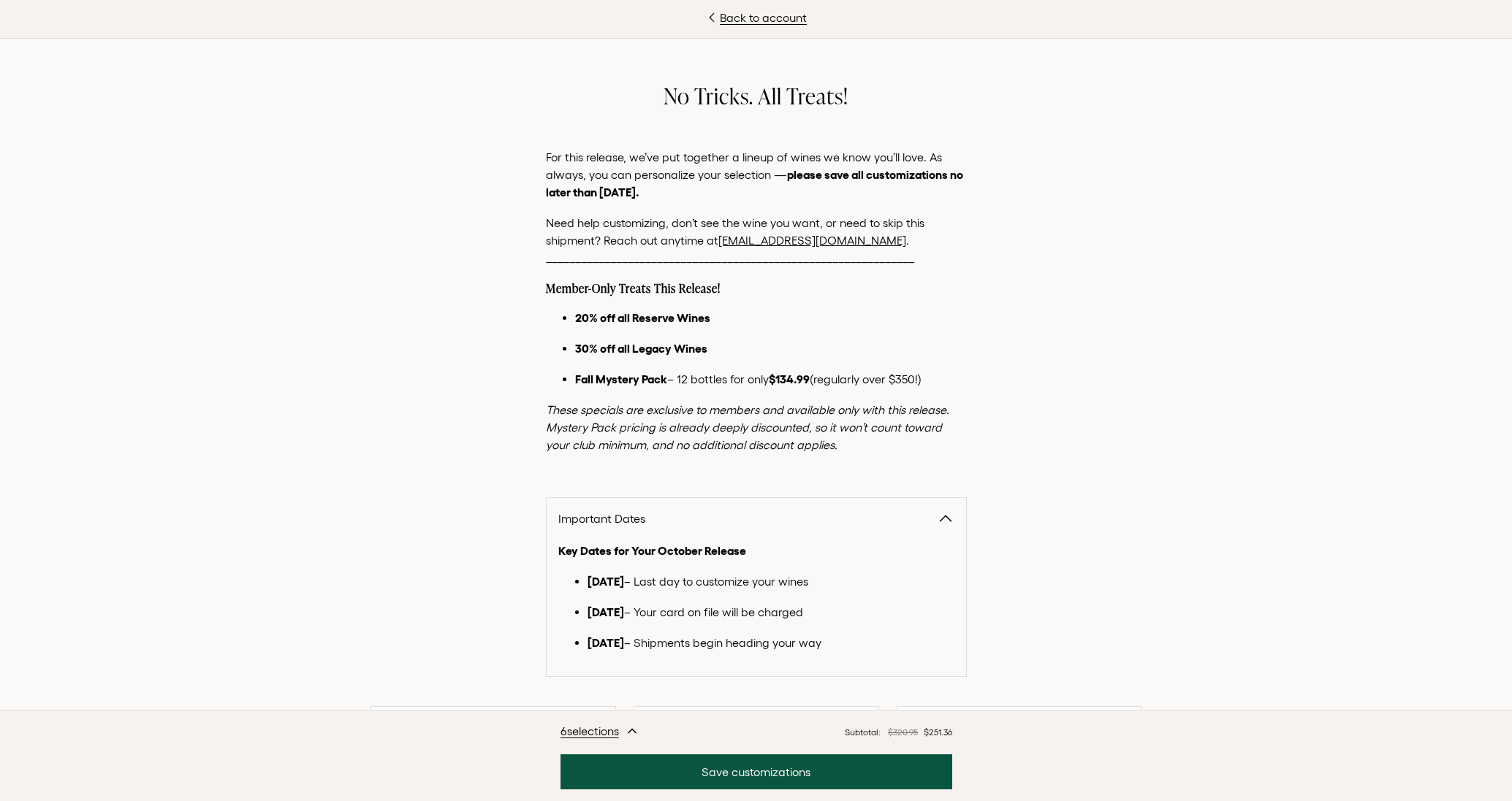
click at [860, 508] on button "Important Dates" at bounding box center [756, 519] width 420 height 41
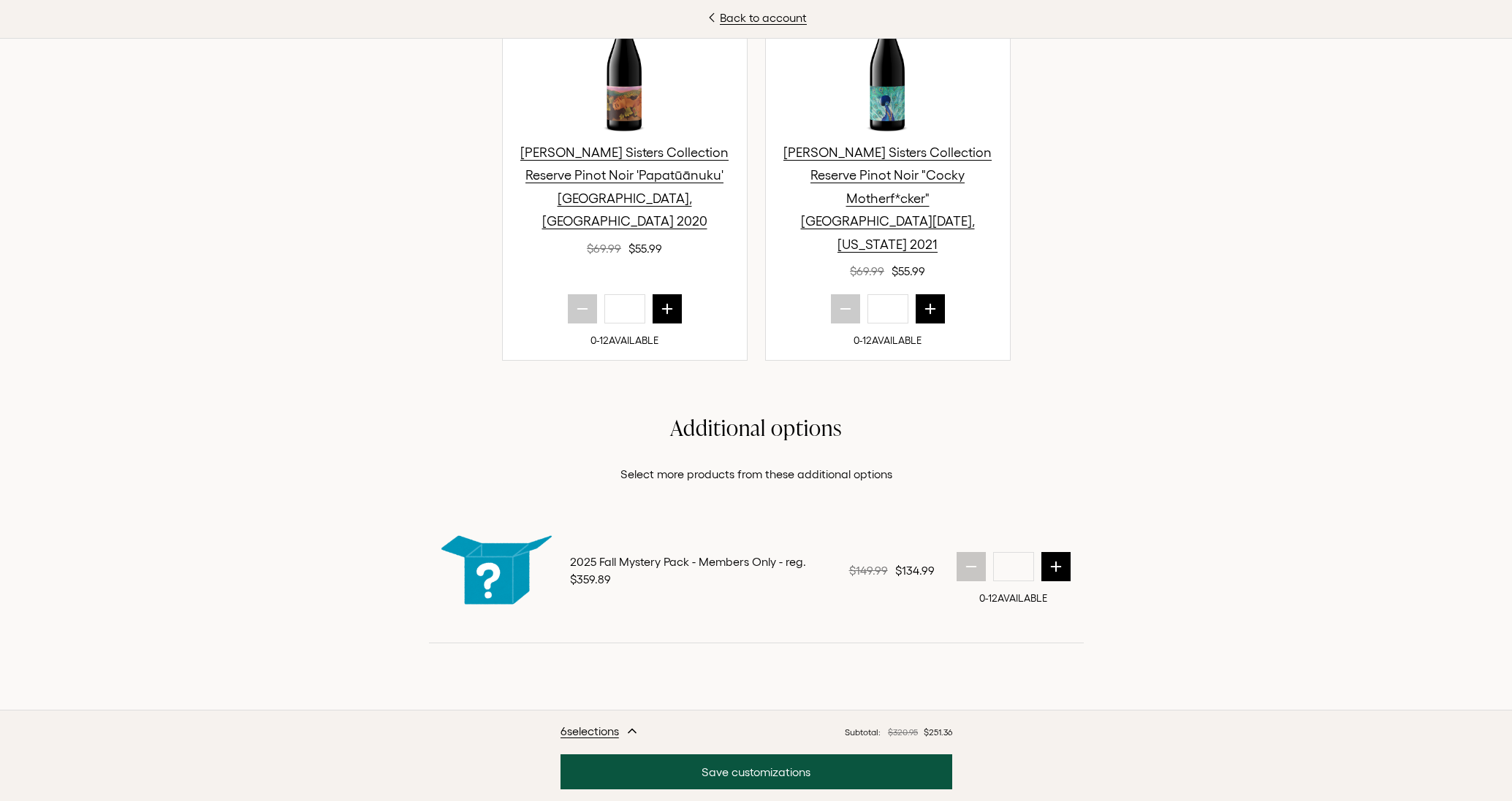
scroll to position [1240, 0]
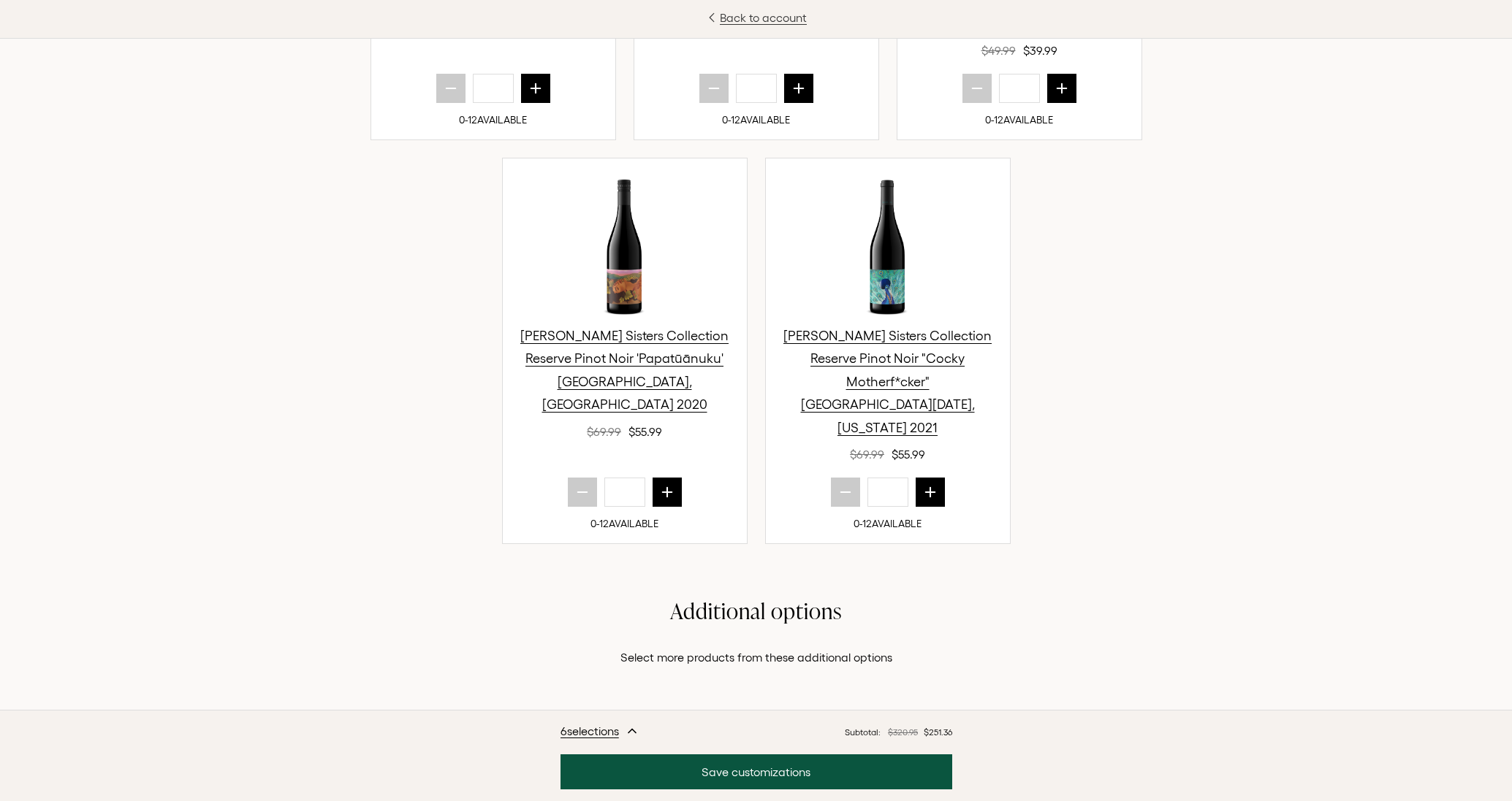
click at [760, 16] on link "Back to account" at bounding box center [756, 17] width 1512 height 17
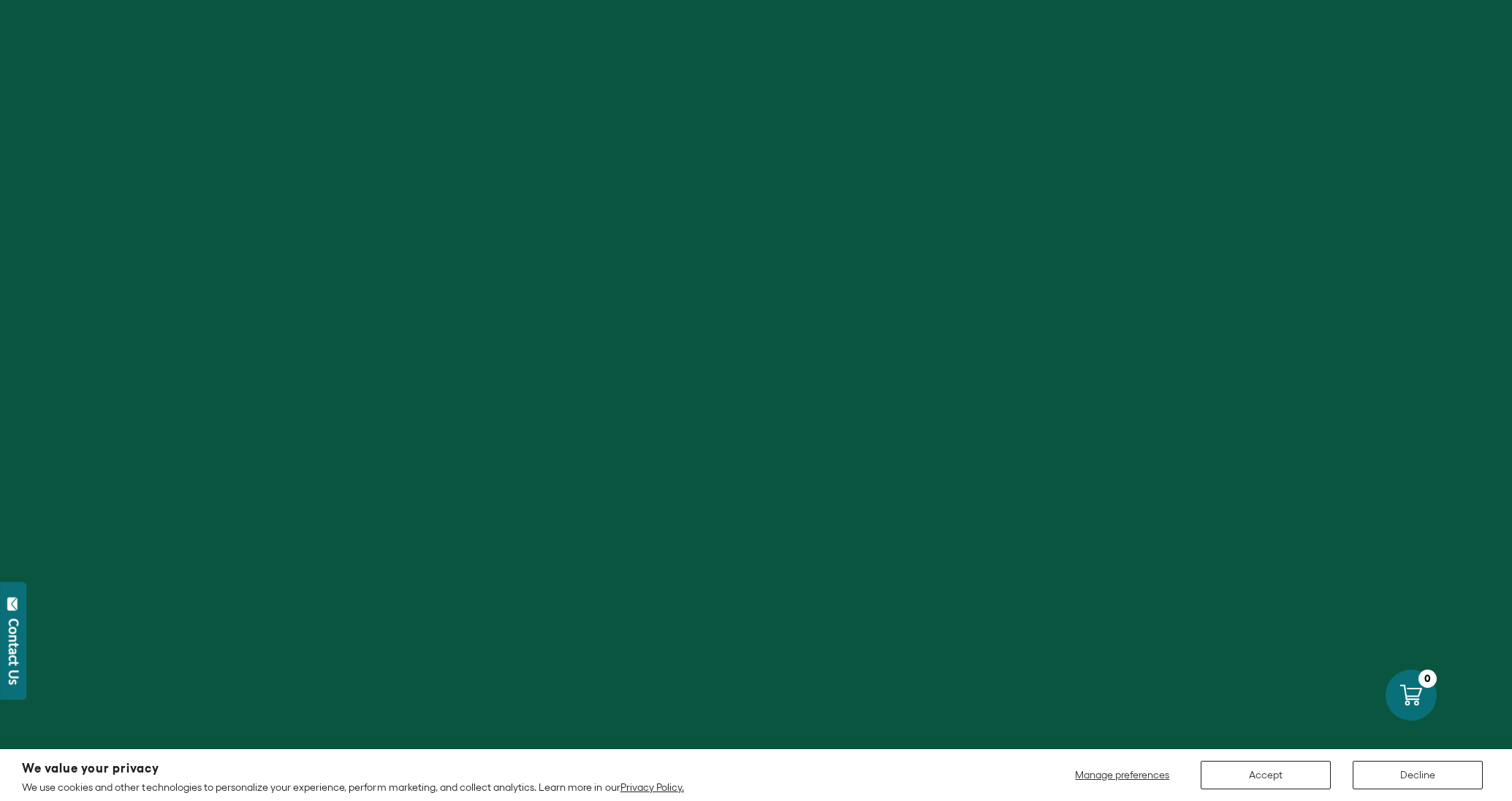
scroll to position [274, 0]
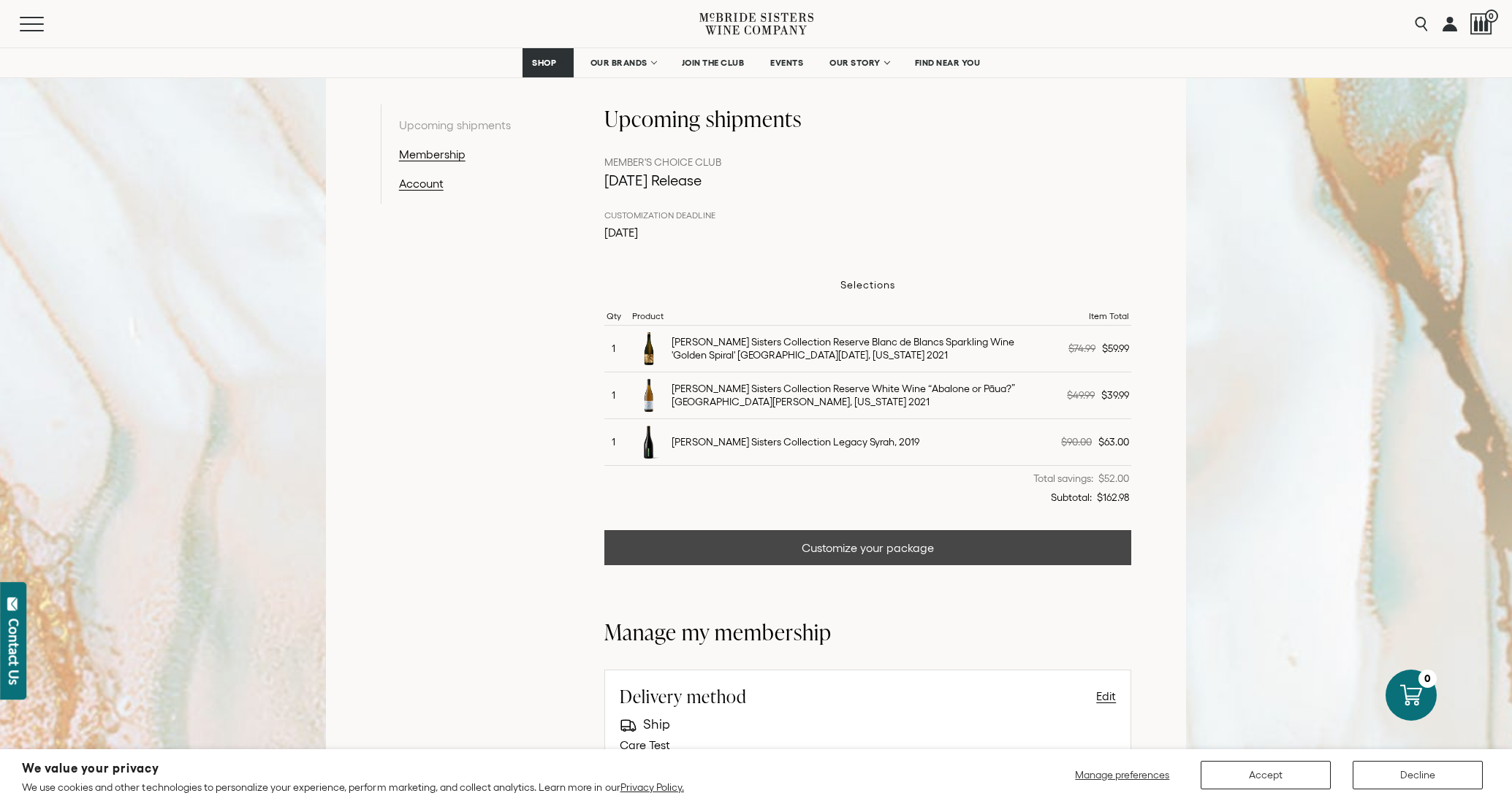
click at [862, 540] on link "Customize your package" at bounding box center [868, 548] width 527 height 35
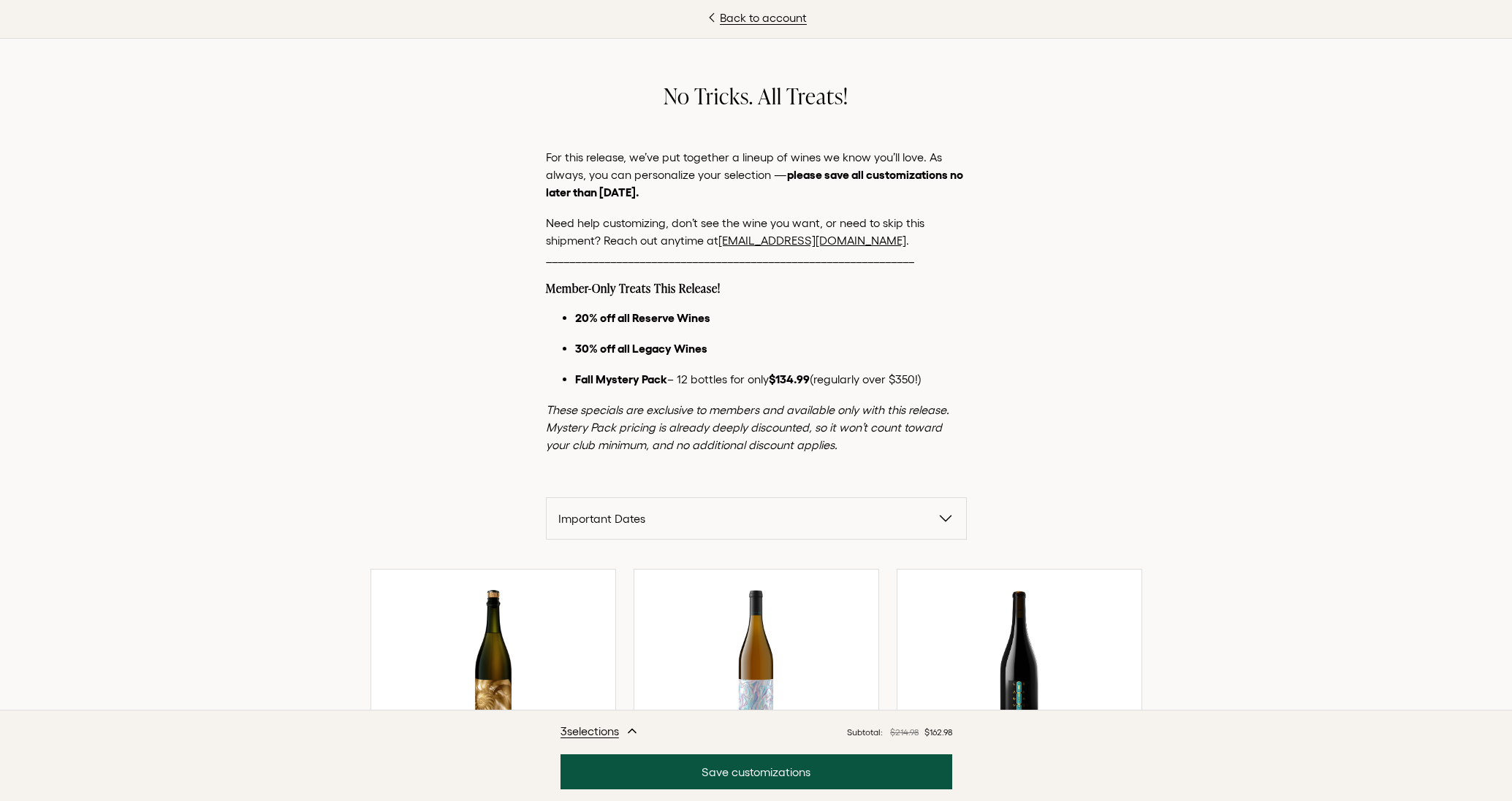
click at [761, 511] on span "Important Dates" at bounding box center [748, 518] width 378 height 17
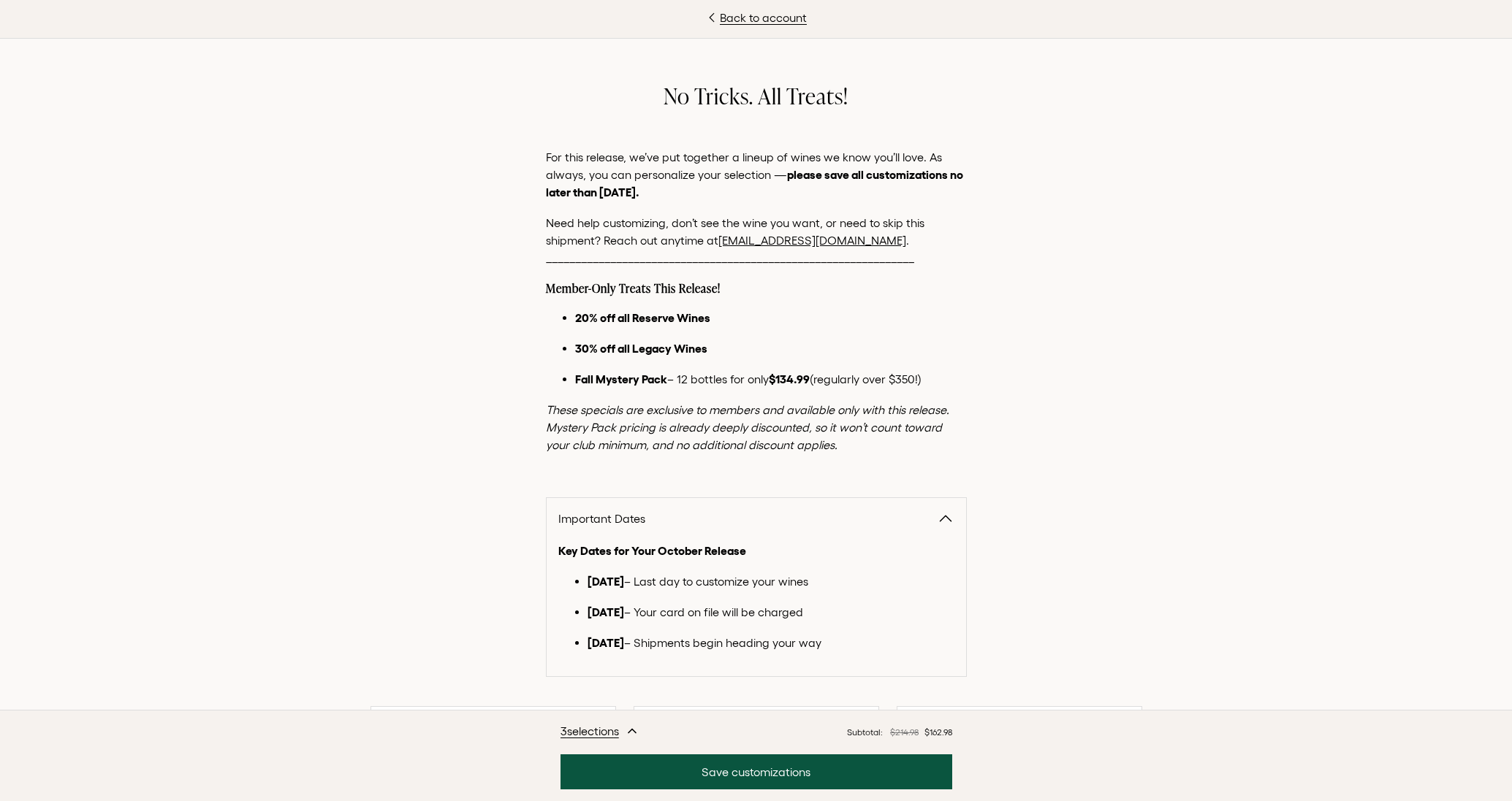
click at [725, 16] on link "Back to account" at bounding box center [756, 17] width 1512 height 17
